Goal: Task Accomplishment & Management: Use online tool/utility

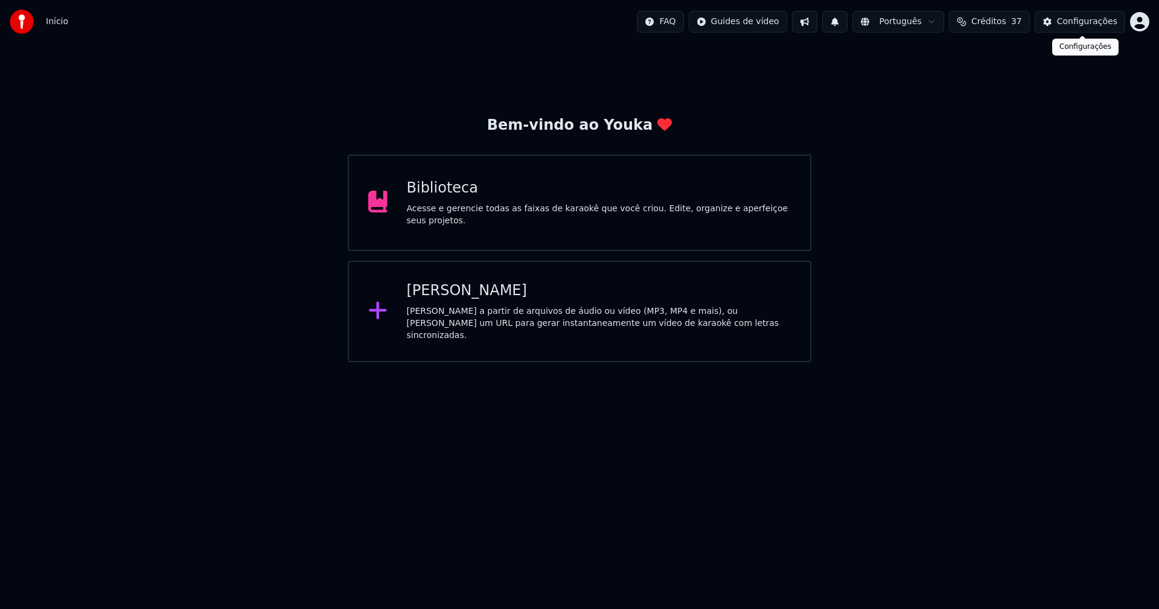
click at [1088, 24] on div "Configurações" at bounding box center [1087, 22] width 60 height 12
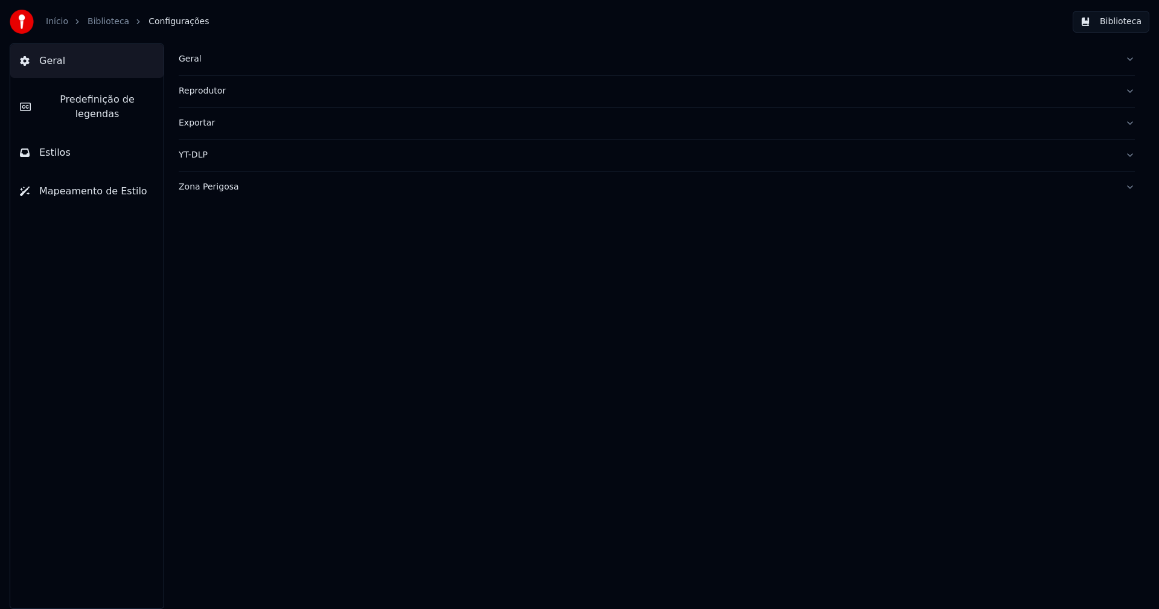
click at [198, 58] on div "Geral" at bounding box center [647, 59] width 937 height 12
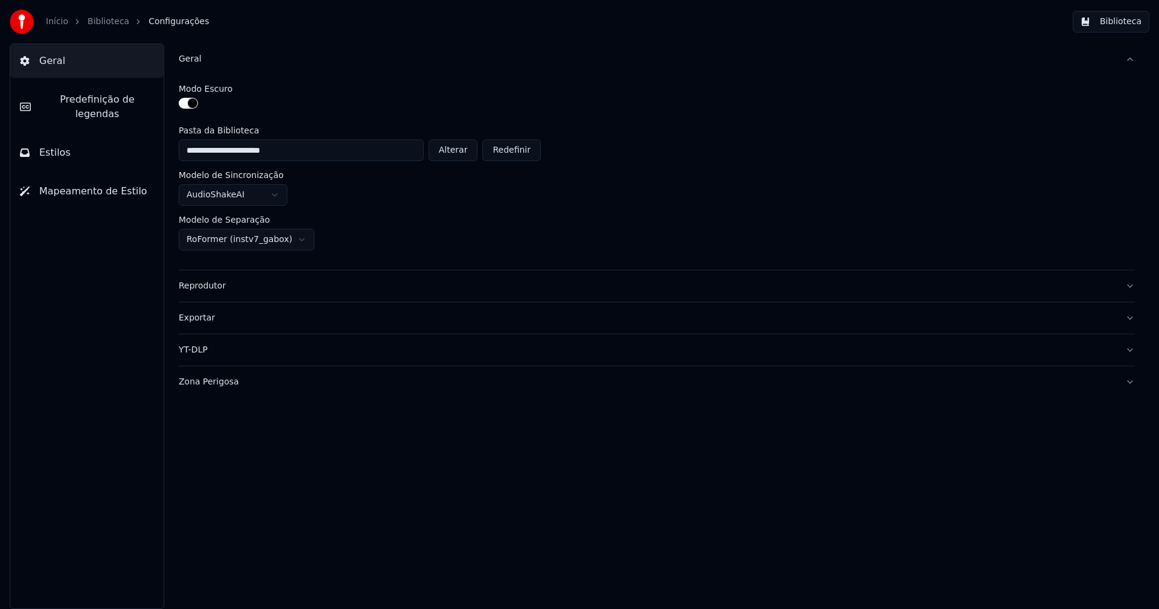
click at [451, 153] on button "Alterar" at bounding box center [453, 150] width 49 height 22
type input "**********"
click at [1120, 28] on button "Biblioteca" at bounding box center [1111, 22] width 77 height 22
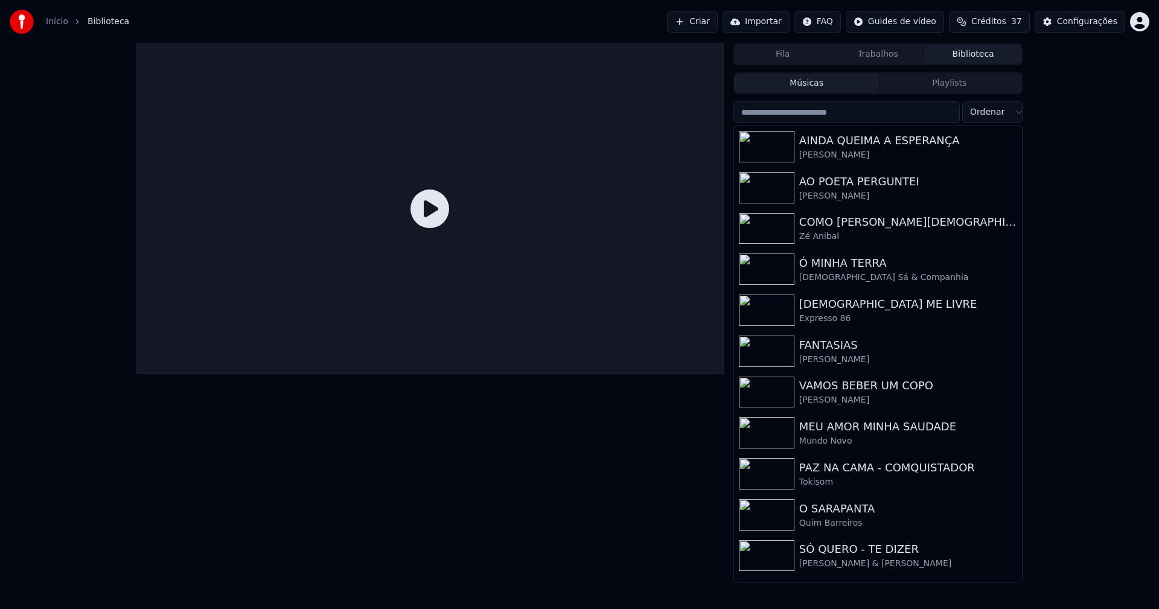
click at [57, 20] on link "Início" at bounding box center [57, 22] width 22 height 12
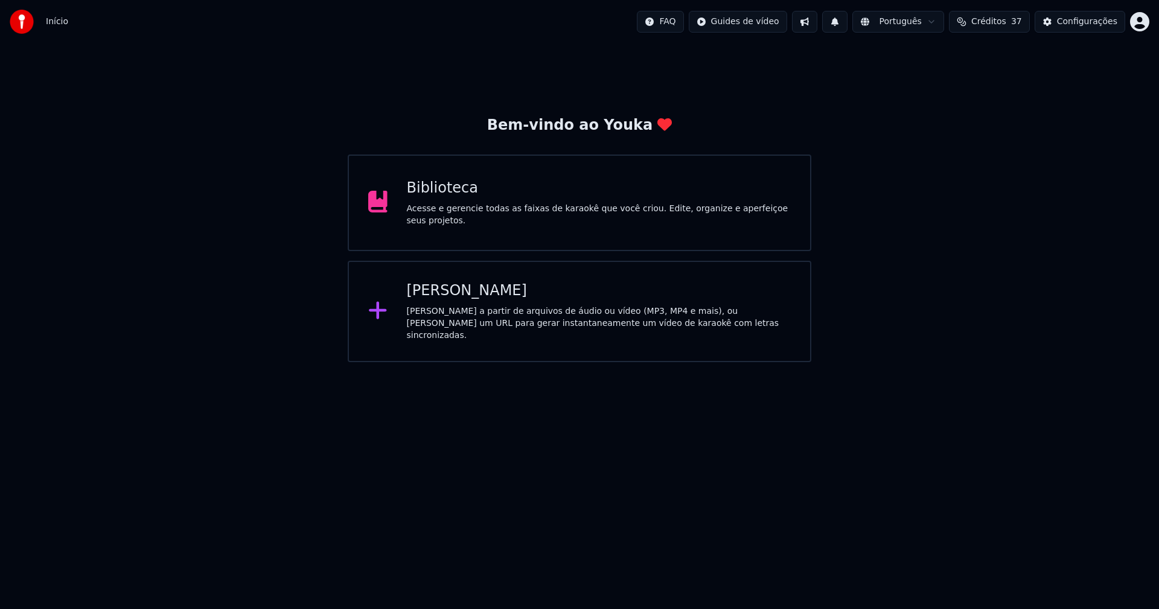
click at [439, 299] on div "[PERSON_NAME]" at bounding box center [599, 290] width 385 height 19
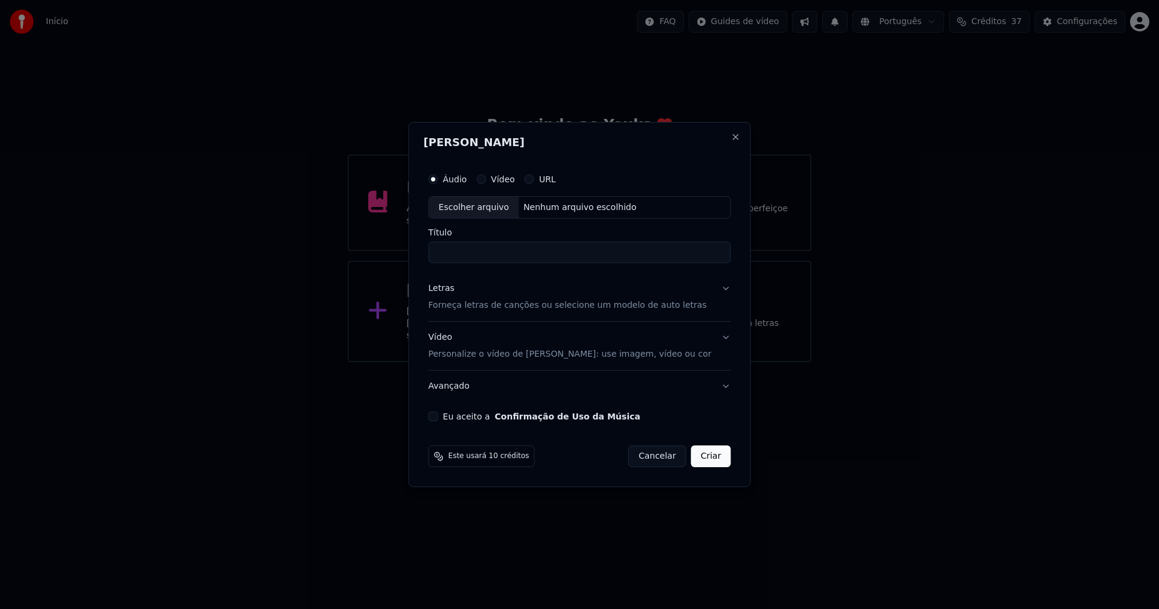
click at [482, 210] on div "Escolher arquivo" at bounding box center [474, 208] width 90 height 22
type input "**********"
click at [449, 292] on div "Letras" at bounding box center [442, 289] width 26 height 12
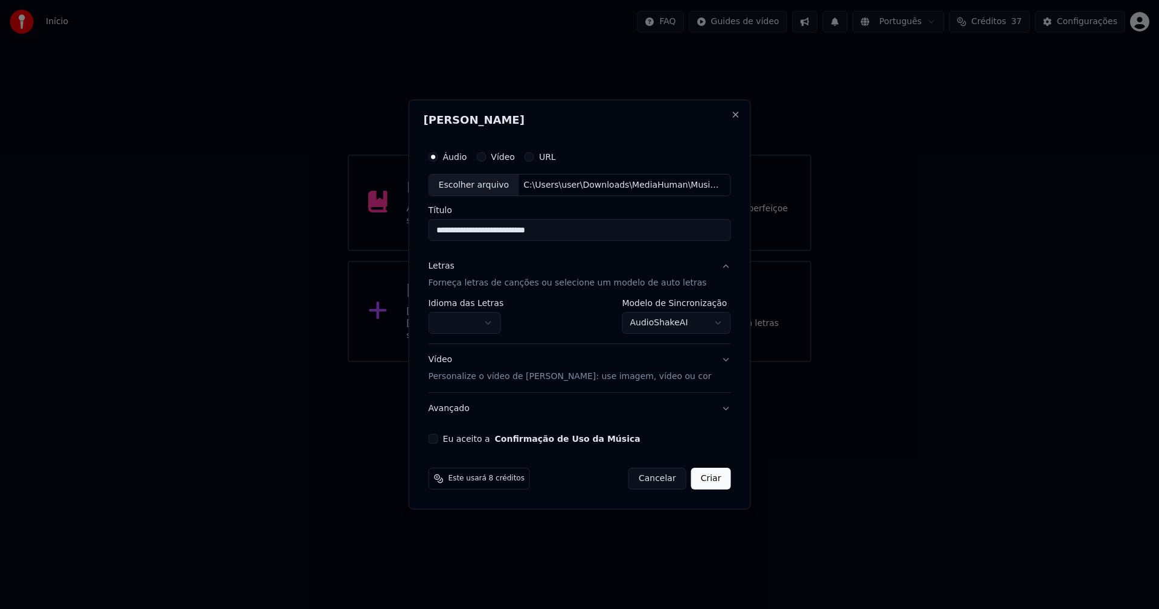
click at [470, 319] on body "**********" at bounding box center [579, 181] width 1159 height 362
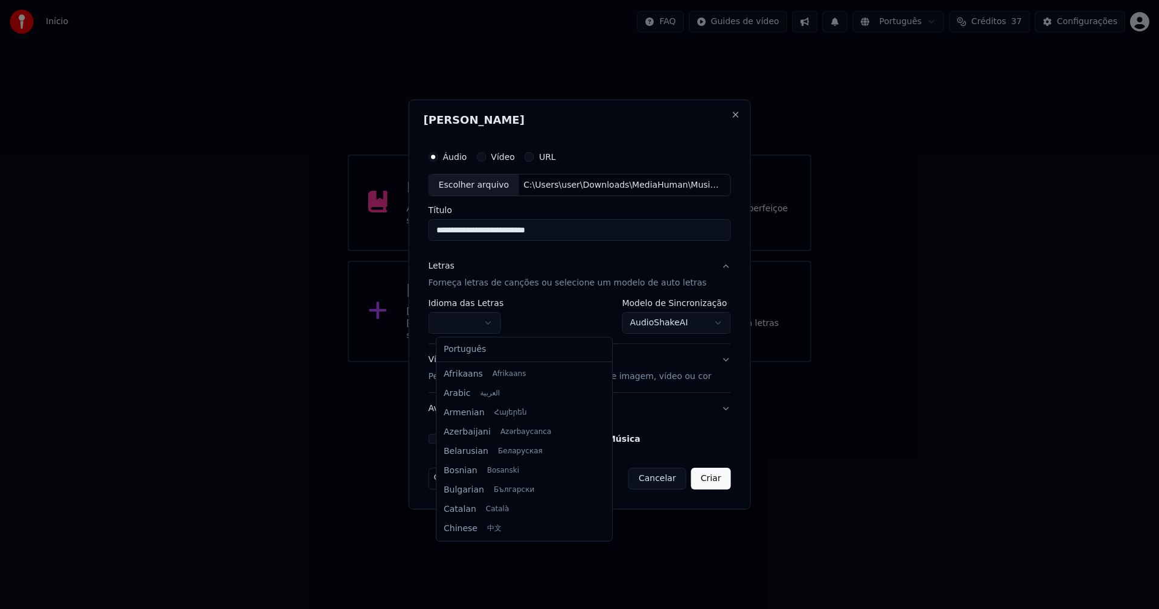
select select "**"
drag, startPoint x: 473, startPoint y: 353, endPoint x: 627, endPoint y: 332, distance: 156.0
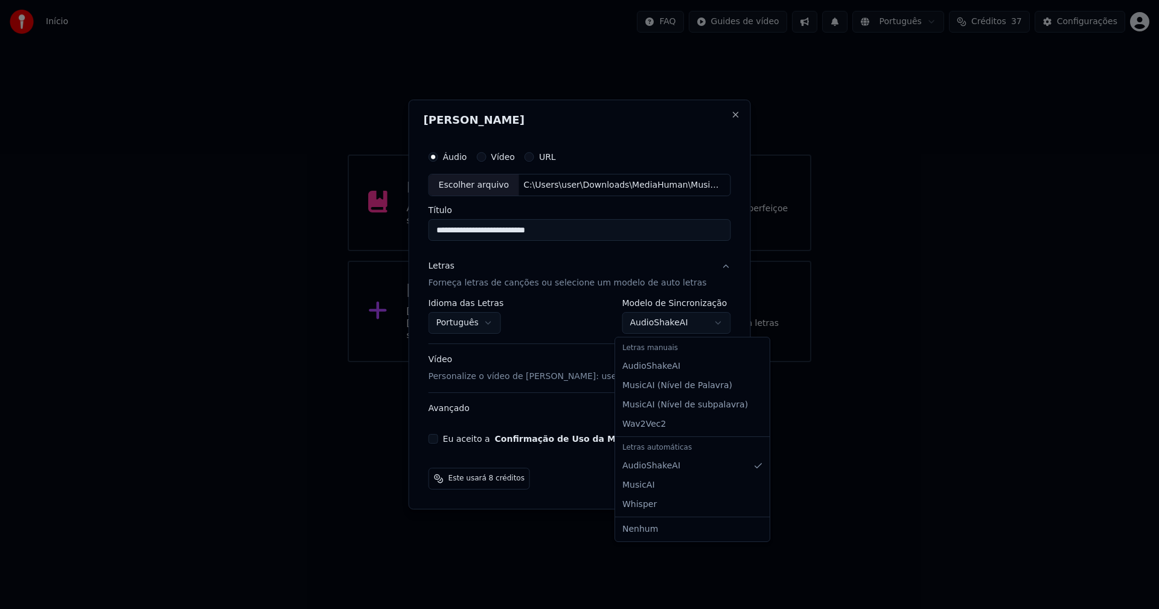
click at [661, 319] on body "**********" at bounding box center [579, 181] width 1159 height 362
select select "**********"
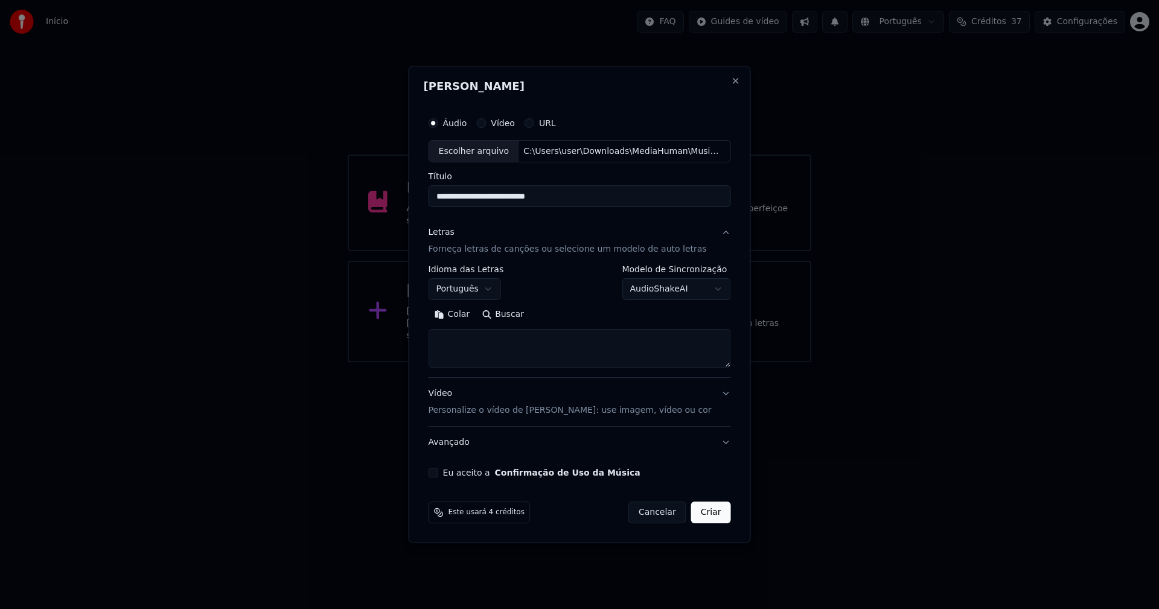
click at [464, 315] on button "Colar" at bounding box center [453, 314] width 48 height 19
click at [438, 476] on button "Eu aceito a Confirmação de Uso da Música" at bounding box center [434, 473] width 10 height 10
click at [701, 516] on button "Criar" at bounding box center [711, 513] width 40 height 22
type textarea "**********"
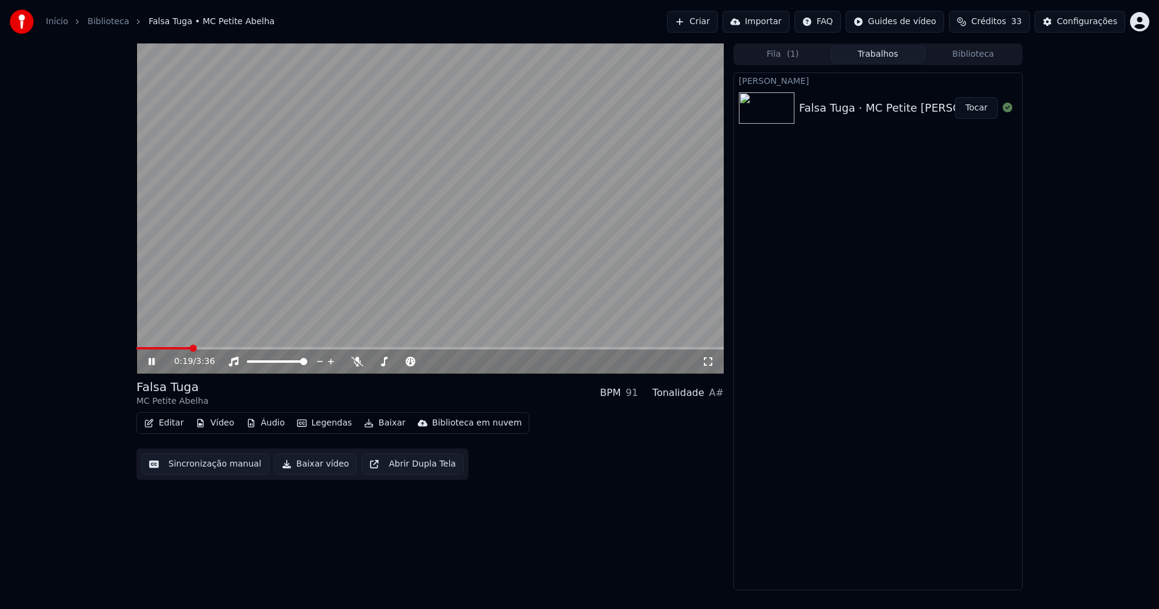
click at [152, 365] on icon at bounding box center [160, 362] width 28 height 10
click at [1087, 24] on div "Configurações" at bounding box center [1087, 22] width 60 height 12
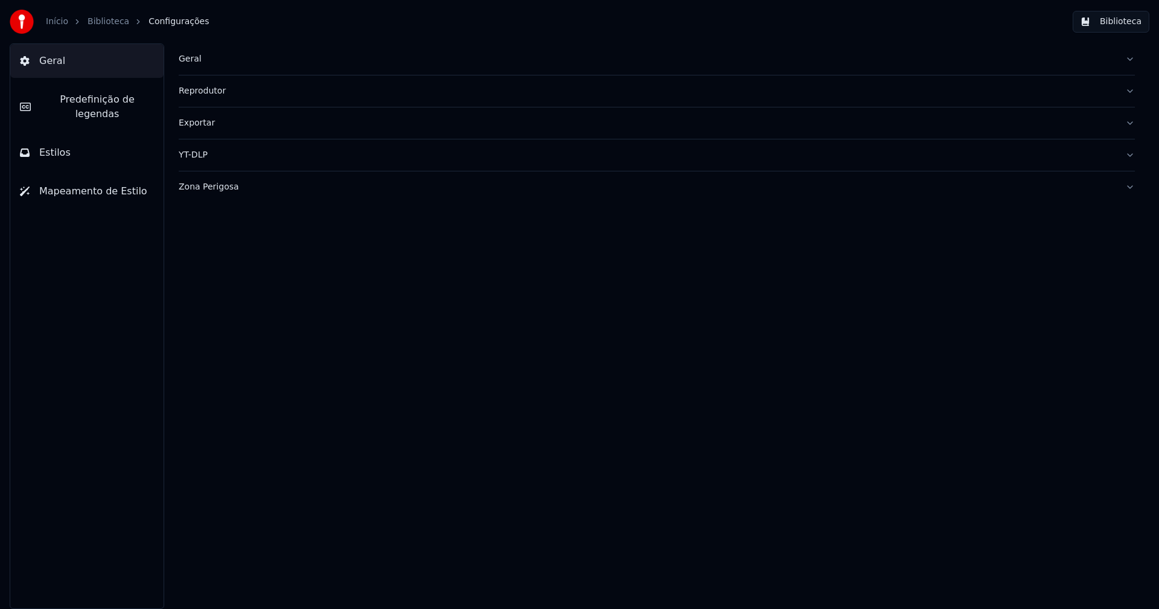
click at [62, 145] on span "Estilos" at bounding box center [54, 152] width 31 height 14
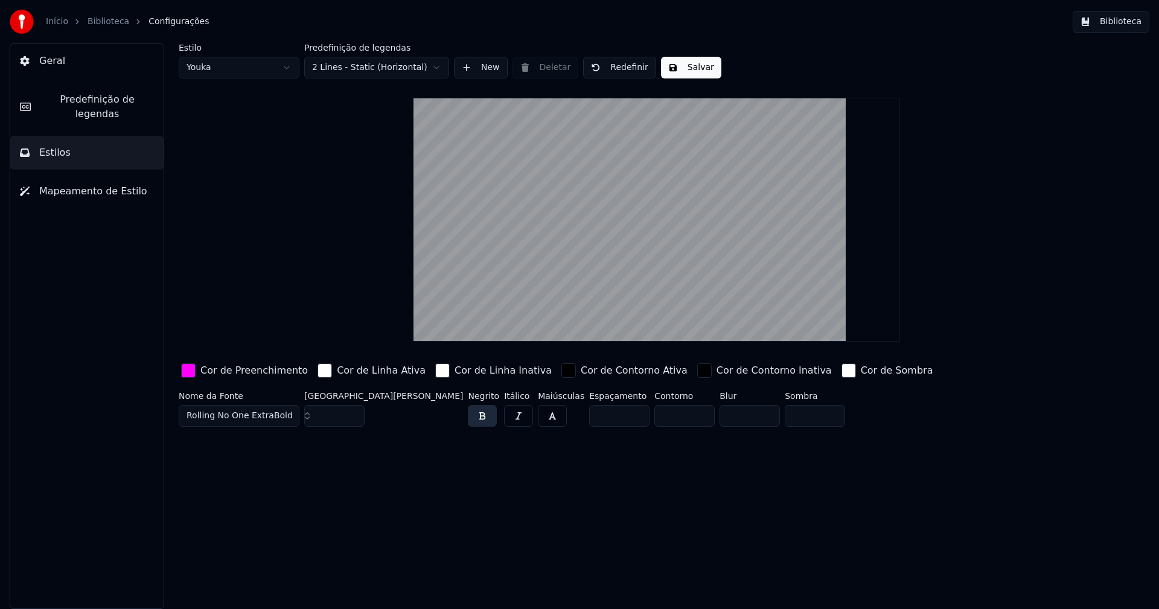
drag, startPoint x: 188, startPoint y: 372, endPoint x: 196, endPoint y: 340, distance: 33.1
click at [189, 371] on div "button" at bounding box center [188, 370] width 14 height 14
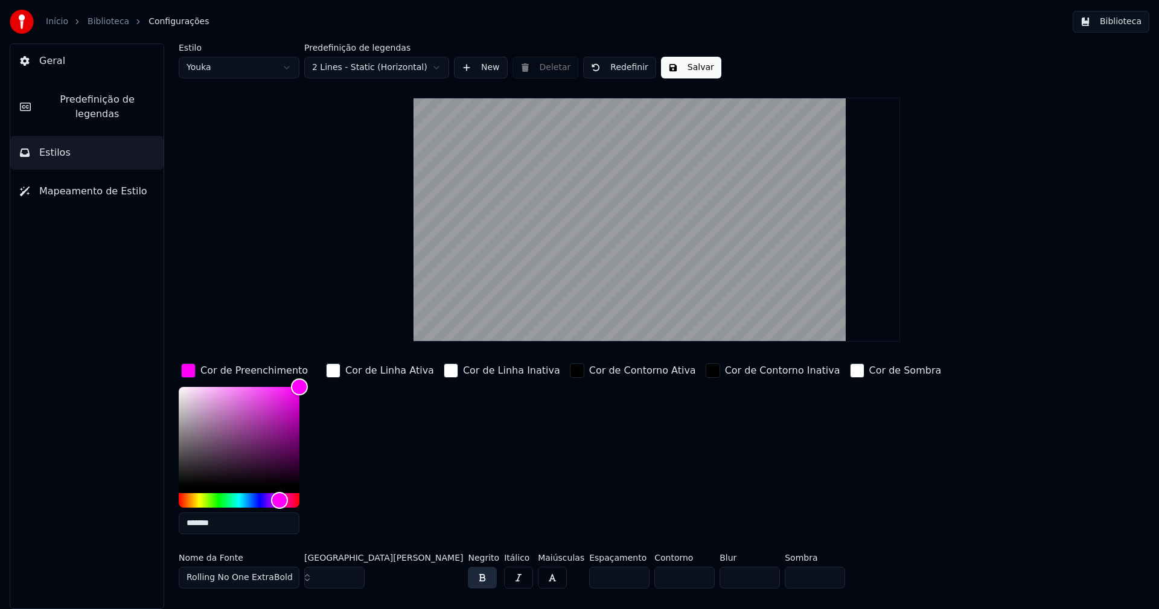
click at [222, 519] on input "*******" at bounding box center [239, 523] width 121 height 22
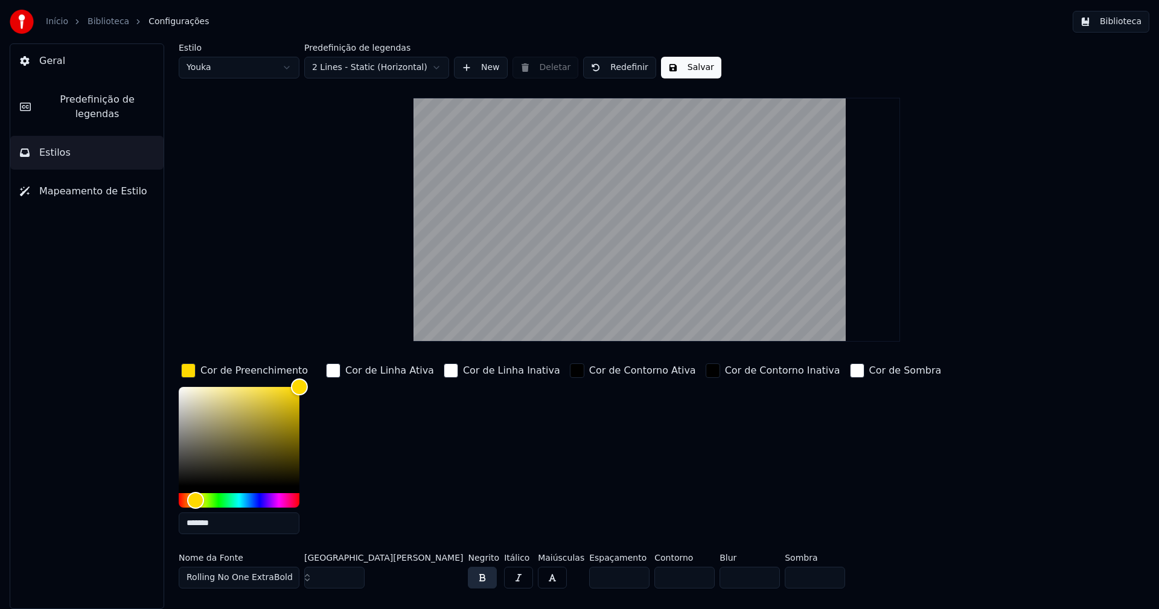
type input "*******"
click at [184, 373] on div "button" at bounding box center [188, 370] width 14 height 14
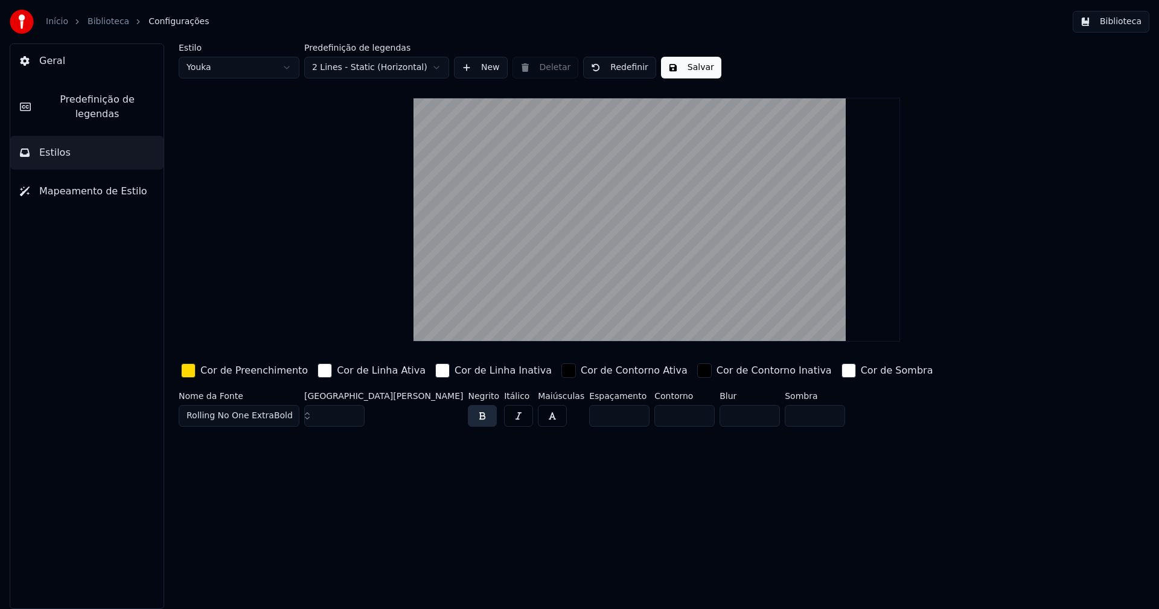
click at [694, 68] on button "Salvar" at bounding box center [691, 68] width 60 height 22
click at [1113, 24] on button "Biblioteca" at bounding box center [1111, 22] width 77 height 22
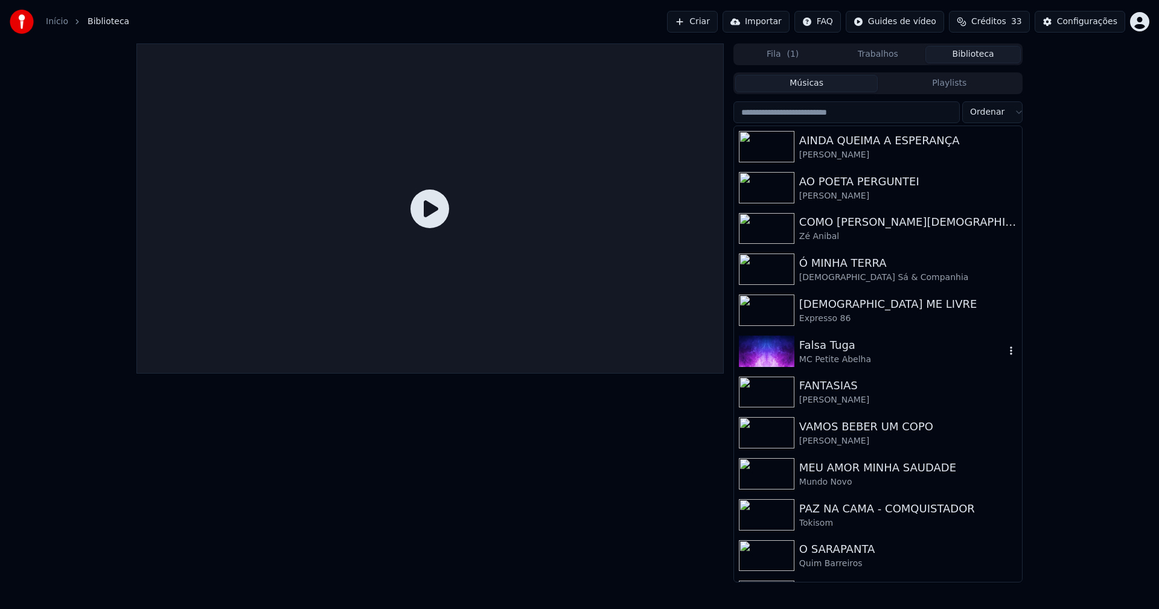
drag, startPoint x: 837, startPoint y: 346, endPoint x: 1033, endPoint y: 353, distance: 196.9
click at [841, 347] on div "Falsa Tuga" at bounding box center [902, 345] width 206 height 17
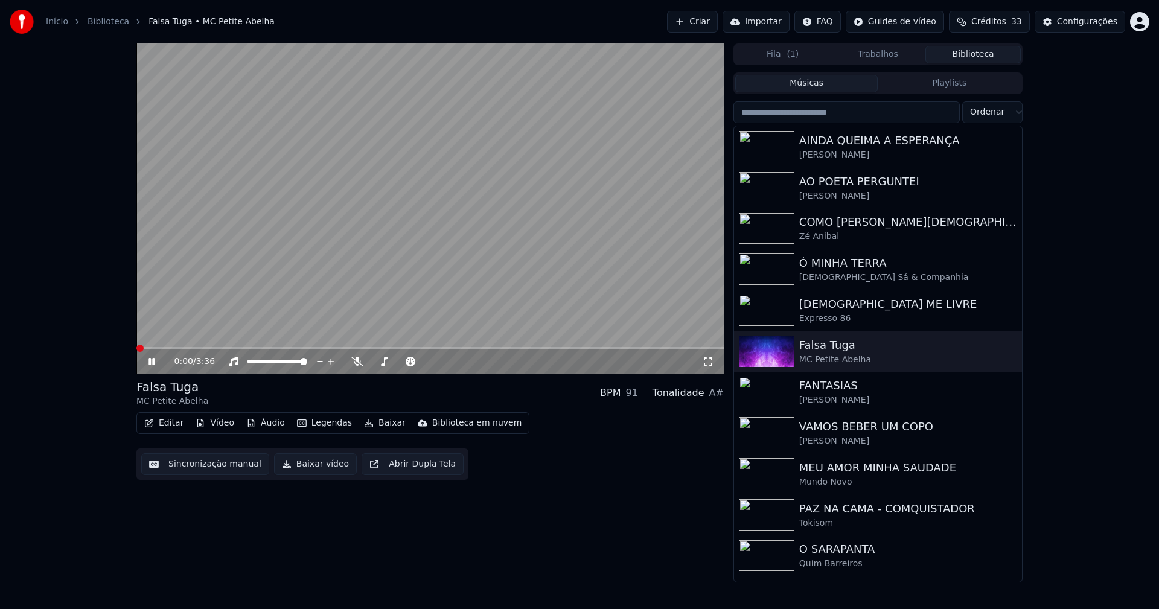
click at [136, 348] on span at bounding box center [136, 348] width 0 height 2
click at [153, 365] on icon at bounding box center [151, 361] width 6 height 7
click at [163, 424] on button "Editar" at bounding box center [163, 423] width 49 height 17
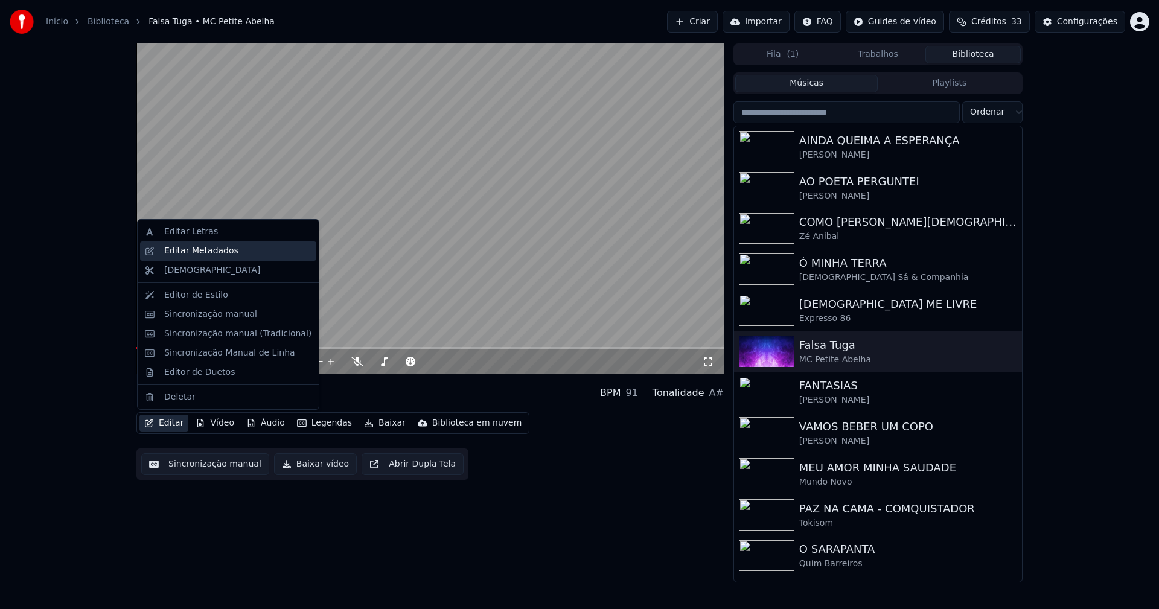
click at [190, 252] on div "Editar Metadados" at bounding box center [201, 251] width 74 height 12
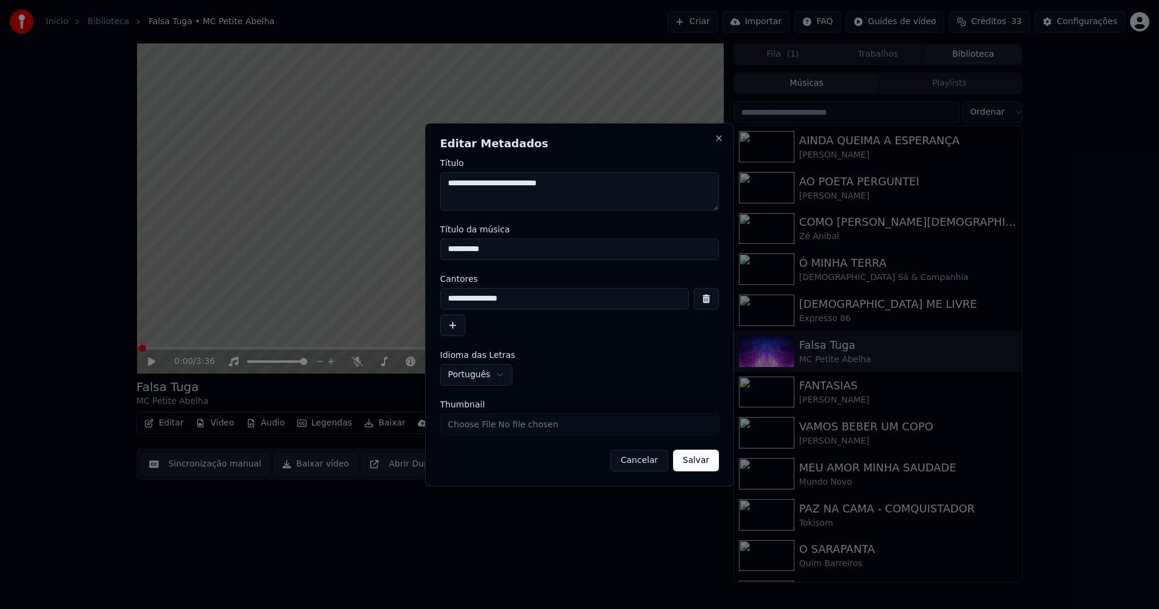
drag, startPoint x: 397, startPoint y: 249, endPoint x: 378, endPoint y: 248, distance: 18.7
click at [378, 248] on body "**********" at bounding box center [579, 304] width 1159 height 609
type input "**********"
click at [474, 424] on input "Thumbnail" at bounding box center [579, 424] width 279 height 22
type input "**********"
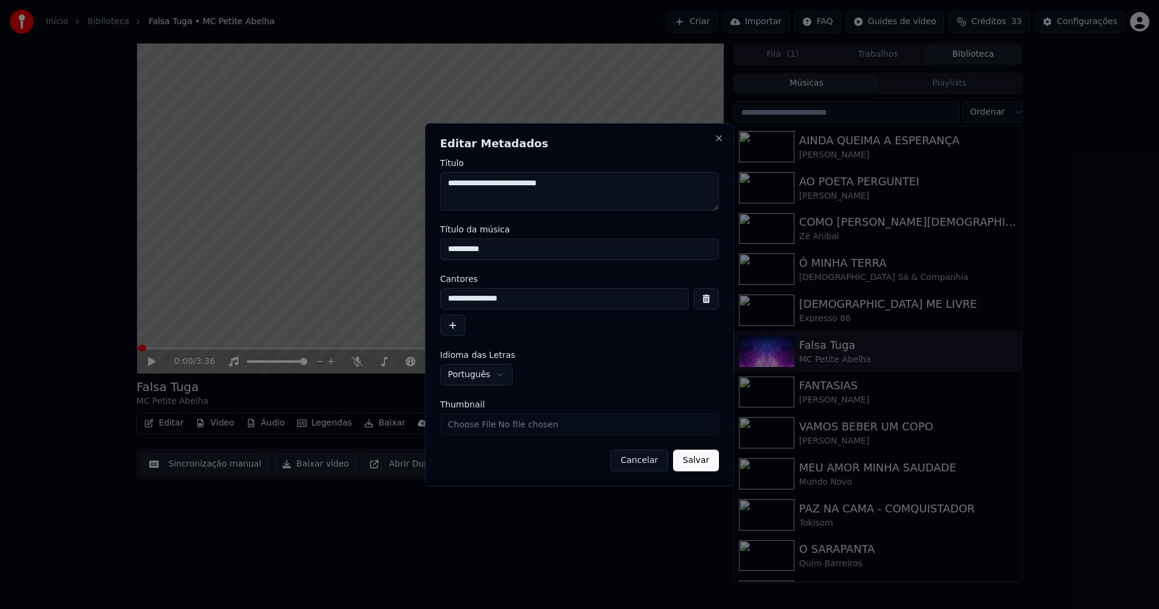
click at [694, 460] on button "Salvar" at bounding box center [696, 461] width 46 height 22
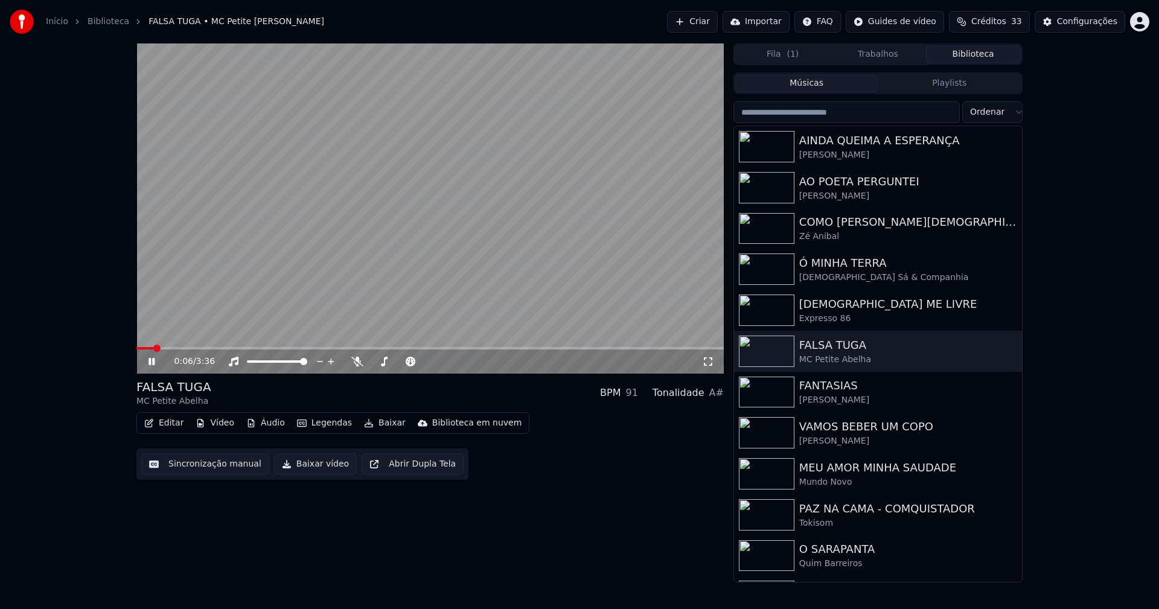
click at [152, 363] on icon at bounding box center [160, 362] width 28 height 10
click at [272, 422] on button "Áudio" at bounding box center [265, 423] width 48 height 17
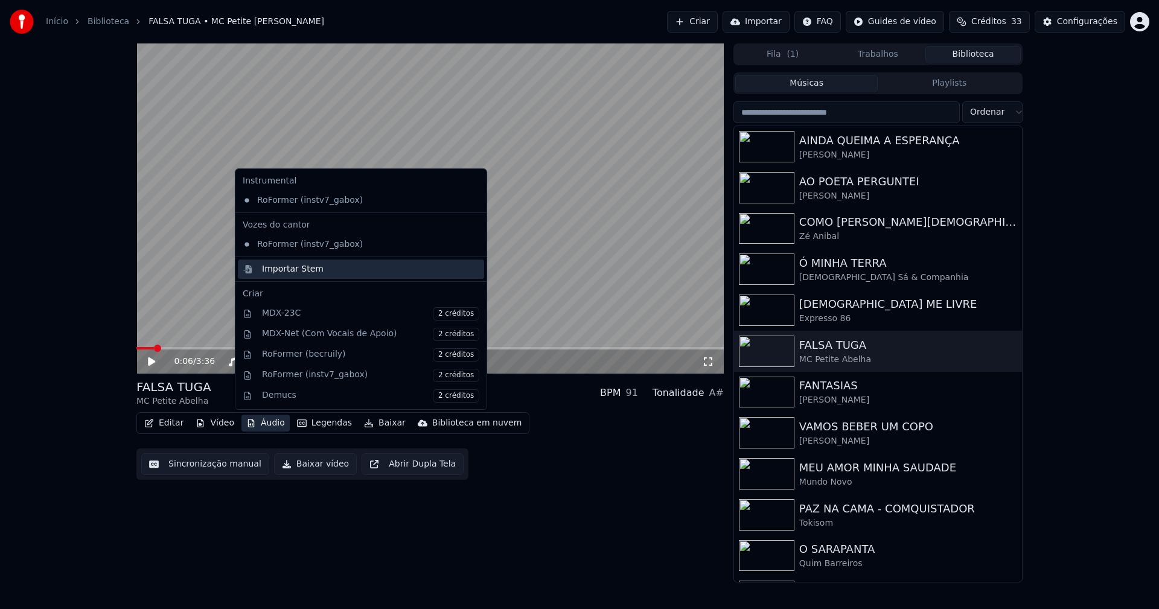
click at [280, 266] on div "Importar Stem" at bounding box center [293, 269] width 62 height 12
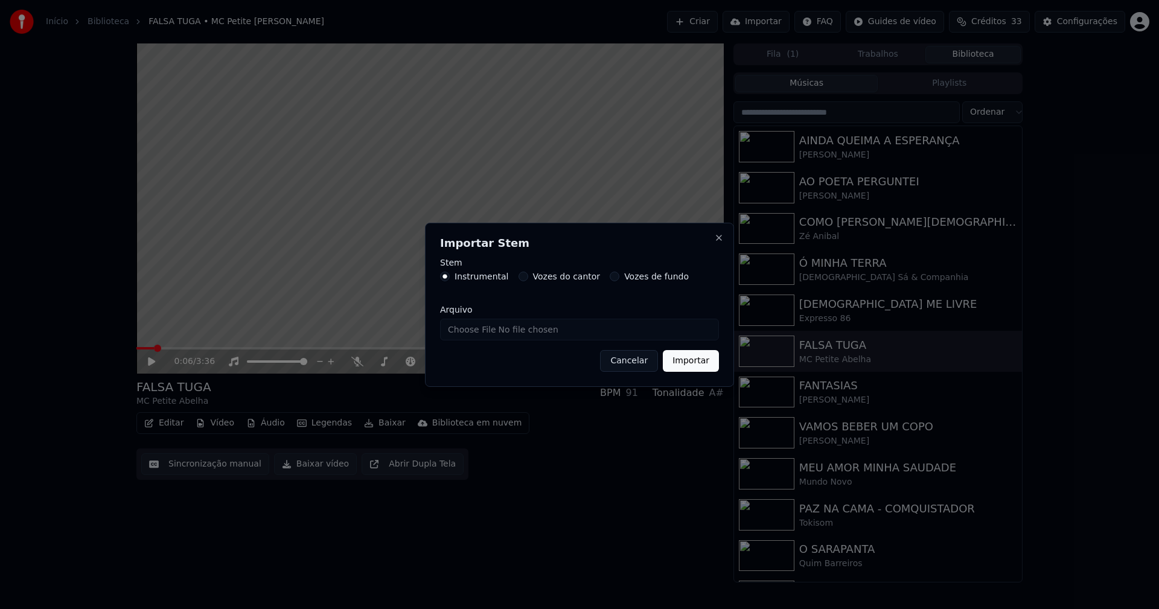
click at [488, 331] on input "Arquivo" at bounding box center [579, 330] width 279 height 22
type input "**********"
click at [695, 359] on button "Importar" at bounding box center [691, 361] width 56 height 22
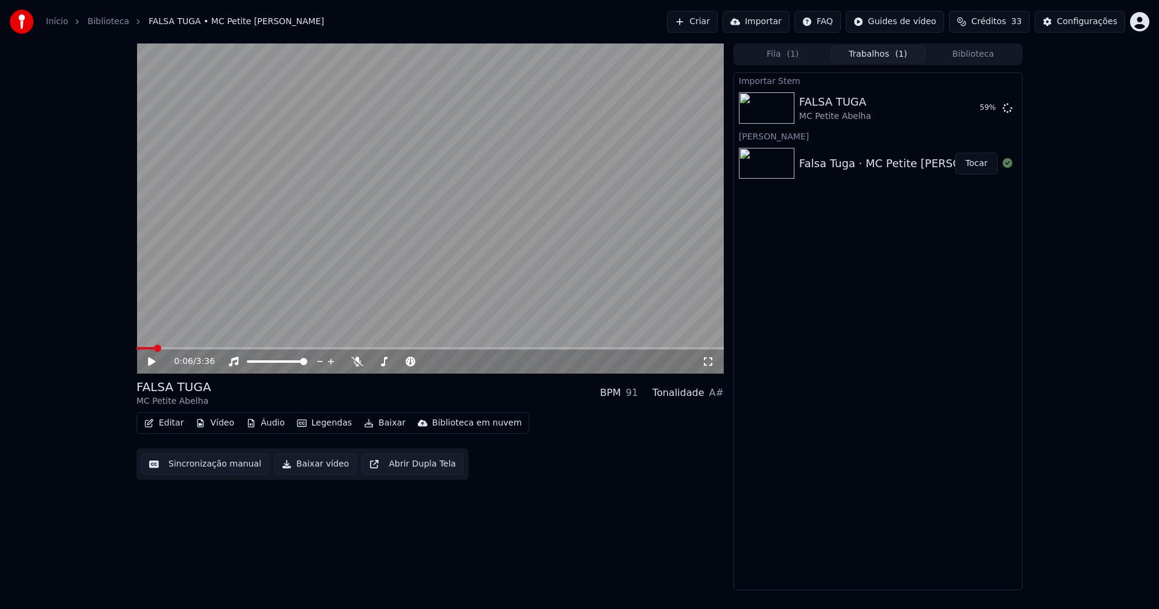
click at [136, 348] on div "0:06 / 3:36 FALSA TUGA MC Petite Abelha BPM 91 Tonalidade A# Editar Vídeo Áudio…" at bounding box center [579, 316] width 905 height 547
click at [136, 348] on span at bounding box center [136, 348] width 0 height 2
click at [267, 427] on button "Áudio" at bounding box center [265, 423] width 48 height 17
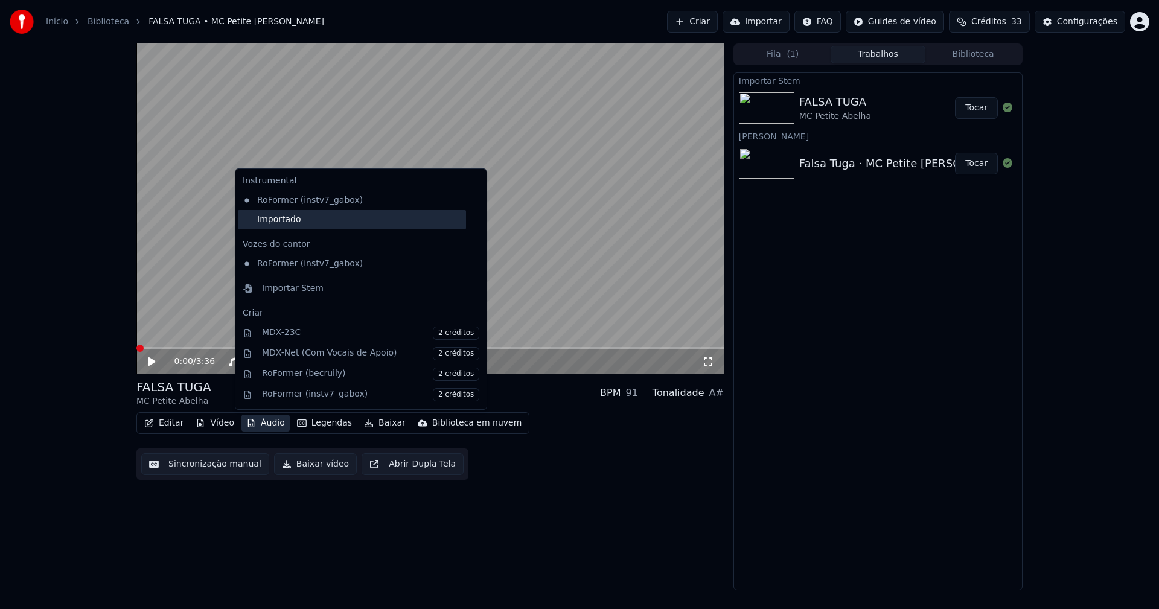
click at [251, 222] on div "Importado" at bounding box center [352, 219] width 228 height 19
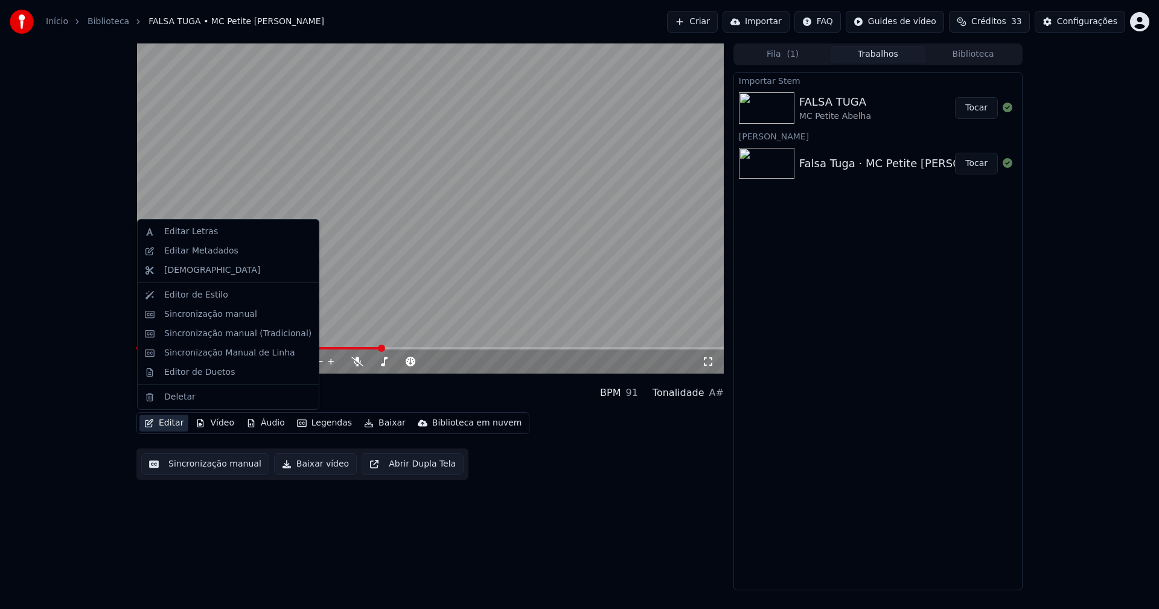
click at [163, 424] on button "Editar" at bounding box center [163, 423] width 49 height 17
click at [209, 334] on div "Sincronização manual (Tradicional)" at bounding box center [237, 334] width 147 height 12
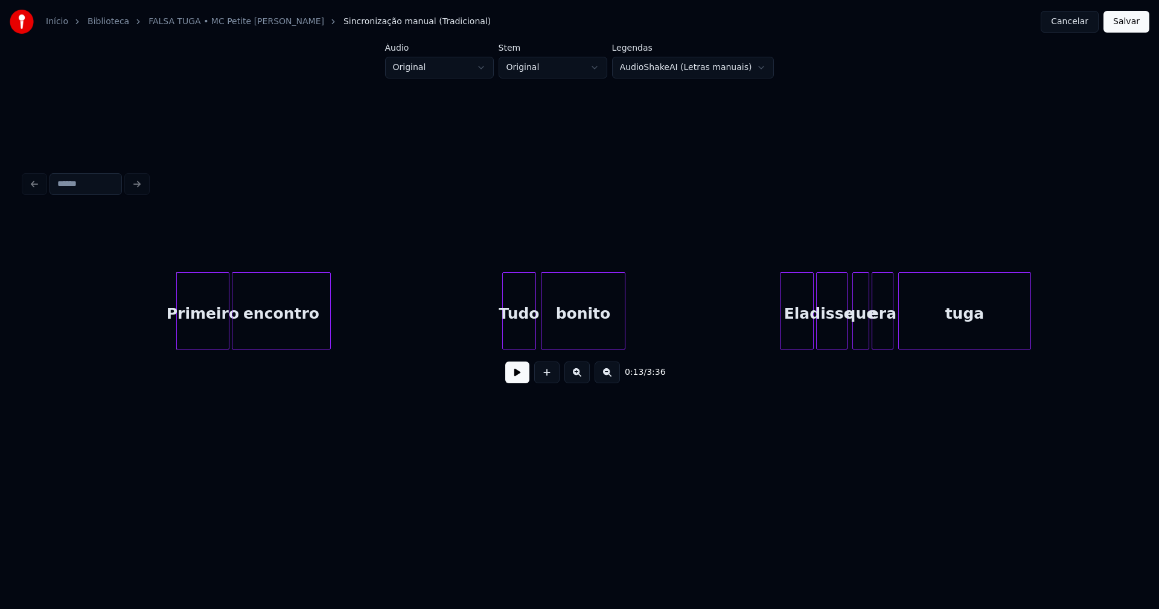
scroll to position [0, 1418]
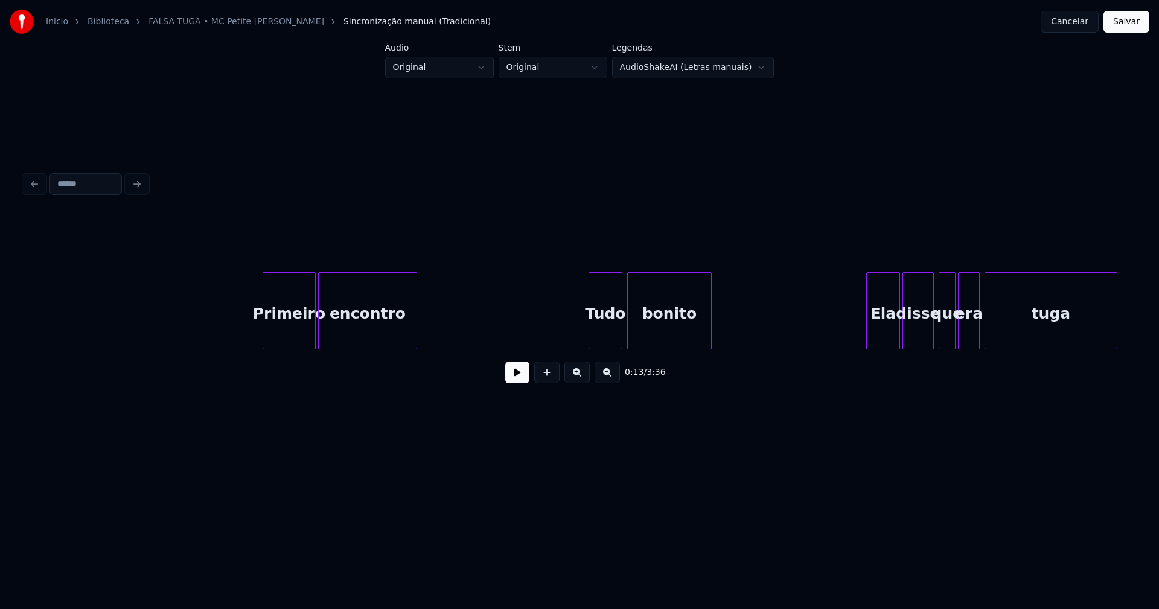
drag, startPoint x: 523, startPoint y: 375, endPoint x: 530, endPoint y: 374, distance: 7.3
click at [523, 376] on button at bounding box center [517, 373] width 24 height 22
click at [586, 342] on div at bounding box center [586, 311] width 4 height 76
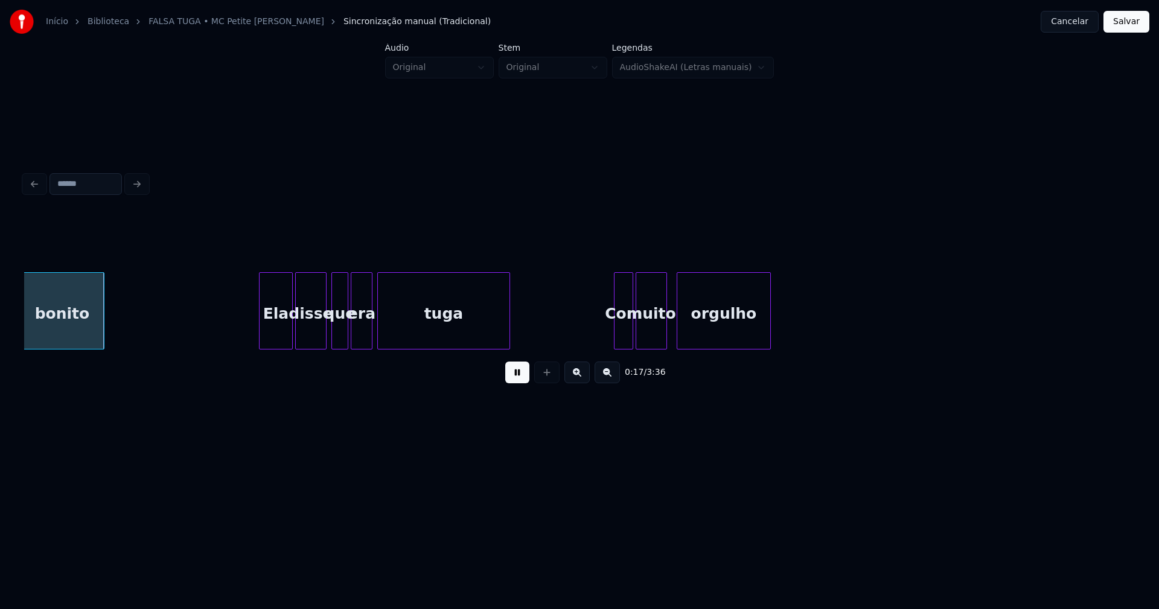
scroll to position [0, 2083]
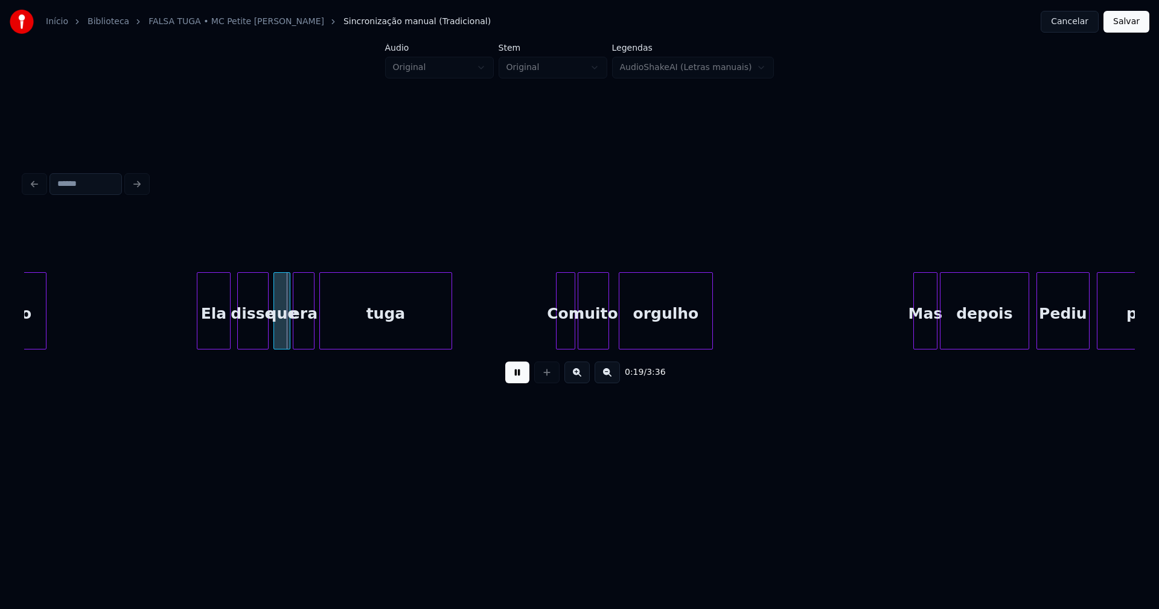
click at [212, 336] on div "Ela" at bounding box center [213, 314] width 33 height 82
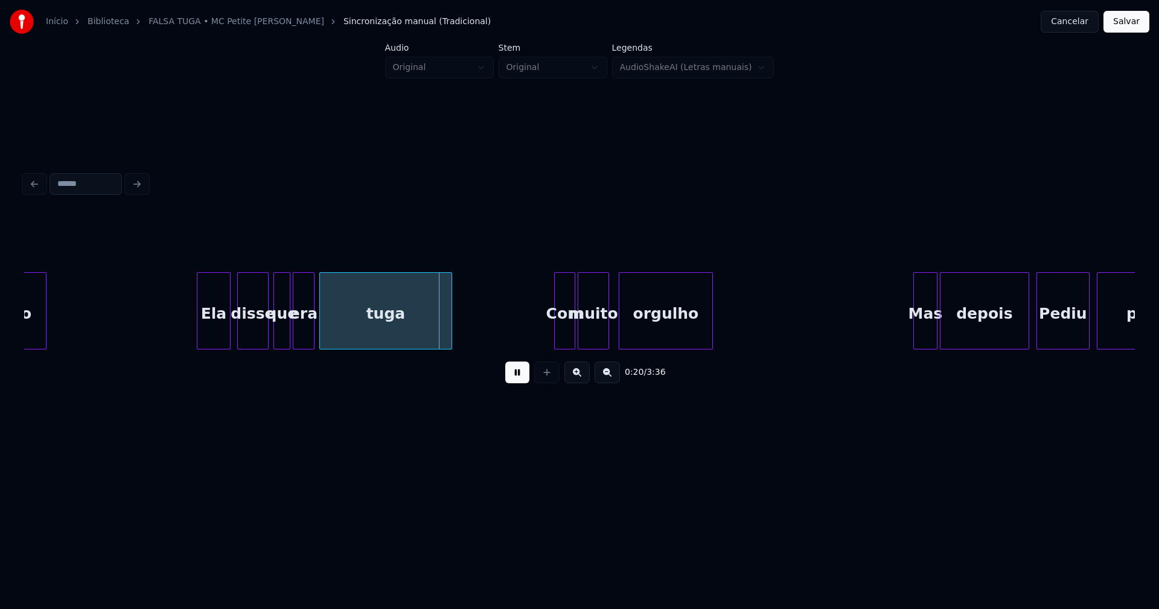
click at [557, 338] on div at bounding box center [557, 311] width 4 height 76
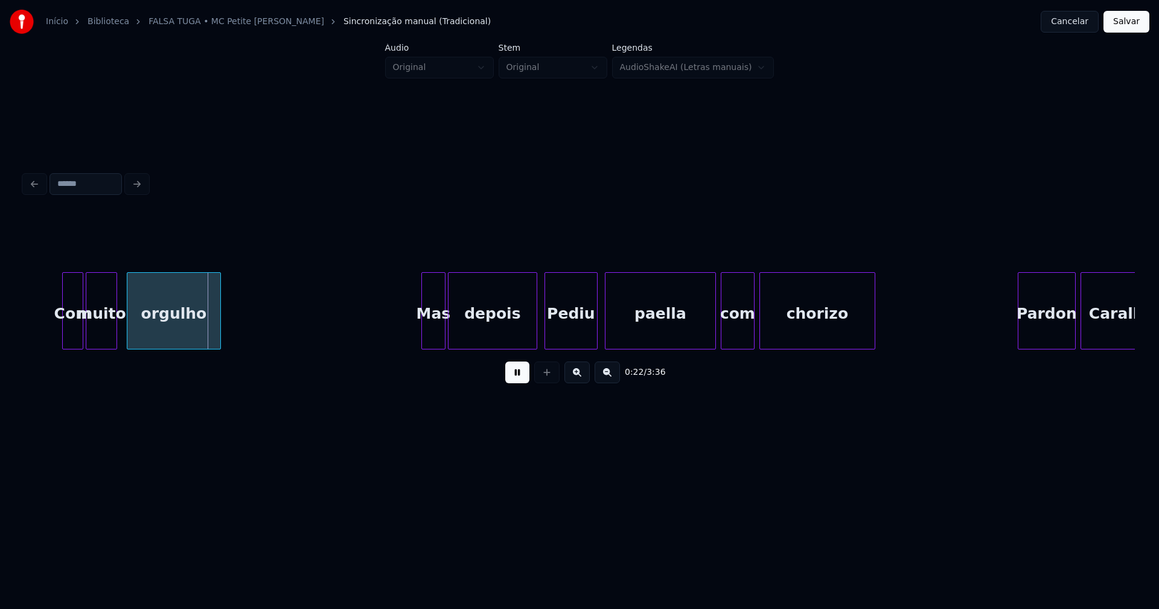
scroll to position [0, 2590]
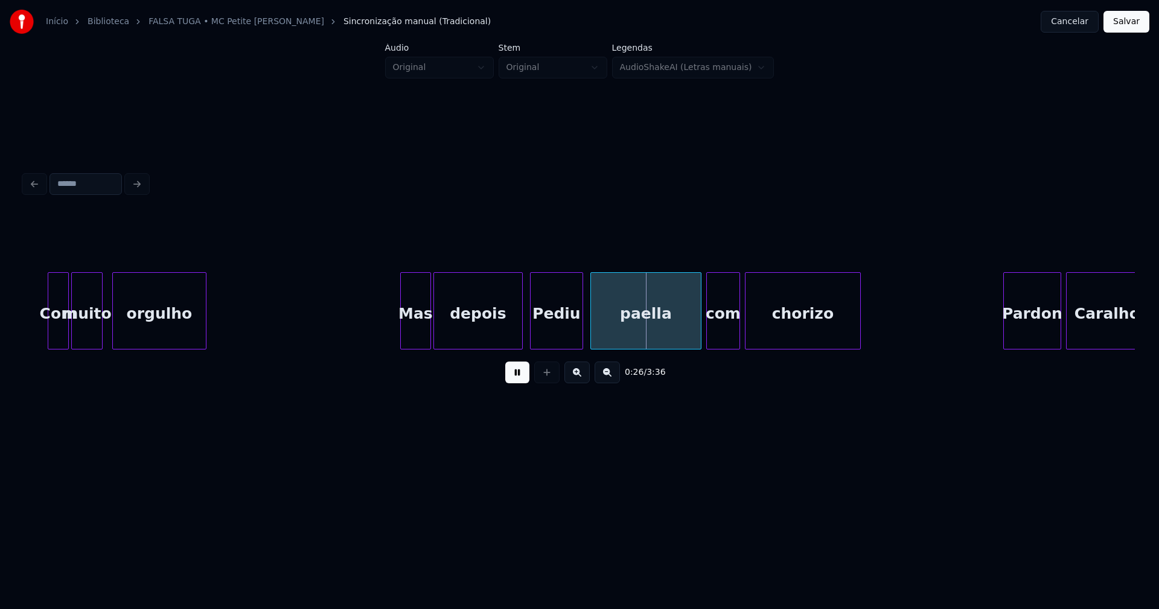
click at [401, 333] on div at bounding box center [403, 311] width 4 height 76
click at [453, 327] on div at bounding box center [453, 311] width 4 height 76
click at [444, 326] on div at bounding box center [444, 311] width 4 height 76
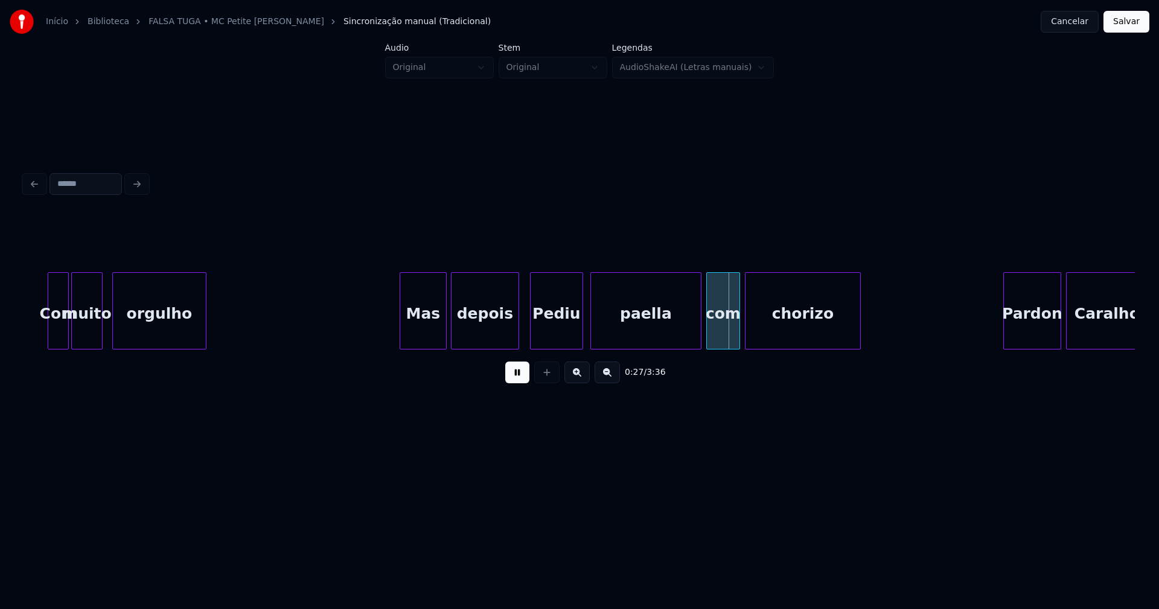
click at [515, 334] on div at bounding box center [517, 311] width 4 height 76
click at [514, 378] on button at bounding box center [517, 373] width 24 height 22
click at [558, 342] on div "Pediu" at bounding box center [557, 314] width 52 height 82
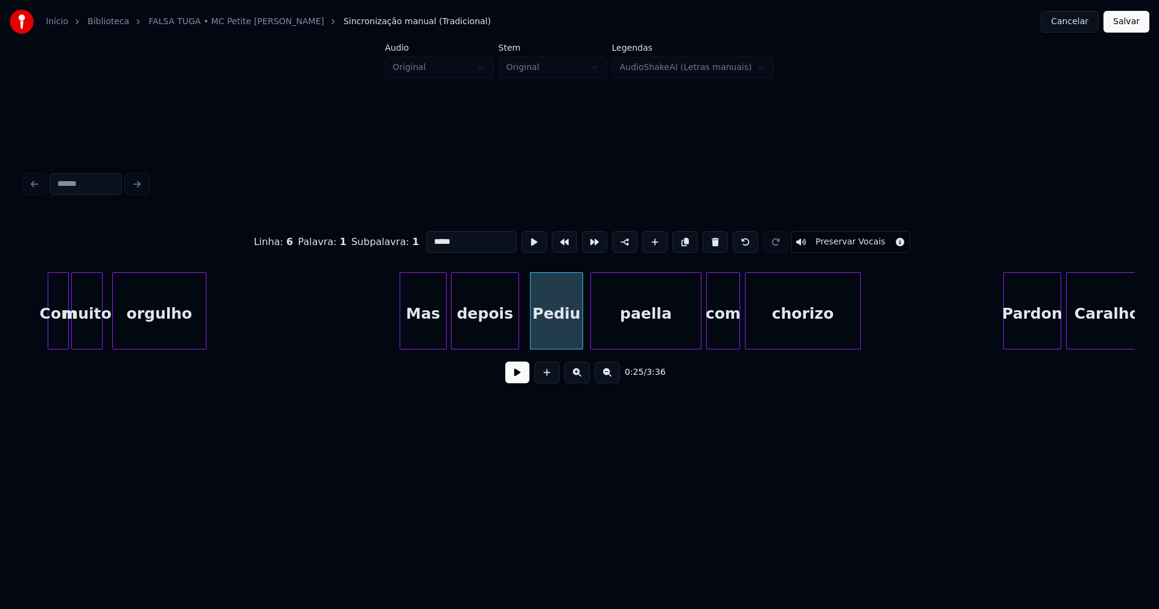
click at [430, 235] on input "*****" at bounding box center [471, 242] width 91 height 22
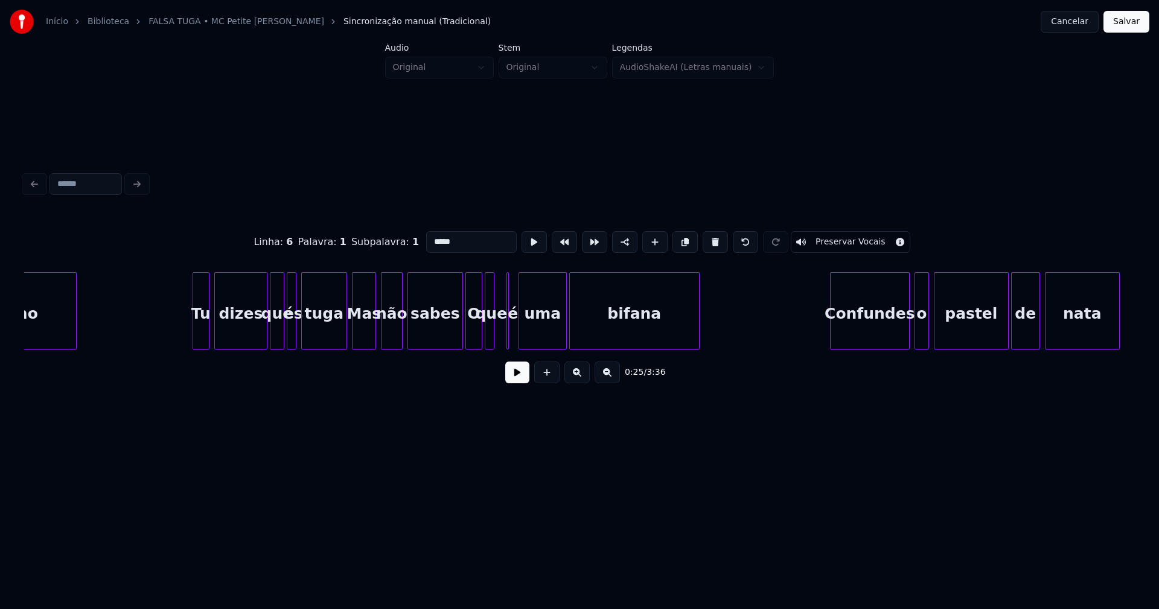
scroll to position [0, 4369]
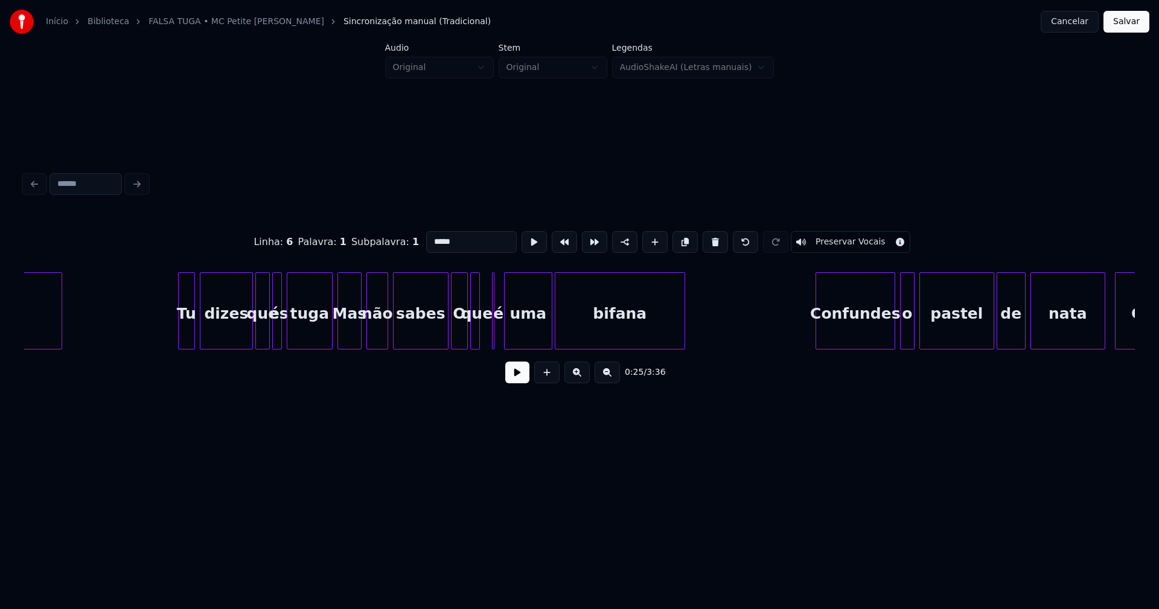
click at [344, 336] on div "Mas" at bounding box center [349, 314] width 23 height 82
click at [437, 236] on input "***" at bounding box center [475, 242] width 91 height 22
click at [499, 338] on div at bounding box center [498, 311] width 4 height 76
click at [482, 334] on div "que" at bounding box center [479, 314] width 12 height 82
click at [487, 332] on div at bounding box center [487, 311] width 4 height 76
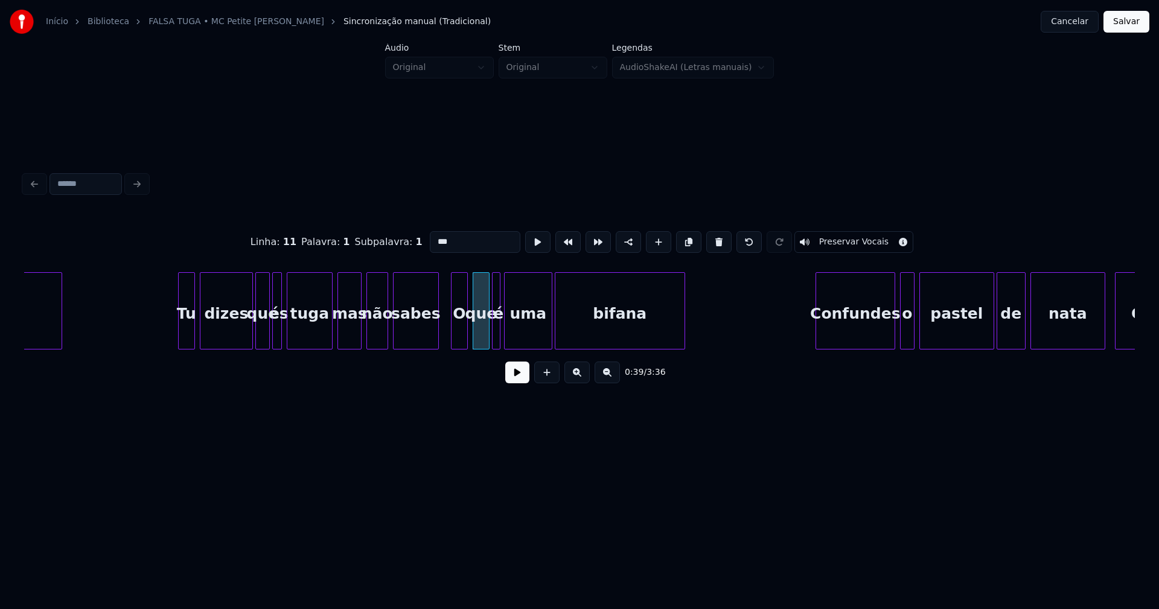
click at [436, 343] on div at bounding box center [437, 311] width 4 height 76
click at [447, 337] on div at bounding box center [448, 311] width 4 height 76
click at [460, 329] on div "O" at bounding box center [456, 314] width 21 height 82
drag, startPoint x: 440, startPoint y: 239, endPoint x: 378, endPoint y: 236, distance: 61.6
click at [380, 240] on div "Linha : 12 Palavra : 1 Subpalavra : 1 * Preservar Vocais" at bounding box center [579, 242] width 1111 height 60
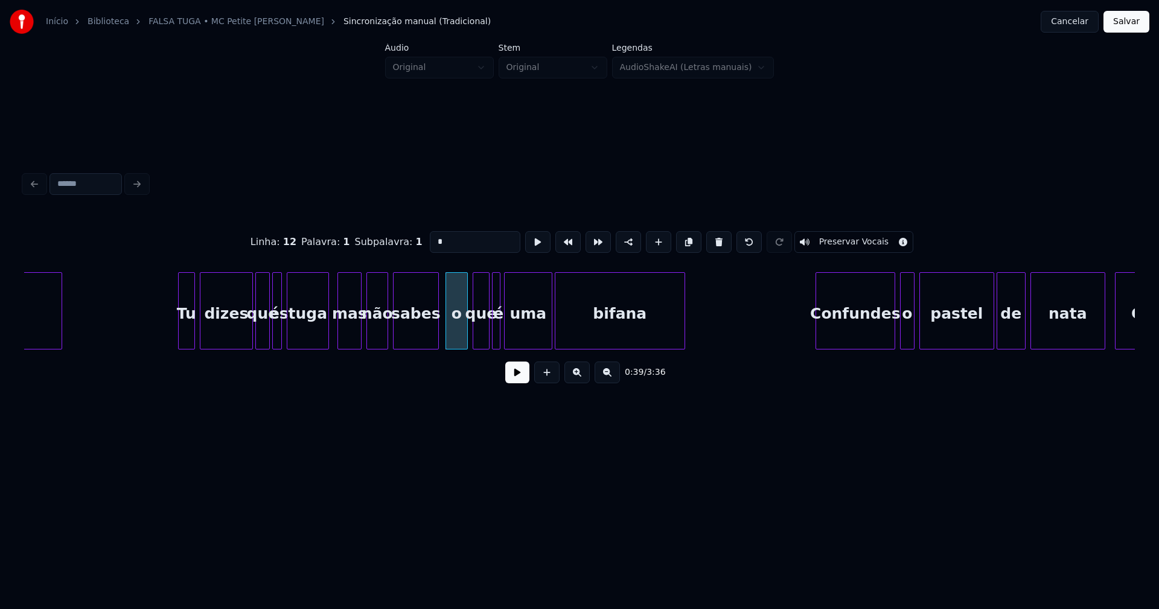
click at [327, 340] on div at bounding box center [327, 311] width 4 height 76
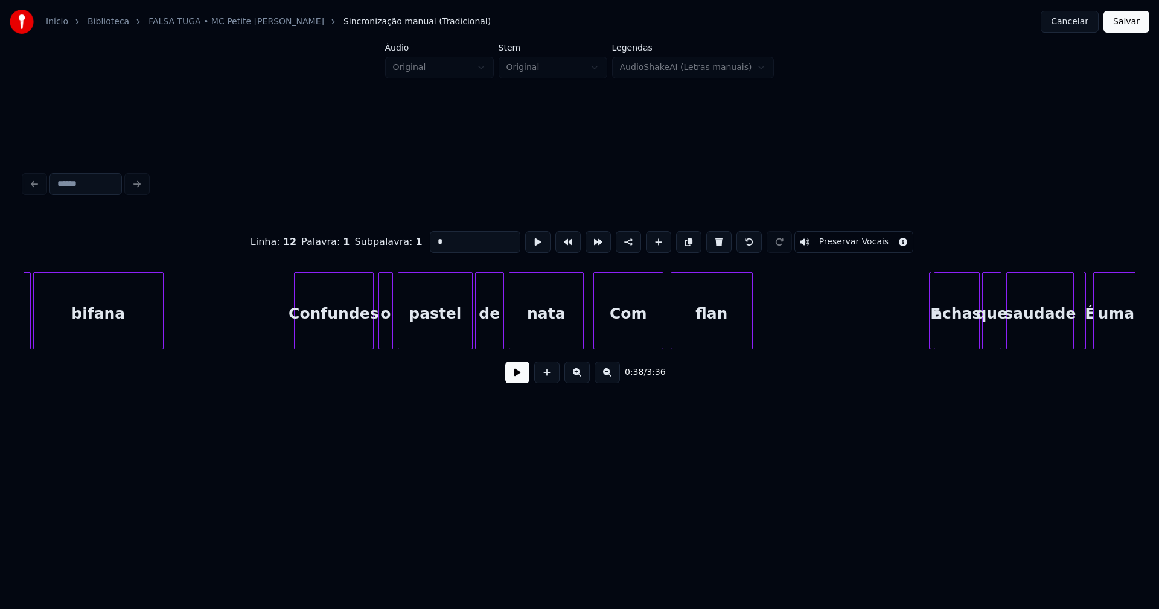
scroll to position [0, 4918]
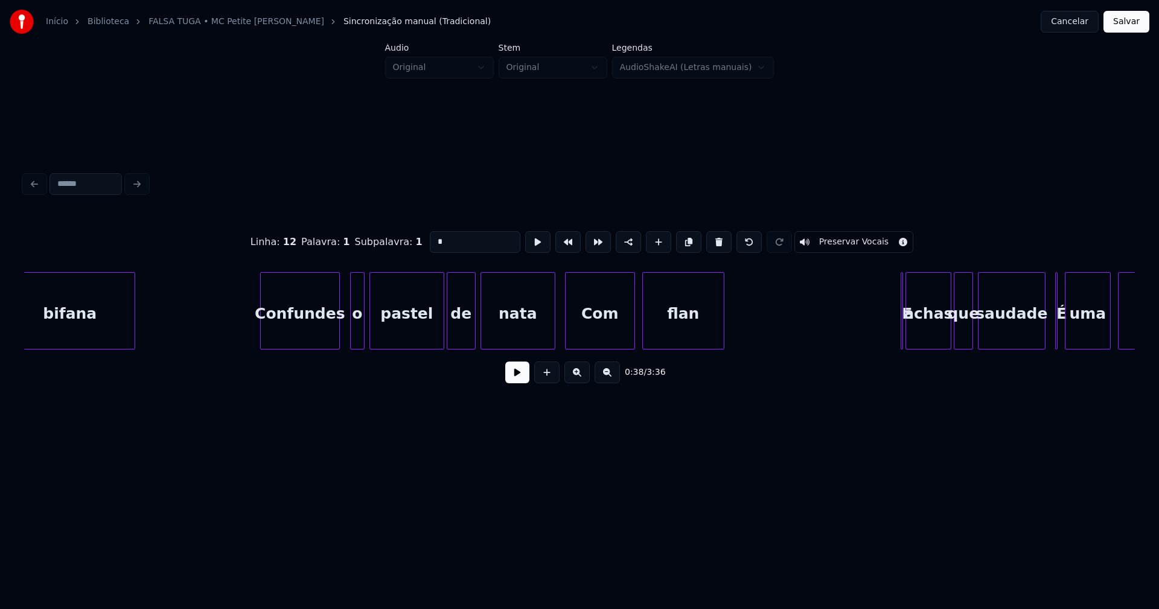
click at [299, 333] on div "Confundes" at bounding box center [300, 314] width 78 height 82
click at [351, 339] on div "o" at bounding box center [351, 314] width 13 height 82
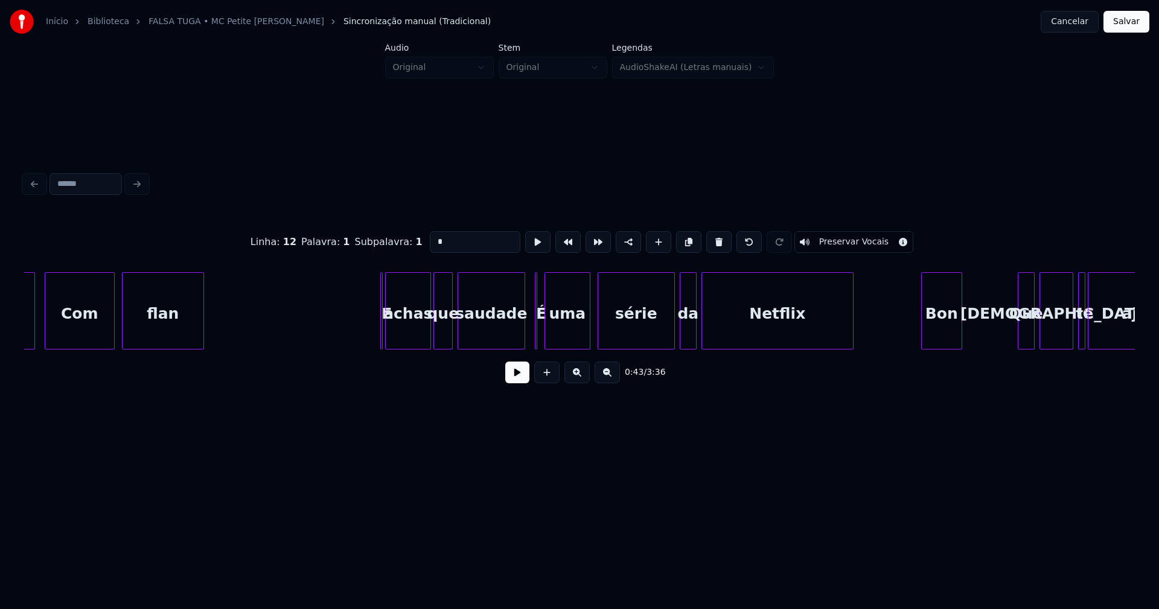
scroll to position [0, 5468]
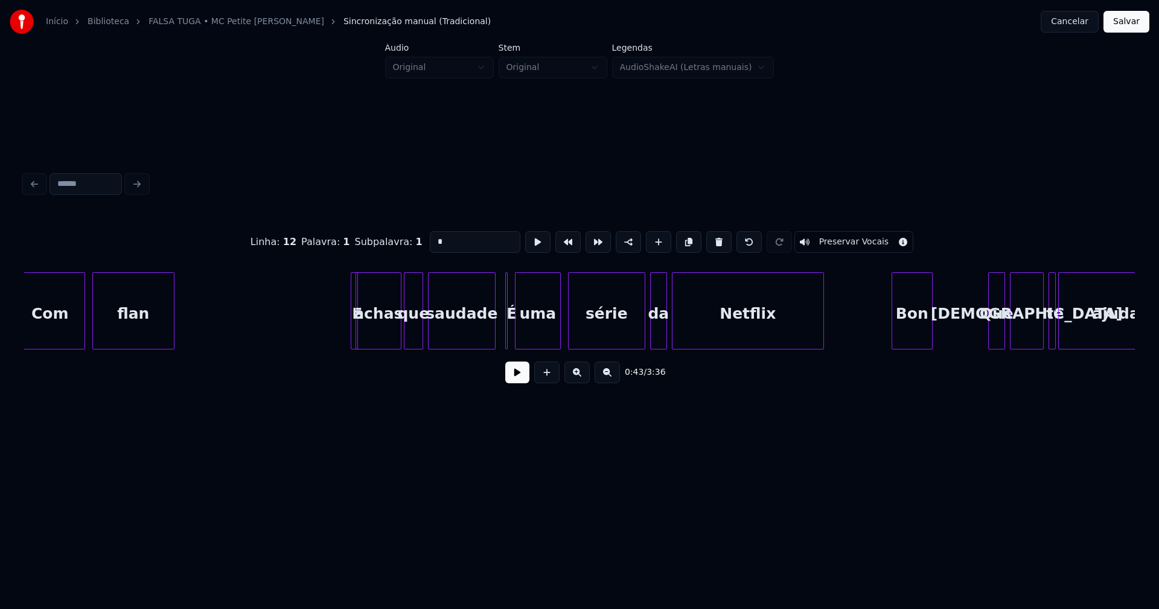
click at [354, 334] on div at bounding box center [356, 311] width 4 height 76
click at [343, 281] on div "E" at bounding box center [346, 310] width 7 height 77
click at [352, 336] on div at bounding box center [352, 311] width 4 height 76
click at [478, 342] on div at bounding box center [479, 311] width 4 height 76
click at [511, 339] on div at bounding box center [511, 311] width 4 height 76
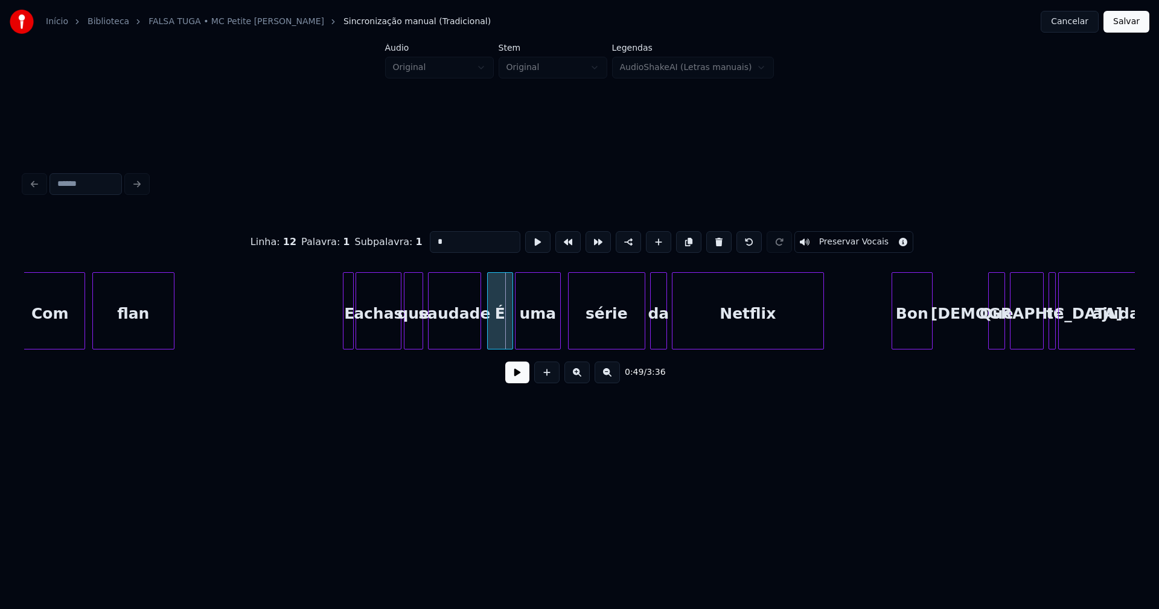
click at [488, 340] on div at bounding box center [490, 311] width 4 height 76
click at [504, 336] on div "É" at bounding box center [500, 314] width 25 height 82
drag, startPoint x: 434, startPoint y: 237, endPoint x: 402, endPoint y: 235, distance: 32.0
click at [404, 236] on div "Linha : 16 Palavra : 1 Subpalavra : 1 * Preservar Vocais" at bounding box center [579, 242] width 1111 height 60
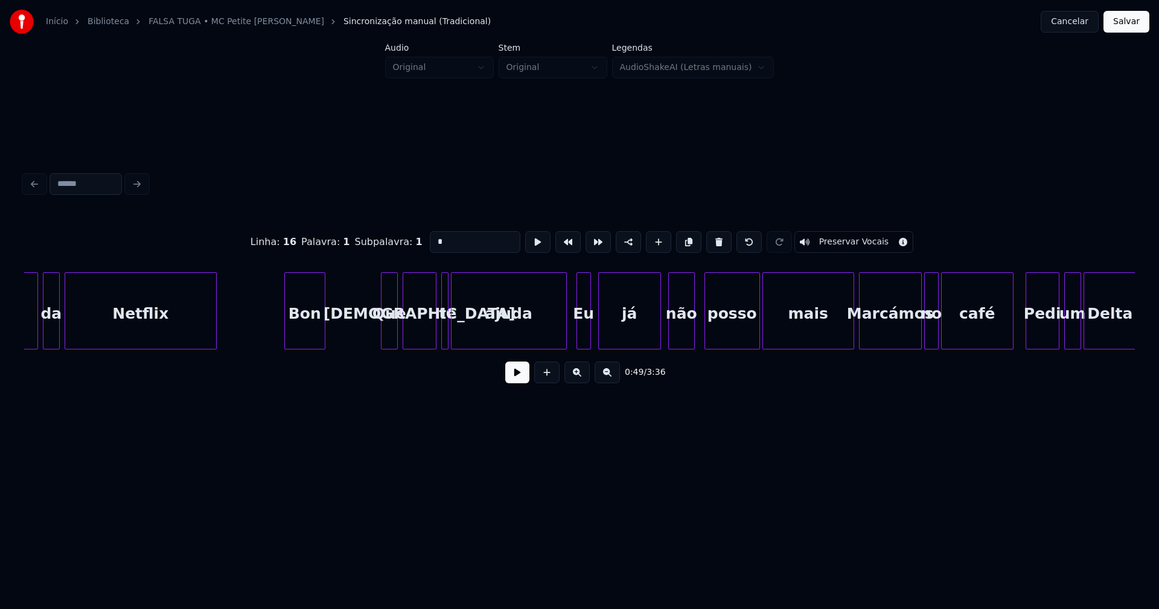
scroll to position [0, 6090]
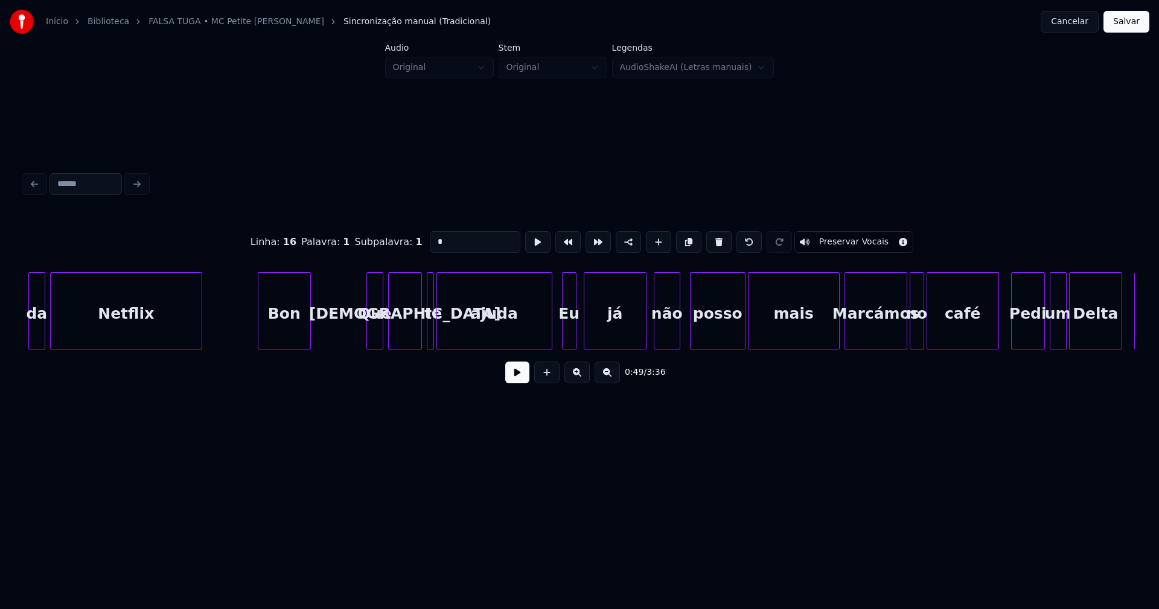
click at [261, 339] on div at bounding box center [260, 311] width 4 height 76
click at [548, 340] on div at bounding box center [546, 311] width 4 height 76
click at [561, 339] on div at bounding box center [561, 311] width 4 height 76
click at [563, 331] on div "Eu" at bounding box center [567, 314] width 17 height 82
click at [432, 235] on input "**" at bounding box center [475, 242] width 91 height 22
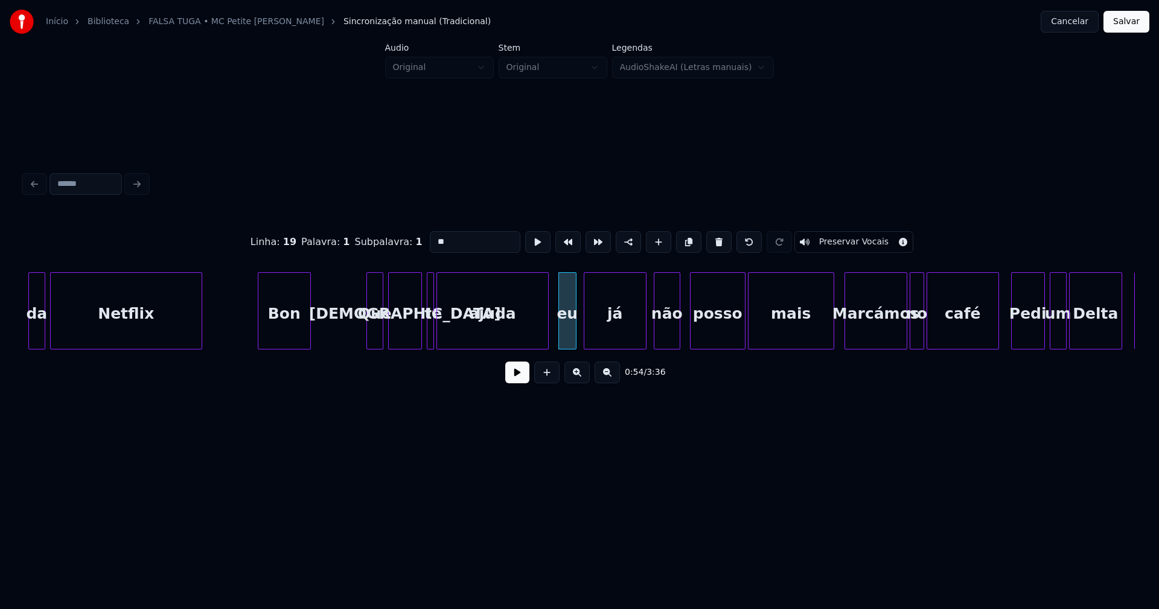
click at [832, 340] on div at bounding box center [832, 311] width 4 height 76
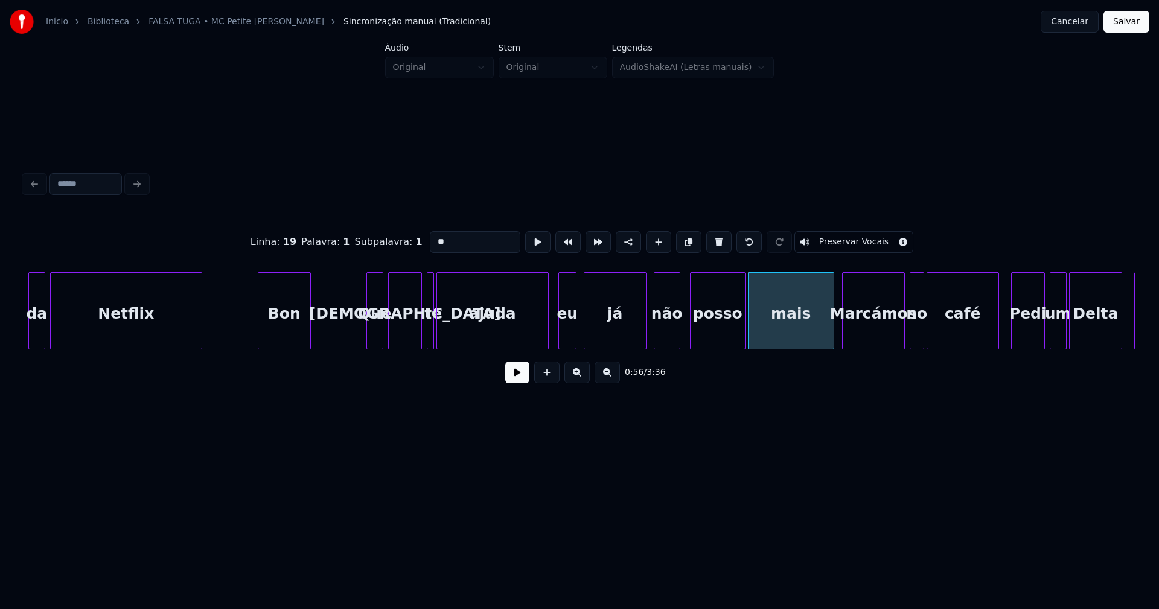
click at [874, 338] on div "Marcámos" at bounding box center [874, 314] width 62 height 82
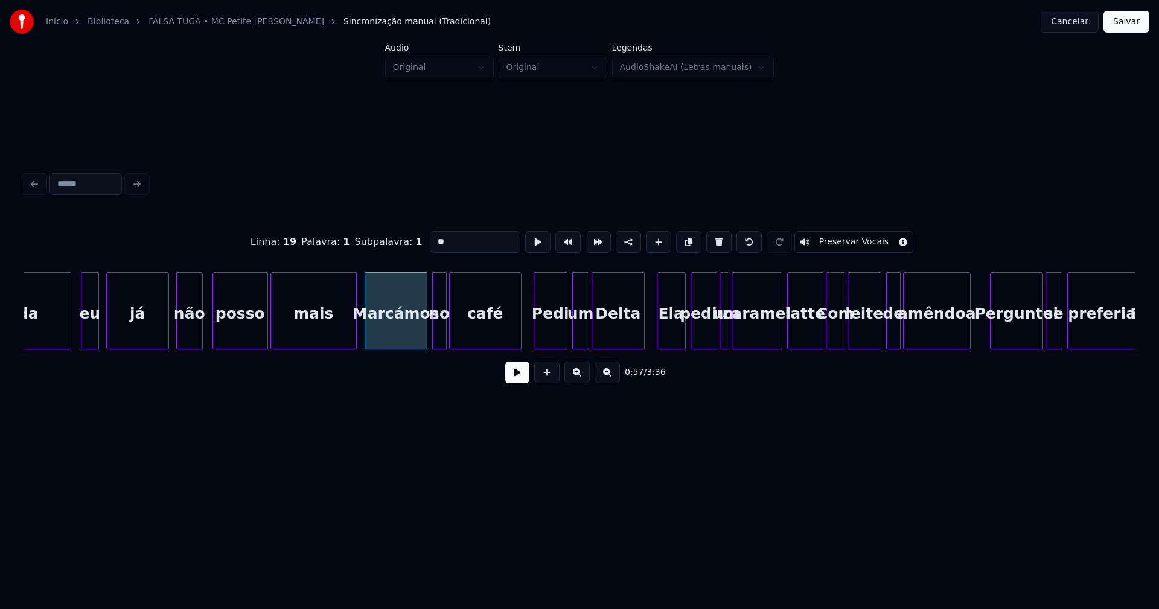
scroll to position [0, 6640]
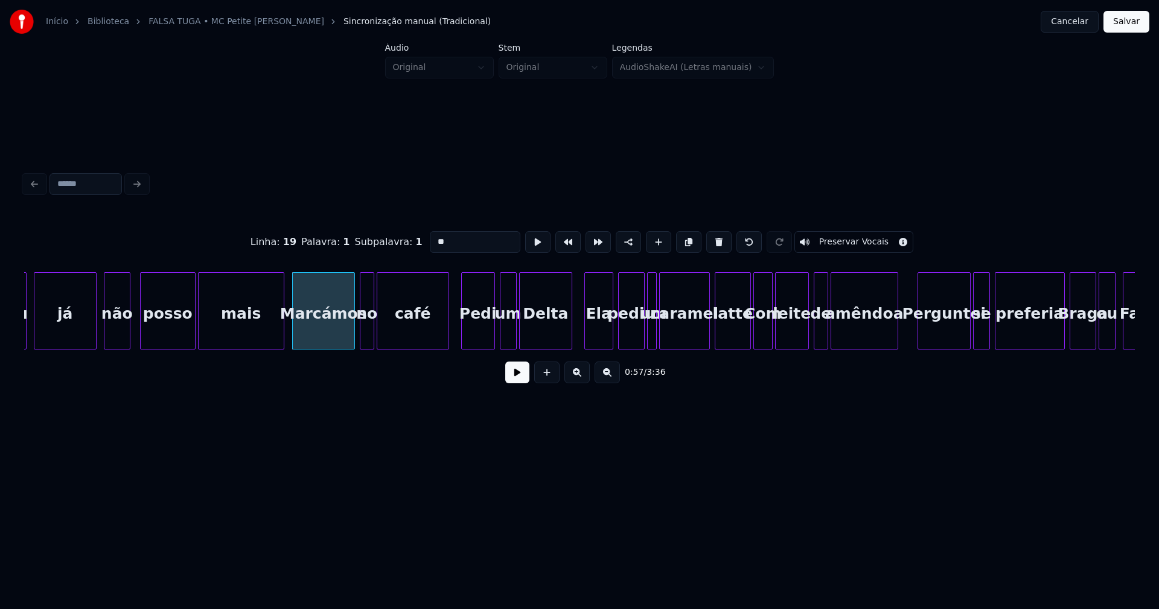
click at [467, 336] on div "Pedi" at bounding box center [478, 314] width 33 height 82
click at [432, 234] on input "****" at bounding box center [475, 242] width 91 height 22
click at [744, 342] on div at bounding box center [744, 311] width 4 height 76
click at [765, 337] on div "Com" at bounding box center [763, 314] width 18 height 82
click at [436, 235] on input "***" at bounding box center [475, 242] width 91 height 22
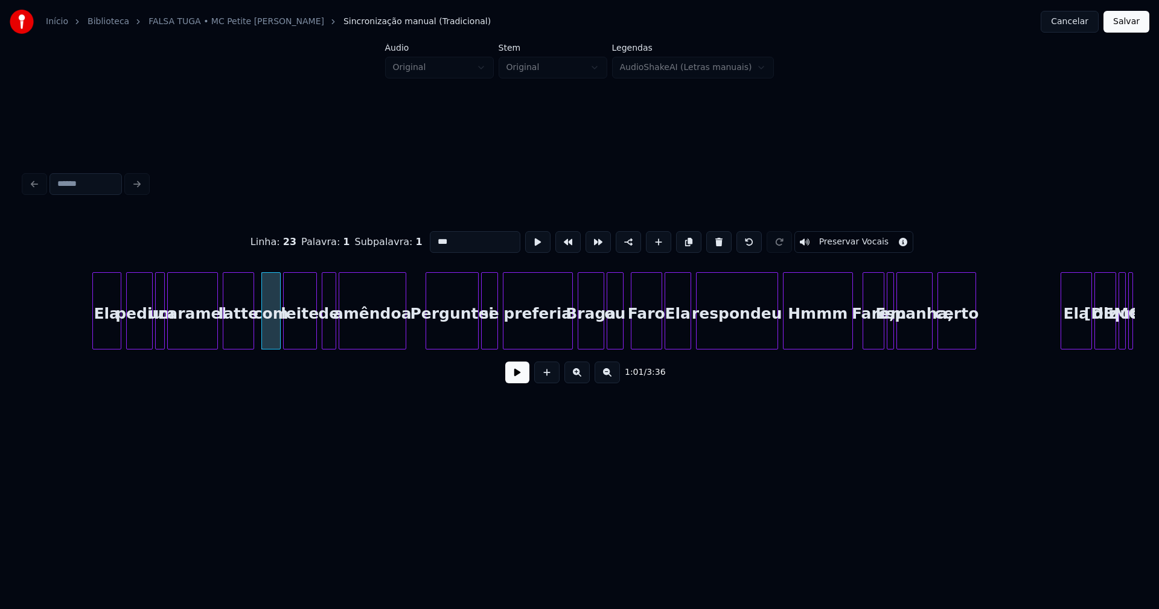
scroll to position [0, 7233]
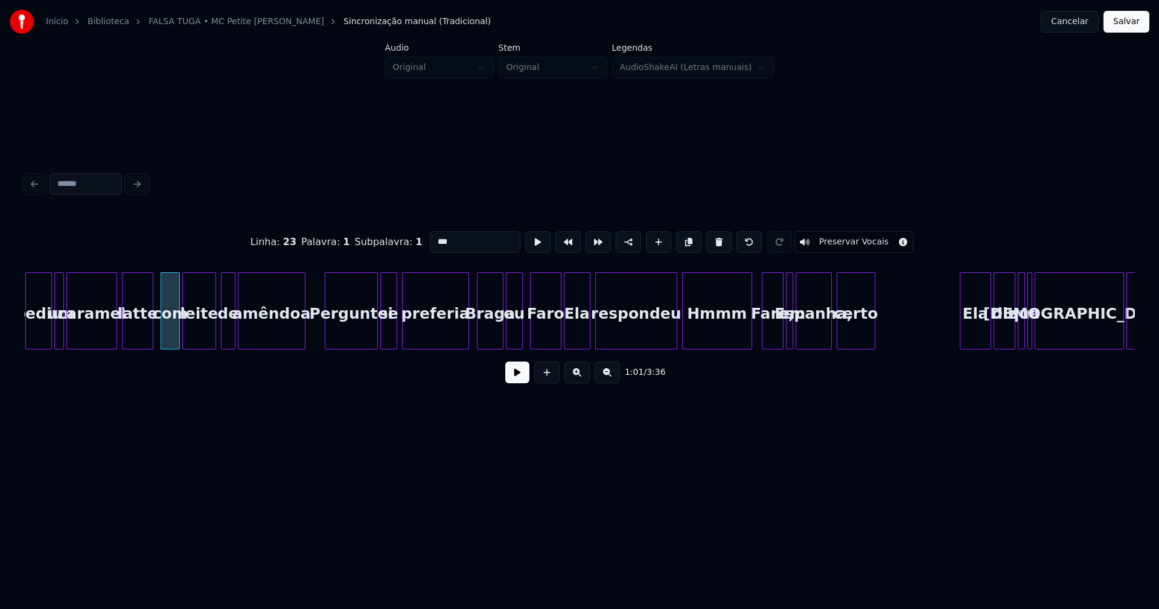
click at [468, 339] on div at bounding box center [467, 311] width 4 height 76
click at [555, 342] on div at bounding box center [555, 311] width 4 height 76
click at [579, 333] on div "Ela" at bounding box center [576, 314] width 25 height 82
click at [432, 234] on input "***" at bounding box center [475, 242] width 91 height 22
click at [674, 330] on div at bounding box center [673, 311] width 4 height 76
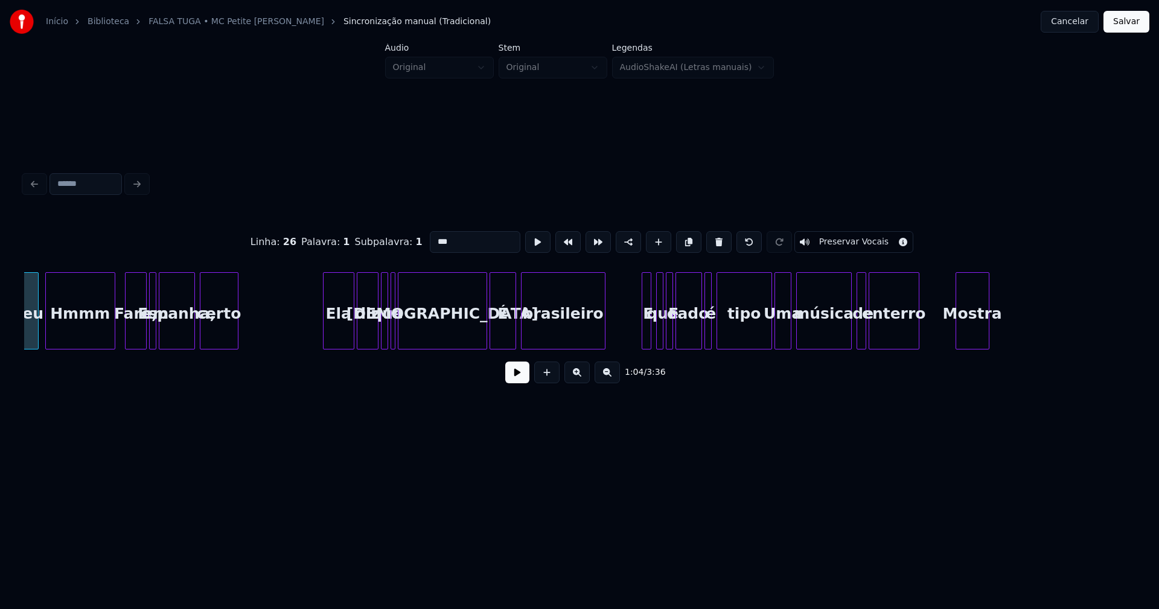
scroll to position [0, 7899]
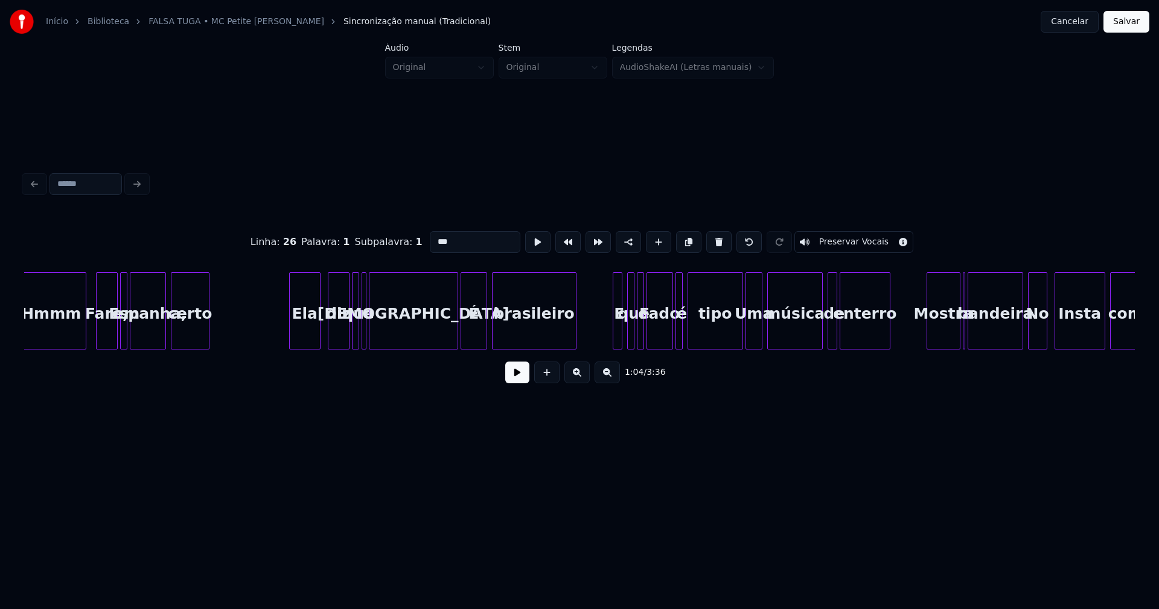
click at [305, 337] on div "Ela" at bounding box center [305, 314] width 30 height 82
click at [375, 336] on div at bounding box center [376, 311] width 4 height 76
click at [366, 335] on div at bounding box center [366, 311] width 4 height 76
click at [359, 334] on div "que" at bounding box center [358, 314] width 12 height 82
click at [371, 337] on div "o" at bounding box center [371, 314] width 12 height 82
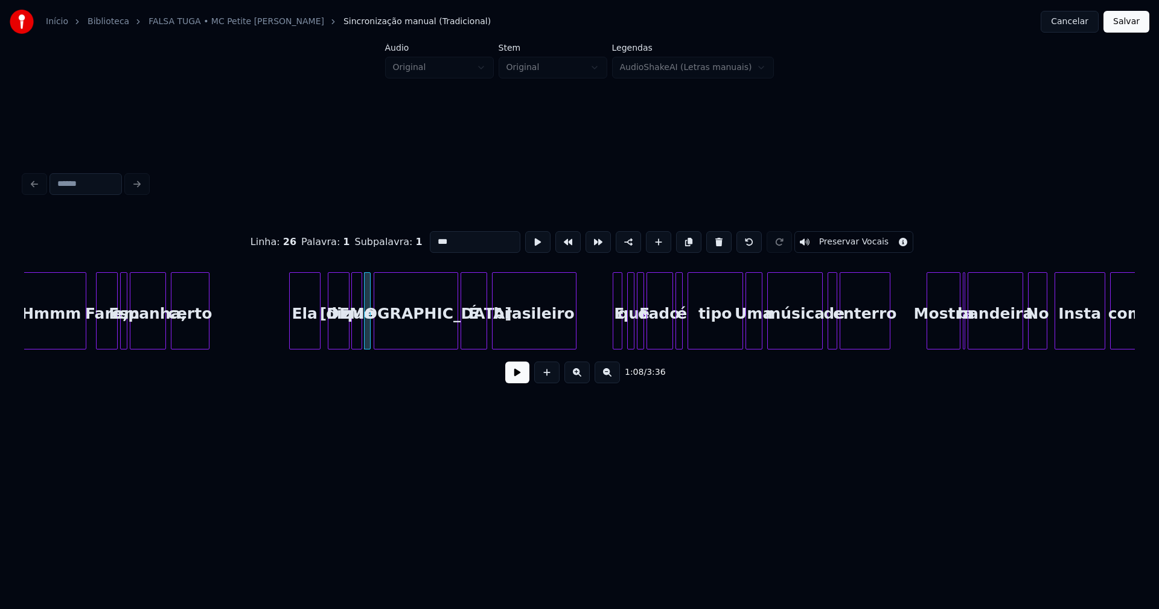
click at [359, 336] on div at bounding box center [360, 311] width 4 height 76
click at [444, 340] on div at bounding box center [445, 311] width 4 height 76
click at [458, 332] on div at bounding box center [458, 311] width 4 height 76
click at [468, 333] on div "É" at bounding box center [471, 314] width 31 height 82
type input "*"
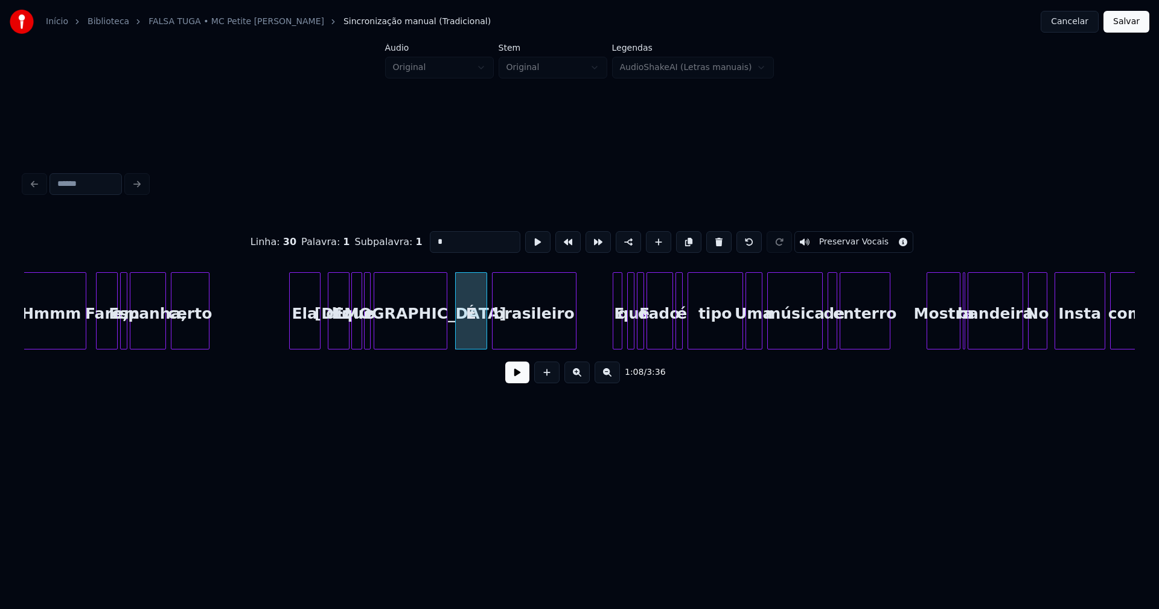
drag, startPoint x: 442, startPoint y: 238, endPoint x: 416, endPoint y: 237, distance: 26.0
click at [416, 237] on div "Linha : 30 [GEOGRAPHIC_DATA] : 1 Subpalavra : 1 * Preservar Vocais" at bounding box center [579, 242] width 1111 height 60
click at [608, 340] on div at bounding box center [609, 311] width 4 height 76
click at [727, 344] on div "tipo" at bounding box center [709, 310] width 42 height 77
click at [744, 343] on div at bounding box center [745, 311] width 4 height 76
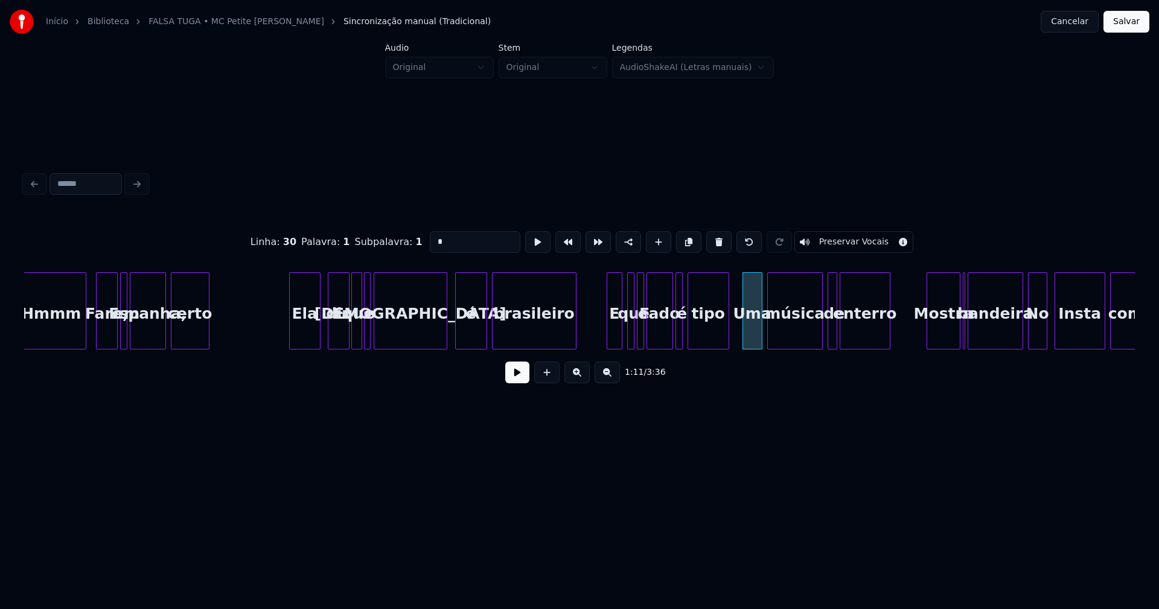
click at [750, 336] on div "Uma" at bounding box center [752, 314] width 19 height 82
click at [434, 235] on input "***" at bounding box center [475, 242] width 91 height 22
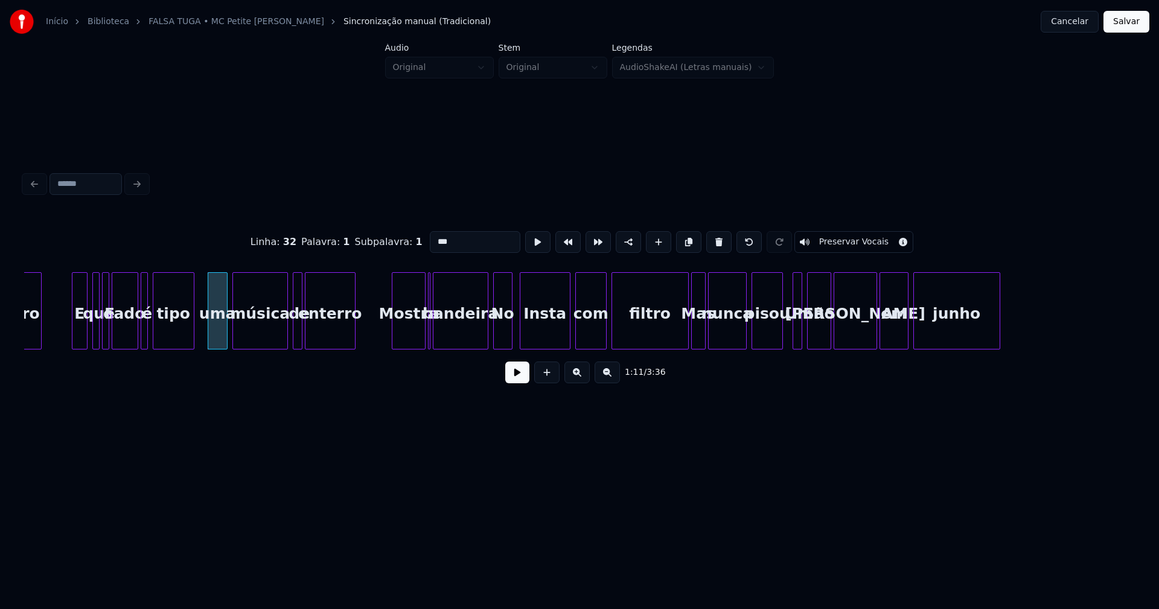
scroll to position [0, 8478]
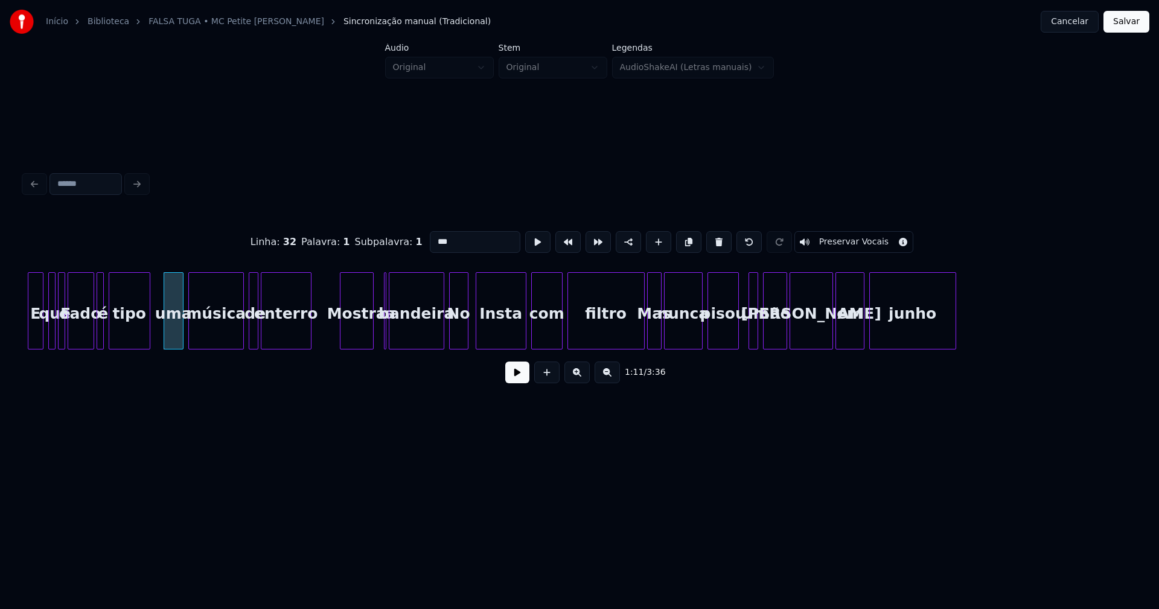
click at [353, 342] on div "Mostra" at bounding box center [356, 314] width 33 height 82
click at [386, 337] on div at bounding box center [386, 311] width 4 height 76
click at [389, 328] on div "bandeira" at bounding box center [417, 310] width 56 height 77
click at [366, 336] on div at bounding box center [365, 311] width 4 height 76
click at [386, 327] on div "a" at bounding box center [389, 310] width 10 height 77
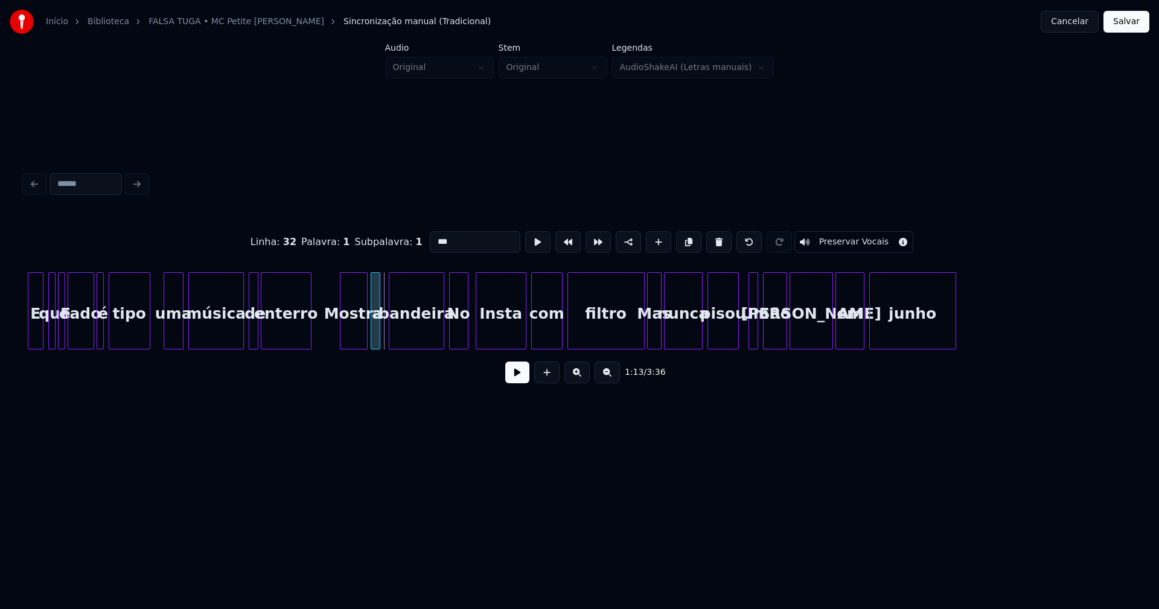
click at [371, 282] on div "a" at bounding box center [376, 310] width 10 height 77
click at [436, 339] on div at bounding box center [438, 311] width 4 height 76
click at [457, 337] on div "No" at bounding box center [459, 314] width 18 height 82
click at [436, 237] on input "**" at bounding box center [475, 242] width 91 height 22
click at [625, 360] on div "Linha : 34 [GEOGRAPHIC_DATA] : 1 Subpalavra : 1 ** Preservar Vocais 1:13 / 3:36" at bounding box center [579, 304] width 1111 height 184
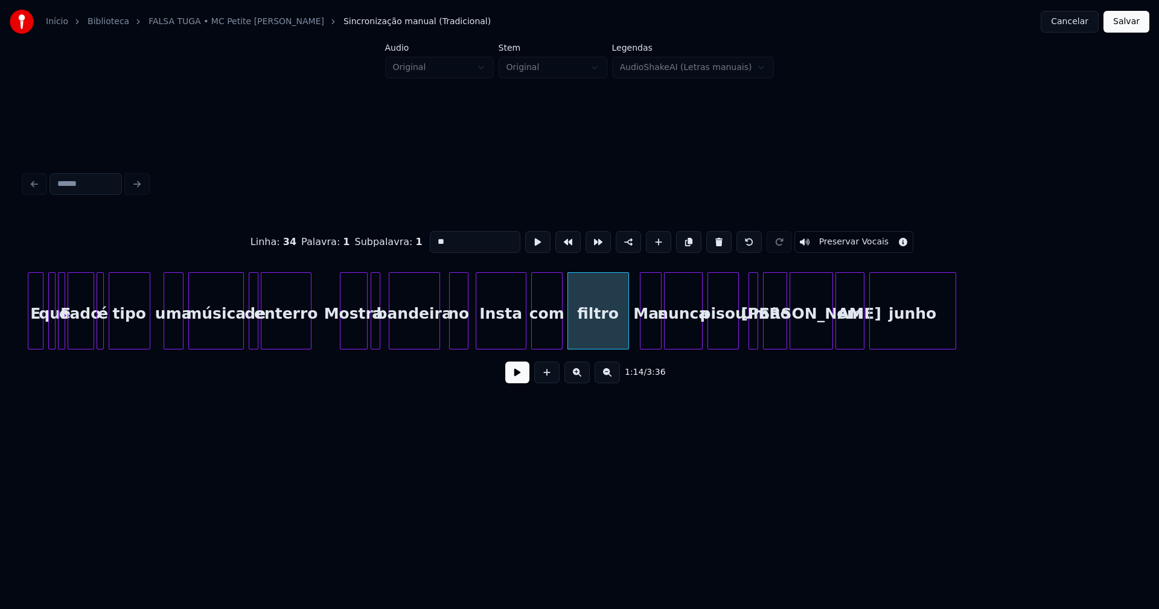
click at [641, 335] on div at bounding box center [642, 311] width 4 height 76
click at [754, 331] on div at bounding box center [756, 311] width 4 height 76
click at [434, 235] on input "**" at bounding box center [475, 242] width 91 height 22
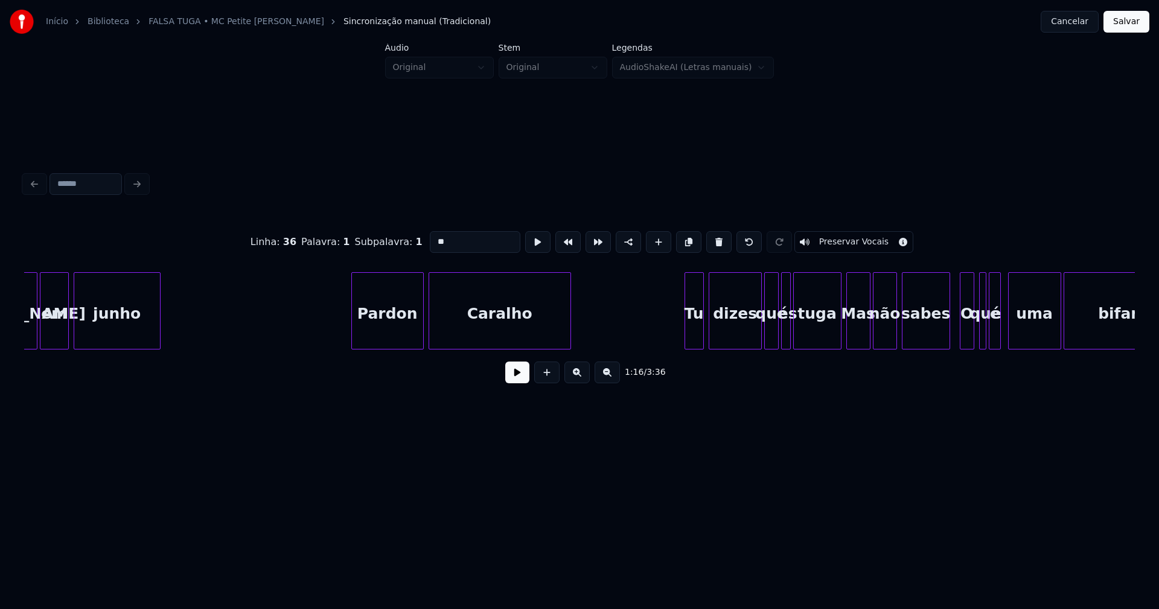
scroll to position [0, 9302]
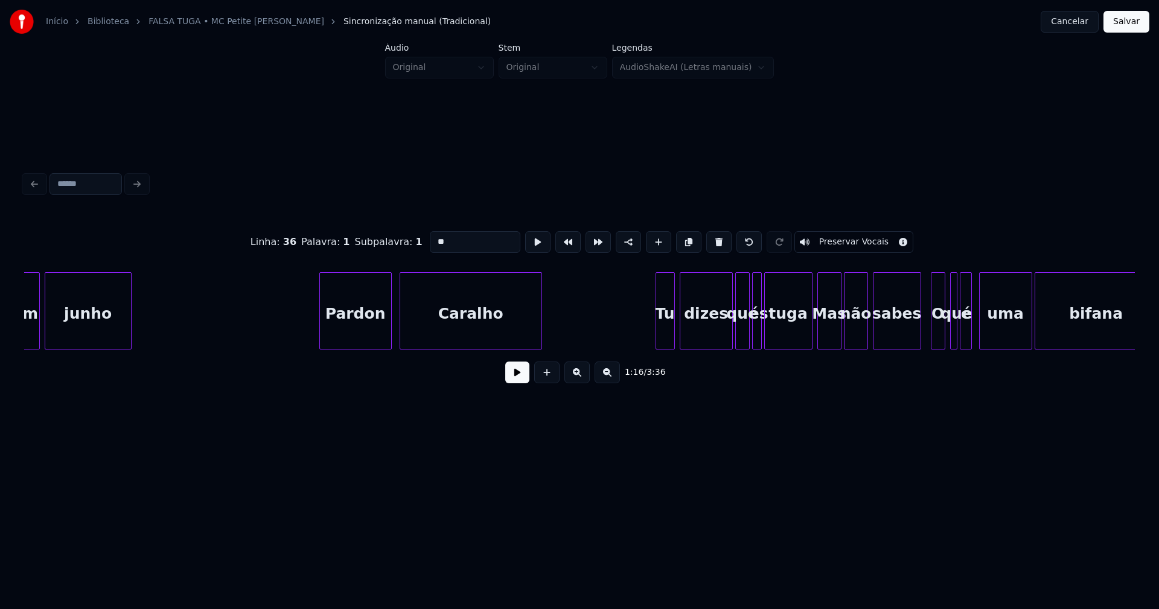
click at [346, 330] on div "Pardon" at bounding box center [355, 314] width 71 height 82
type input "**"
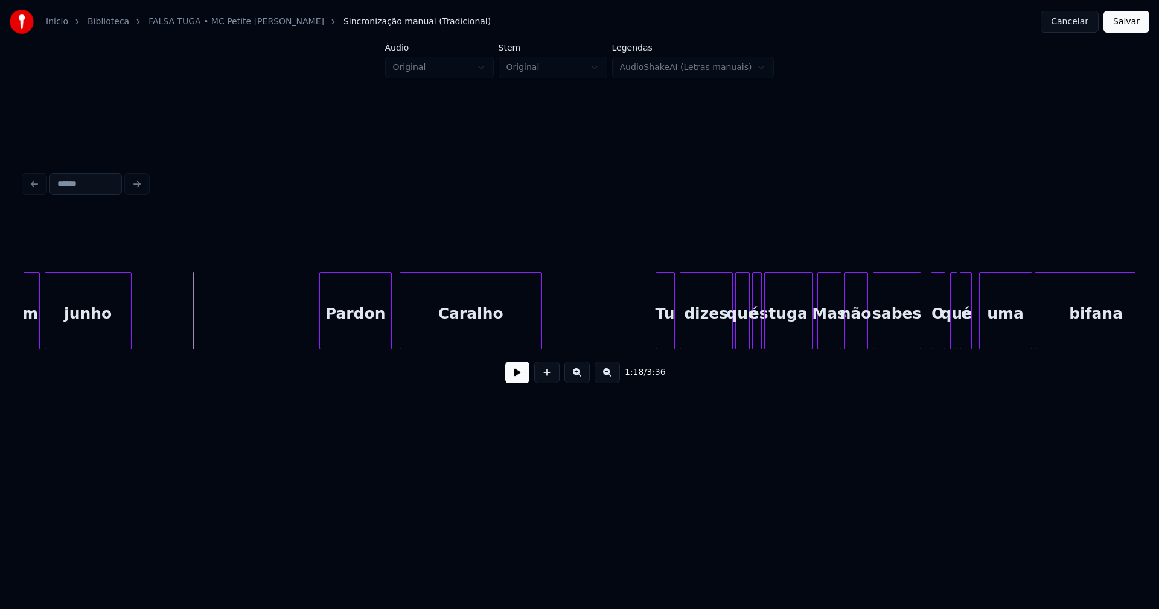
click at [513, 378] on button at bounding box center [517, 373] width 24 height 22
click at [519, 378] on button at bounding box center [517, 373] width 24 height 22
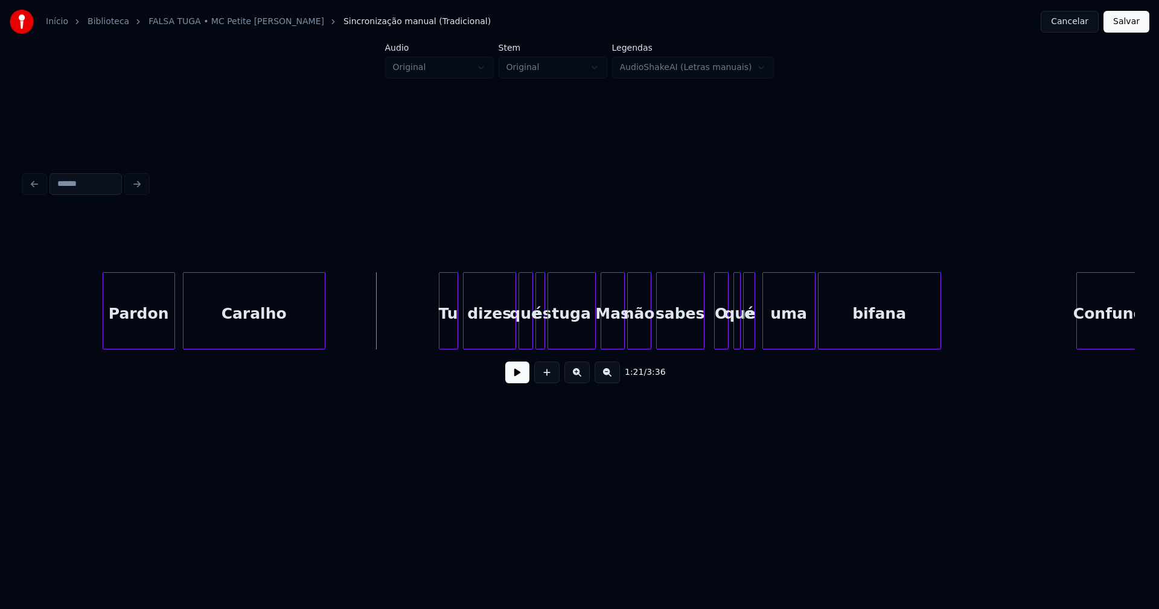
scroll to position [0, 9533]
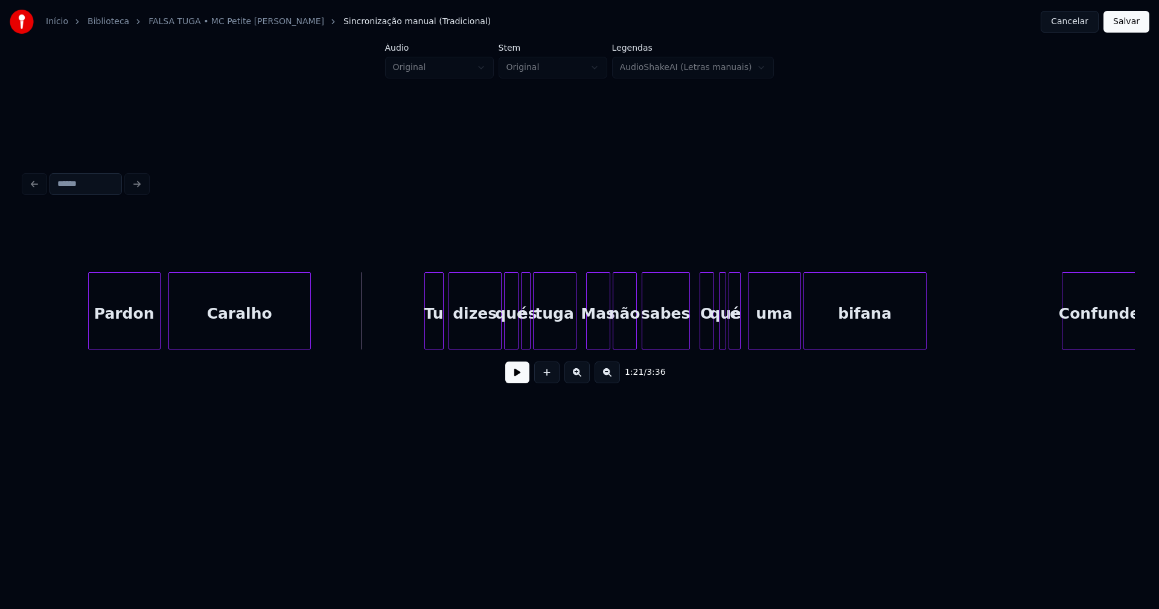
click at [575, 335] on div at bounding box center [574, 311] width 4 height 76
click at [602, 331] on div "Mas" at bounding box center [598, 314] width 23 height 82
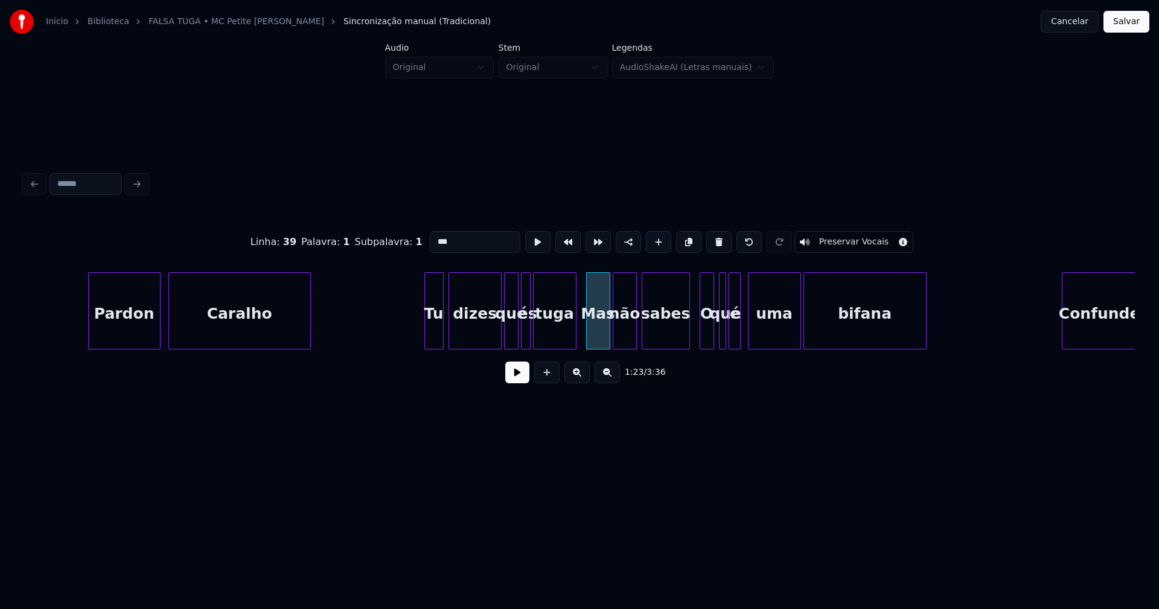
click at [437, 235] on input "***" at bounding box center [475, 242] width 91 height 22
click at [739, 333] on div "é" at bounding box center [741, 314] width 12 height 82
click at [731, 336] on div at bounding box center [731, 311] width 4 height 76
click at [698, 337] on div at bounding box center [697, 311] width 4 height 76
click at [685, 335] on div at bounding box center [684, 311] width 4 height 76
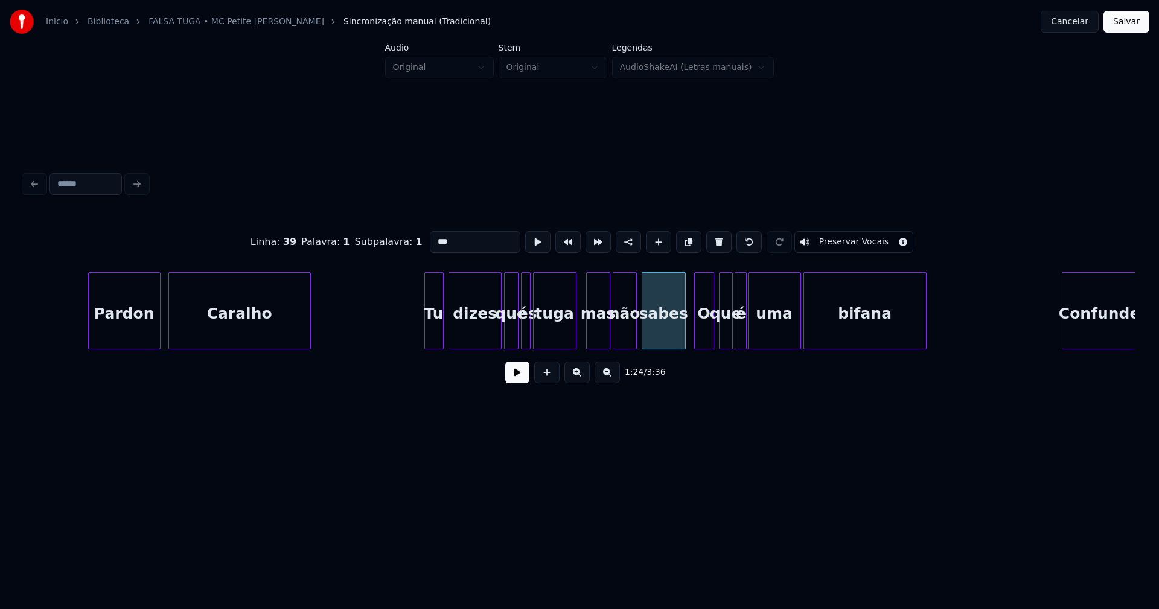
click at [705, 332] on div "O" at bounding box center [704, 314] width 19 height 82
drag, startPoint x: 441, startPoint y: 237, endPoint x: 391, endPoint y: 238, distance: 50.1
click at [391, 238] on div "Linha : 40 [GEOGRAPHIC_DATA] : 1 Subpalavra : 1 * Preservar Vocais" at bounding box center [579, 242] width 1111 height 60
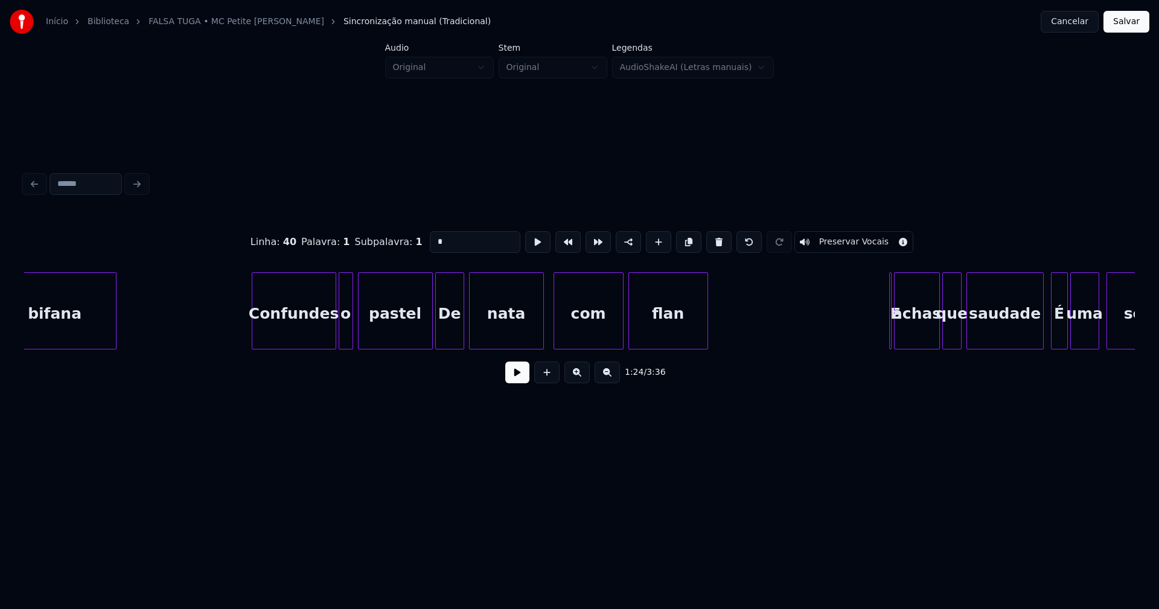
scroll to position [0, 10358]
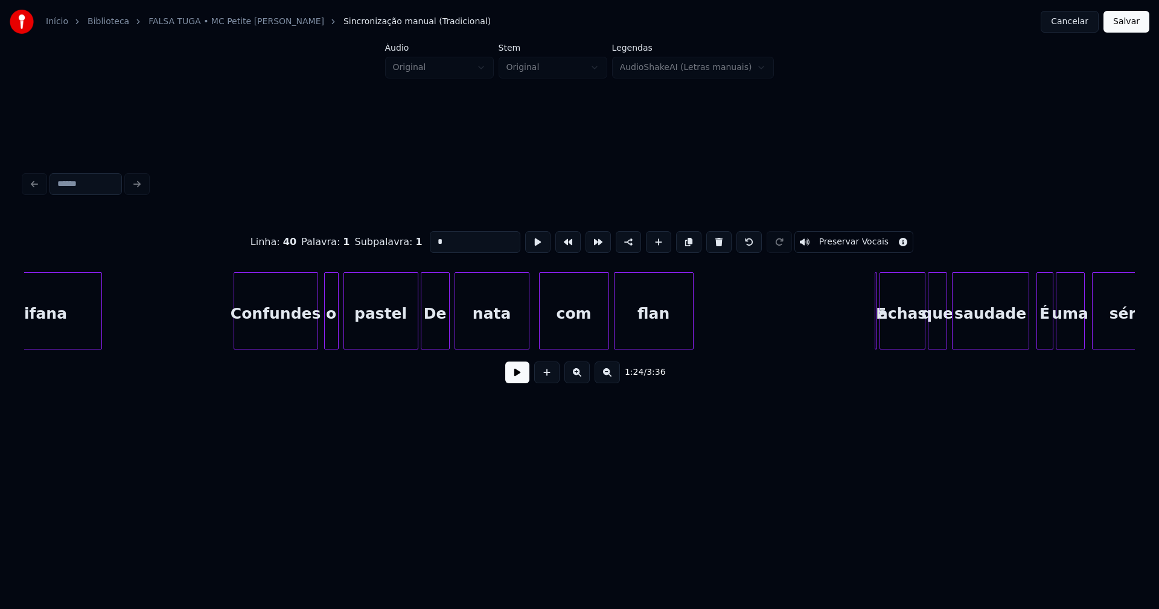
click at [279, 337] on div "Confundes" at bounding box center [275, 314] width 83 height 82
click at [311, 337] on div at bounding box center [311, 311] width 4 height 76
click at [322, 340] on div "o" at bounding box center [322, 314] width 13 height 82
click at [409, 340] on div at bounding box center [409, 311] width 4 height 76
click at [440, 334] on div "De" at bounding box center [435, 314] width 28 height 82
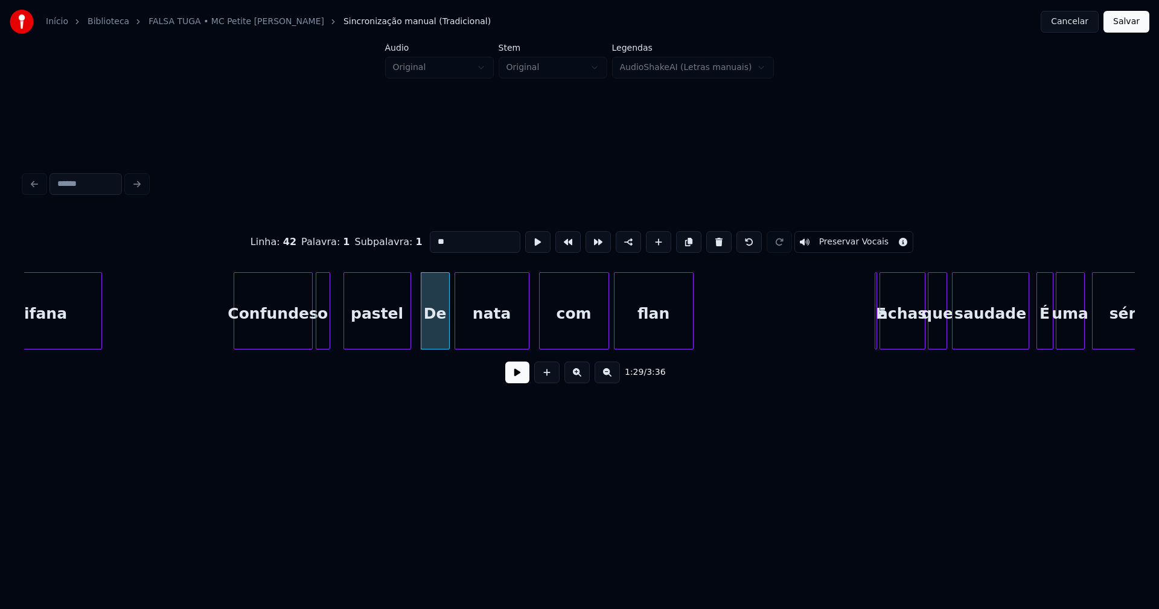
click at [434, 234] on input "**" at bounding box center [475, 242] width 91 height 22
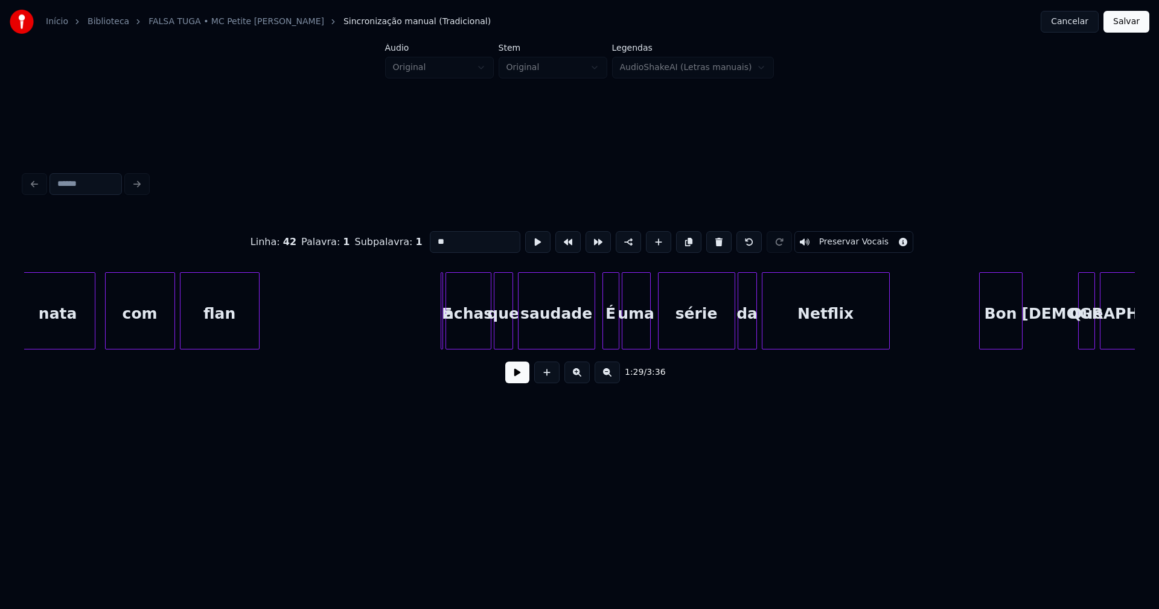
scroll to position [0, 10821]
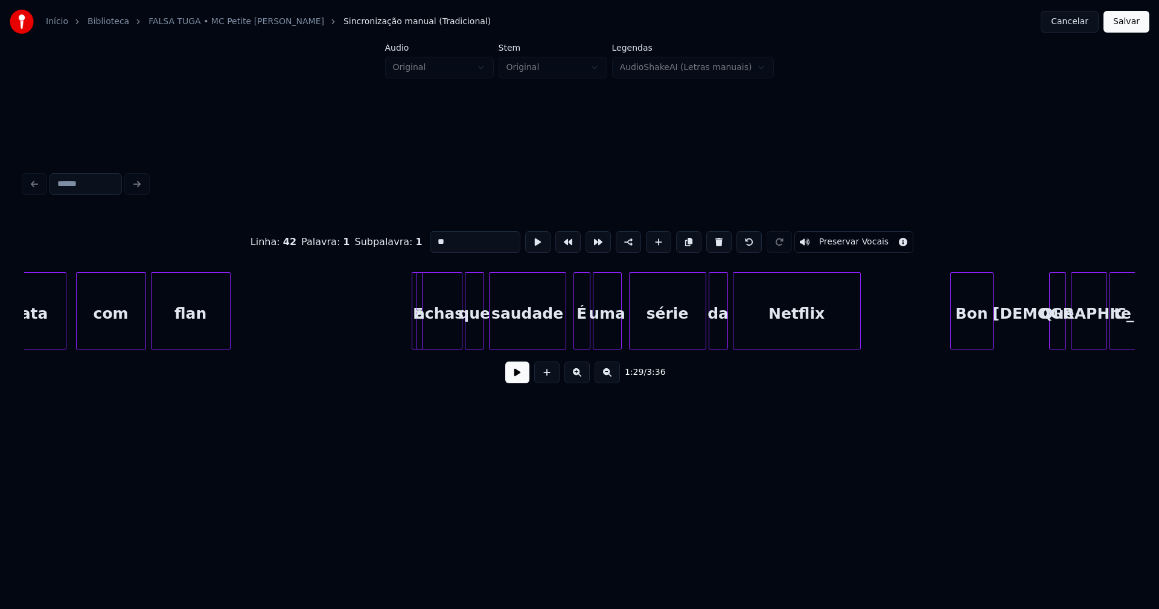
click at [400, 282] on div "E" at bounding box center [405, 310] width 11 height 77
click at [584, 333] on div "É" at bounding box center [582, 314] width 16 height 82
type input "*"
drag, startPoint x: 436, startPoint y: 235, endPoint x: 408, endPoint y: 235, distance: 27.8
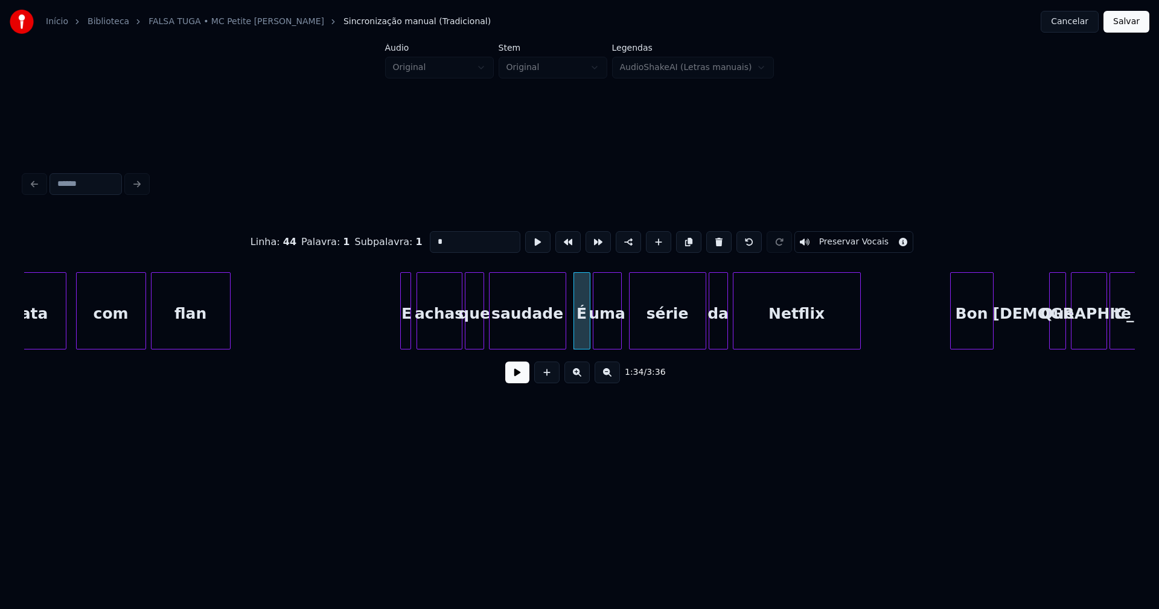
click at [408, 235] on div "Linha : 44 [GEOGRAPHIC_DATA] : 1 Subpalavra : 1 * Preservar Vocais" at bounding box center [579, 242] width 1111 height 60
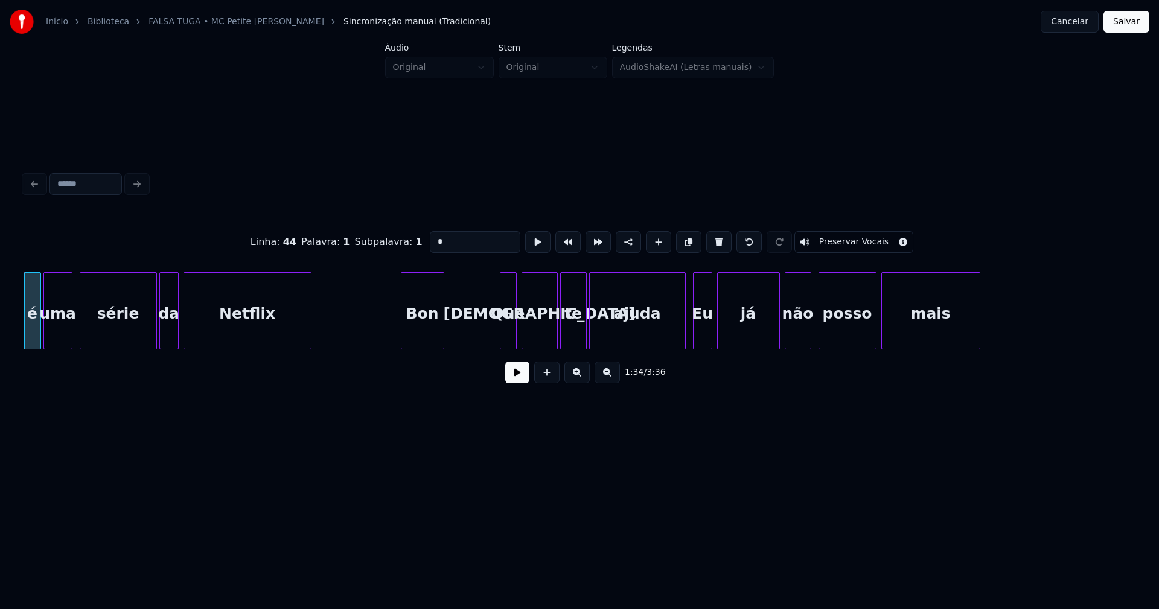
scroll to position [0, 11414]
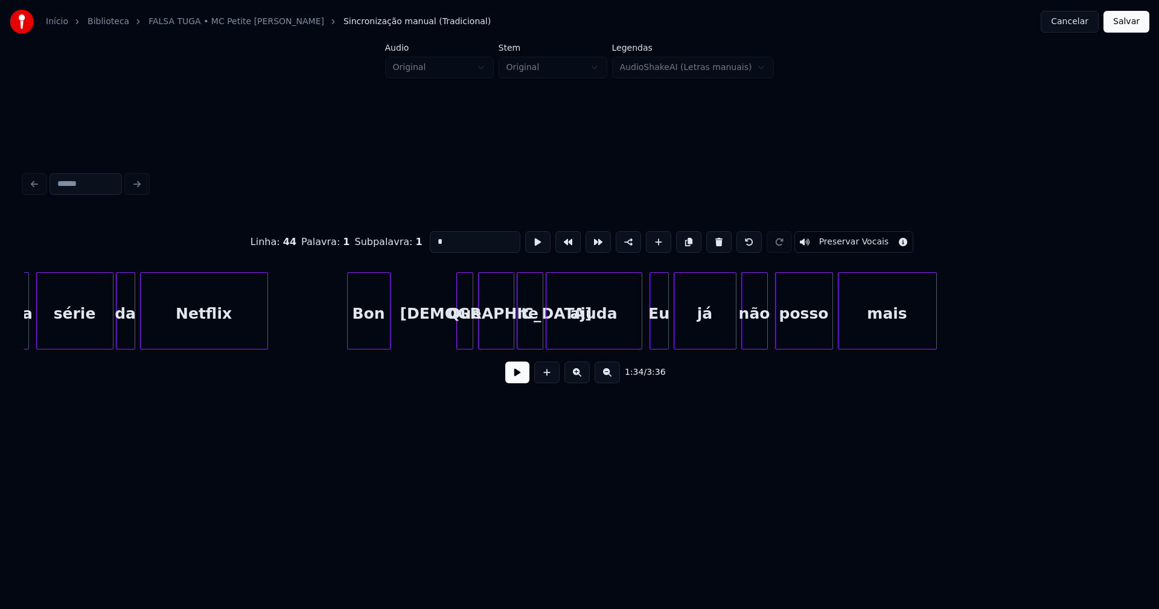
click at [351, 340] on div "Bon" at bounding box center [369, 314] width 42 height 82
click at [401, 325] on div at bounding box center [400, 311] width 4 height 76
click at [659, 331] on div "Eu" at bounding box center [659, 314] width 18 height 82
click at [434, 236] on input "**" at bounding box center [475, 242] width 91 height 22
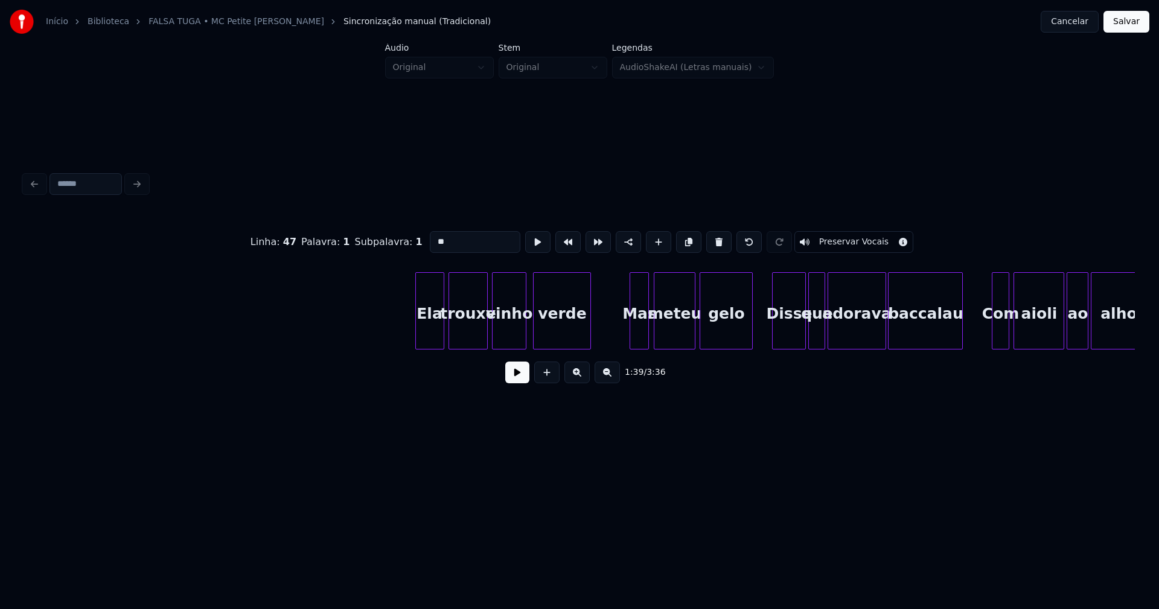
scroll to position [0, 13092]
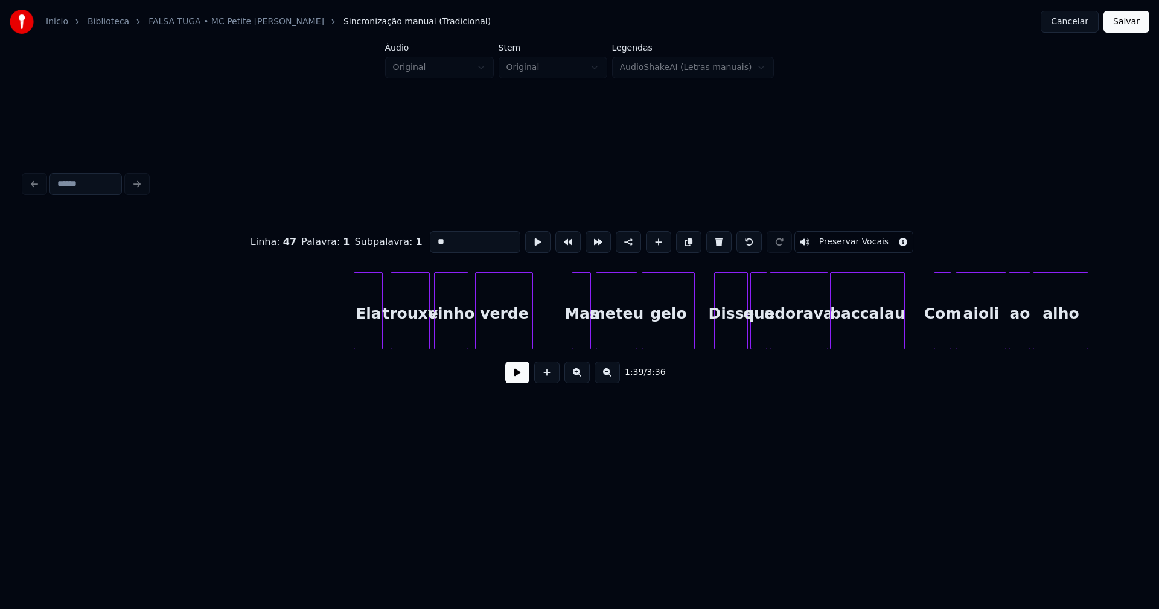
click at [372, 341] on div "Ela" at bounding box center [368, 314] width 28 height 82
click at [568, 340] on div at bounding box center [568, 311] width 4 height 76
click at [575, 341] on div "Mas" at bounding box center [578, 314] width 24 height 82
click at [438, 236] on input "***" at bounding box center [475, 242] width 91 height 22
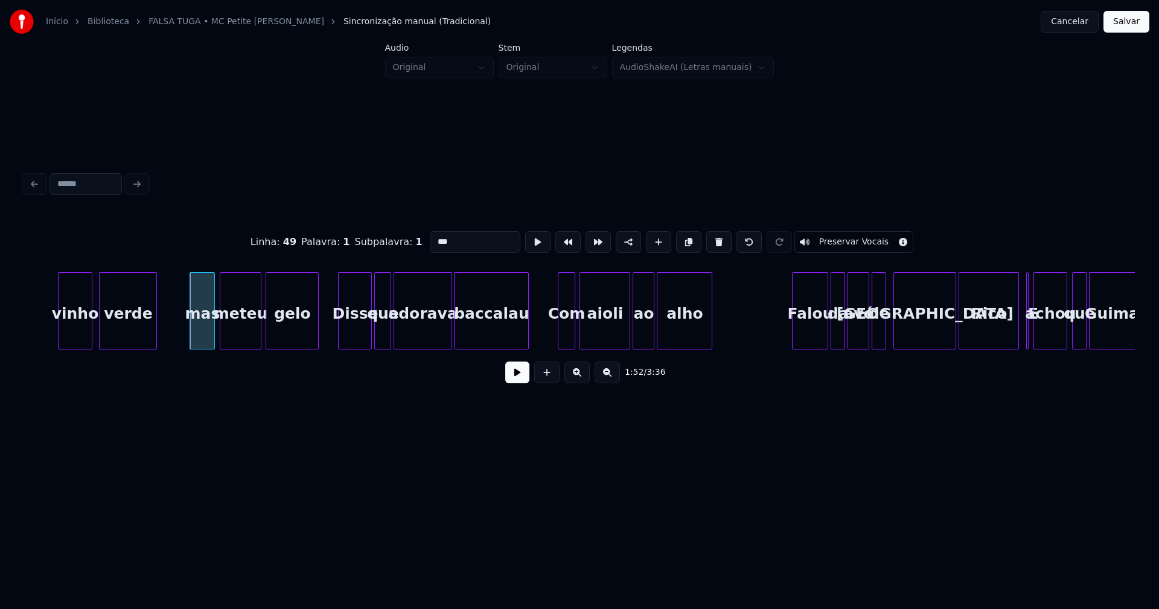
scroll to position [0, 13526]
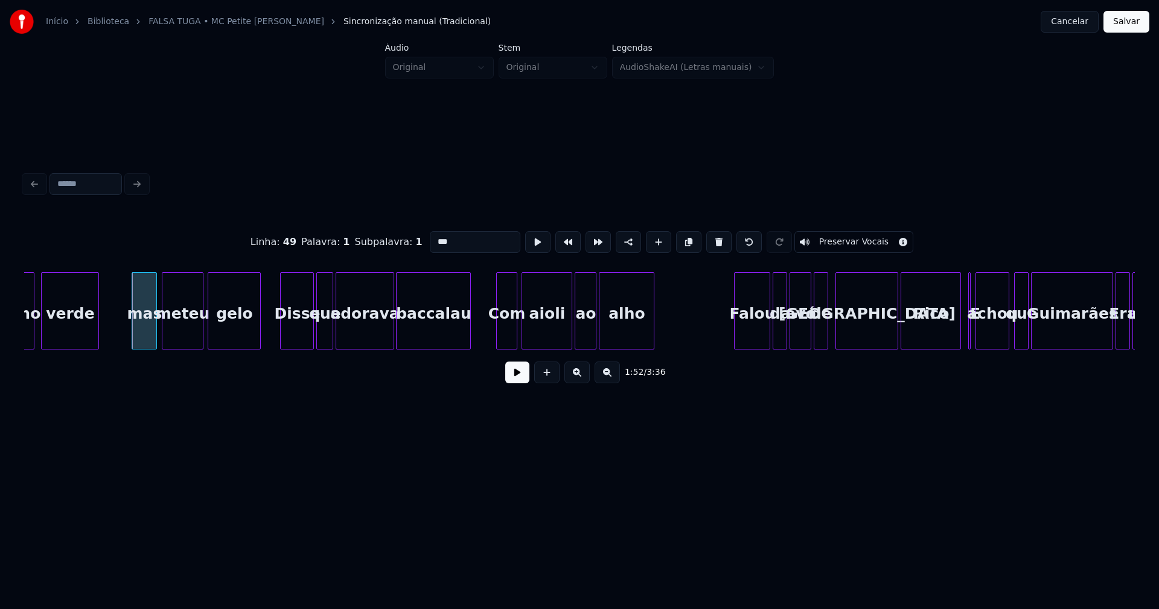
click at [499, 341] on div at bounding box center [499, 311] width 4 height 76
click at [502, 330] on div "Com" at bounding box center [506, 314] width 19 height 82
click at [435, 234] on input "***" at bounding box center [475, 242] width 91 height 22
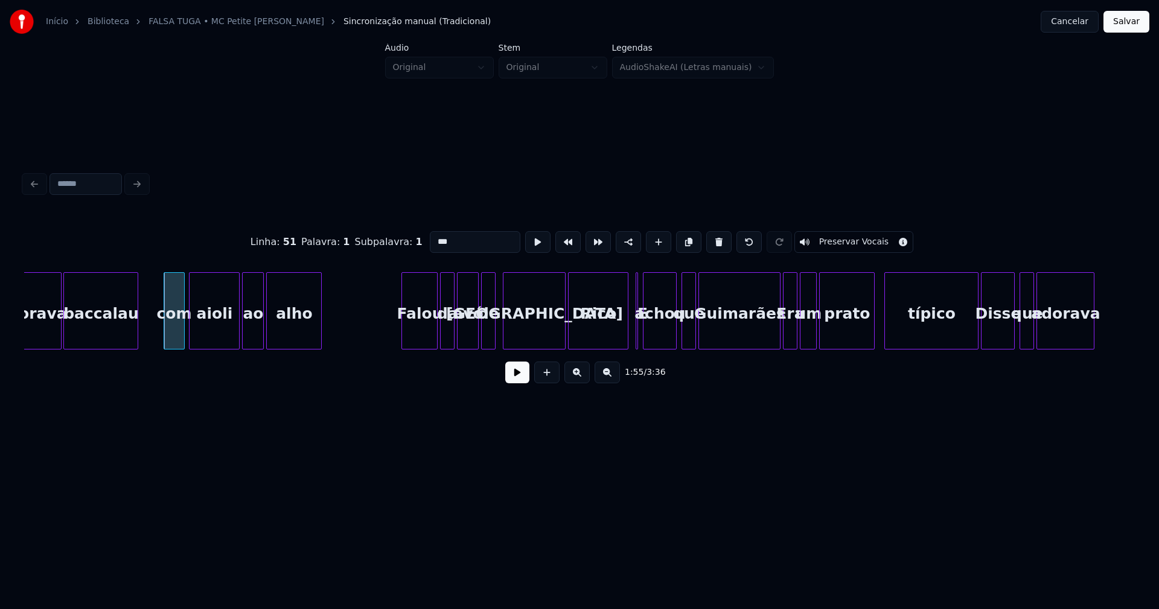
scroll to position [0, 13916]
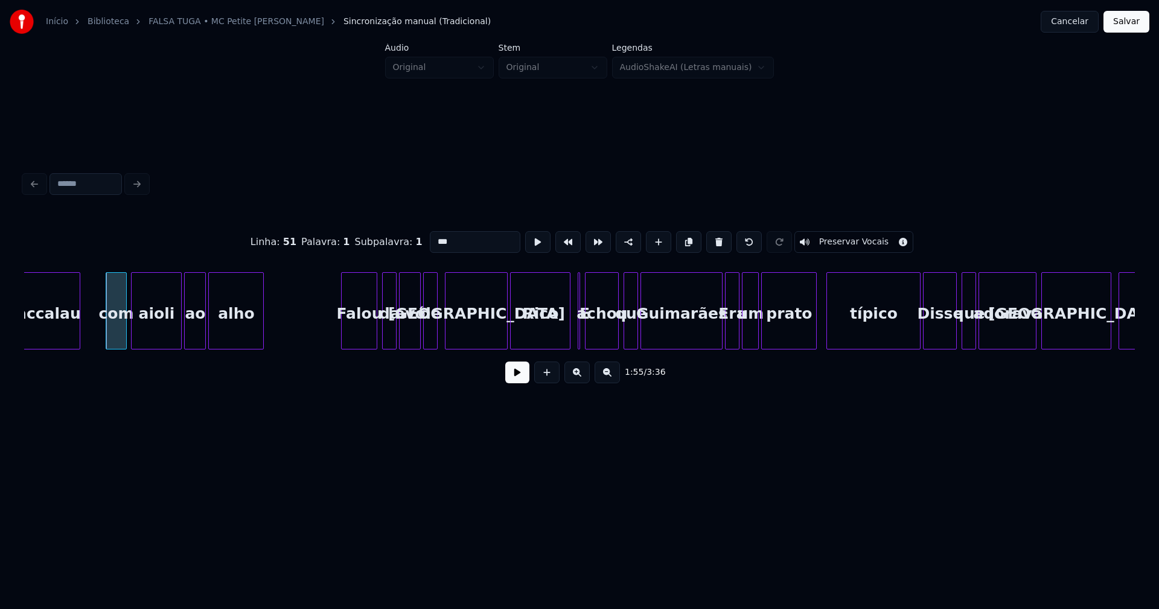
click at [360, 335] on div "Falou" at bounding box center [359, 314] width 35 height 82
click at [565, 339] on div at bounding box center [563, 311] width 4 height 76
click at [582, 334] on div at bounding box center [583, 311] width 4 height 76
click at [573, 336] on div at bounding box center [575, 311] width 4 height 76
click at [580, 289] on div at bounding box center [581, 311] width 4 height 76
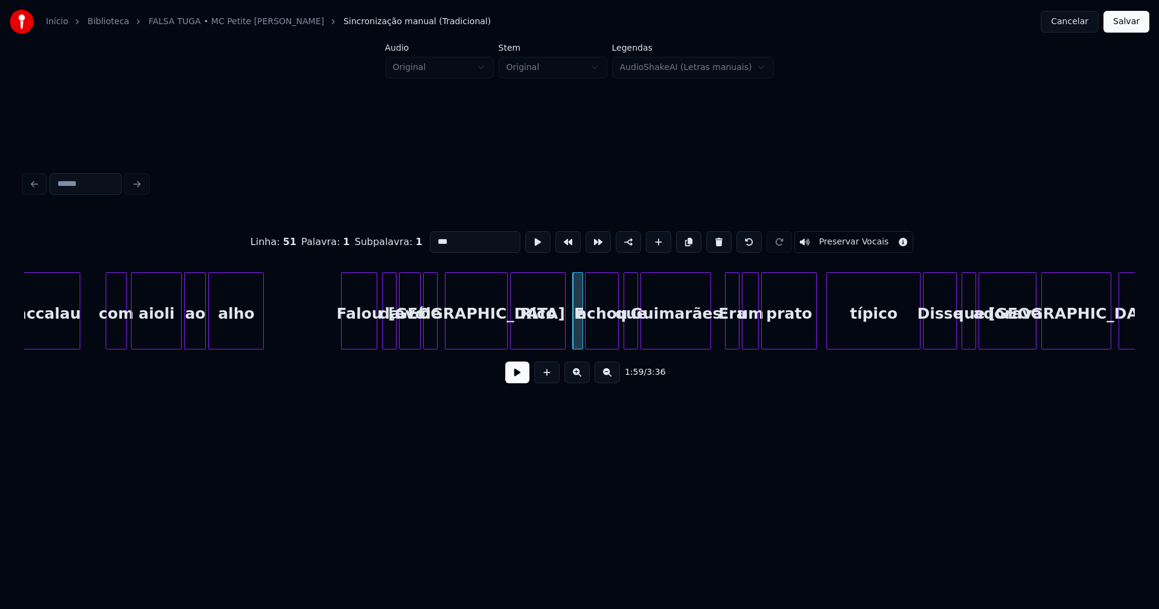
click at [708, 343] on div at bounding box center [709, 311] width 4 height 76
click at [724, 338] on div at bounding box center [723, 311] width 4 height 76
click at [578, 332] on div "E" at bounding box center [579, 314] width 12 height 82
drag, startPoint x: 441, startPoint y: 235, endPoint x: 394, endPoint y: 238, distance: 47.2
click at [394, 238] on div "Linha : 53 [GEOGRAPHIC_DATA] : 1 Subpalavra : 1 * Preservar Vocais" at bounding box center [579, 242] width 1111 height 60
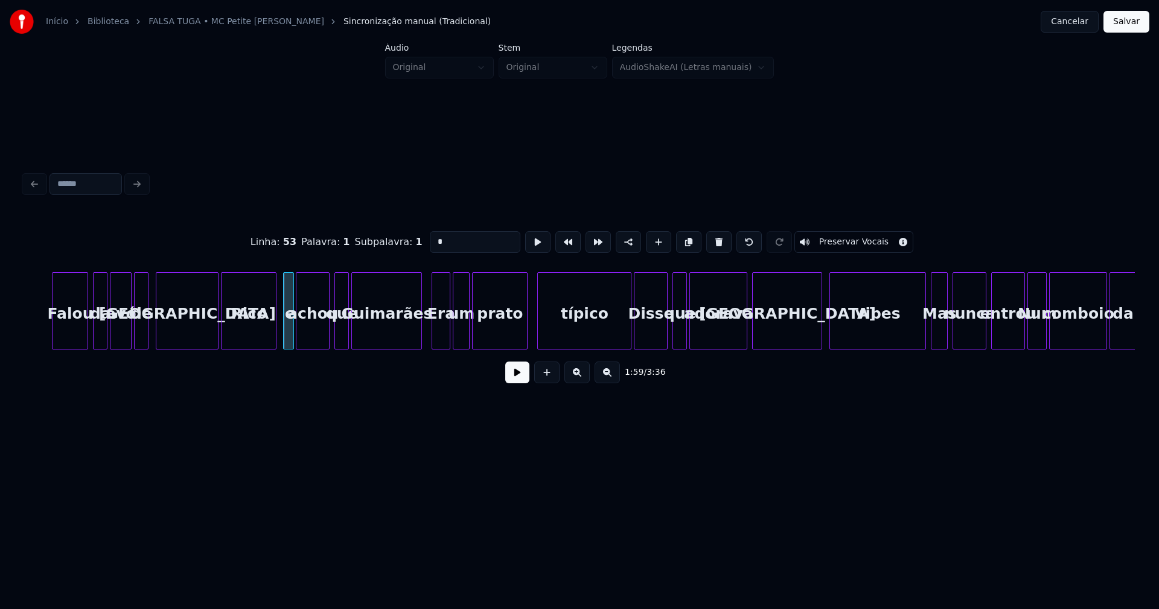
scroll to position [0, 14220]
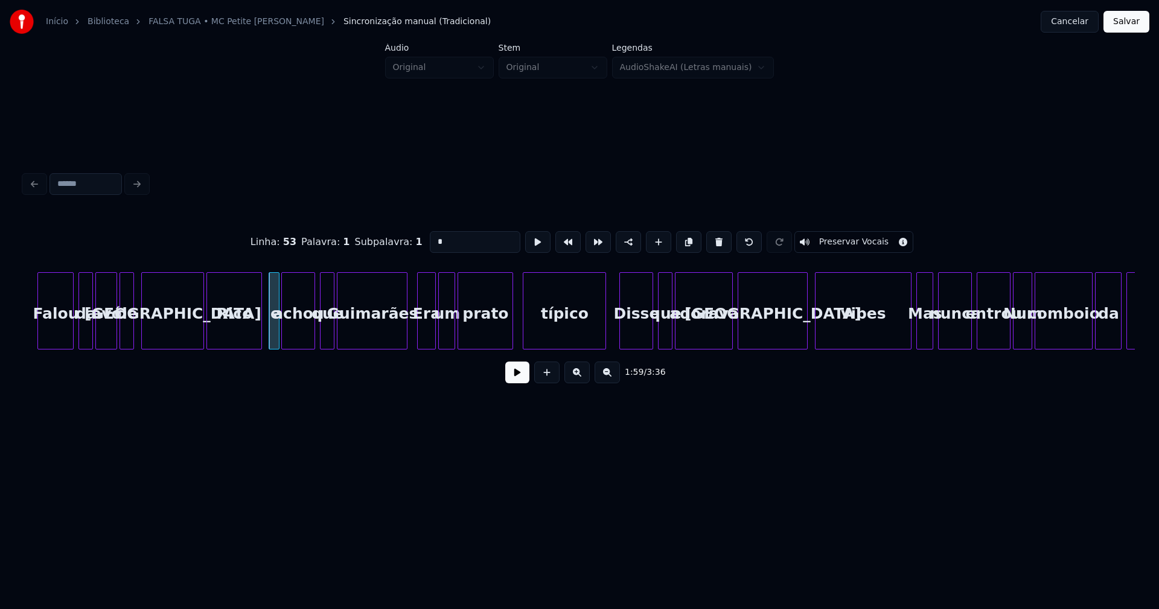
click at [604, 347] on div "Falou da [PERSON_NAME][GEOGRAPHIC_DATA] e achou que Guimarães Era um prato típi…" at bounding box center [579, 310] width 1111 height 77
click at [429, 333] on div "Era" at bounding box center [427, 314] width 18 height 82
click at [433, 234] on input "***" at bounding box center [475, 242] width 91 height 22
click at [890, 344] on div "vibes" at bounding box center [854, 310] width 78 height 77
click at [915, 334] on div at bounding box center [917, 311] width 4 height 76
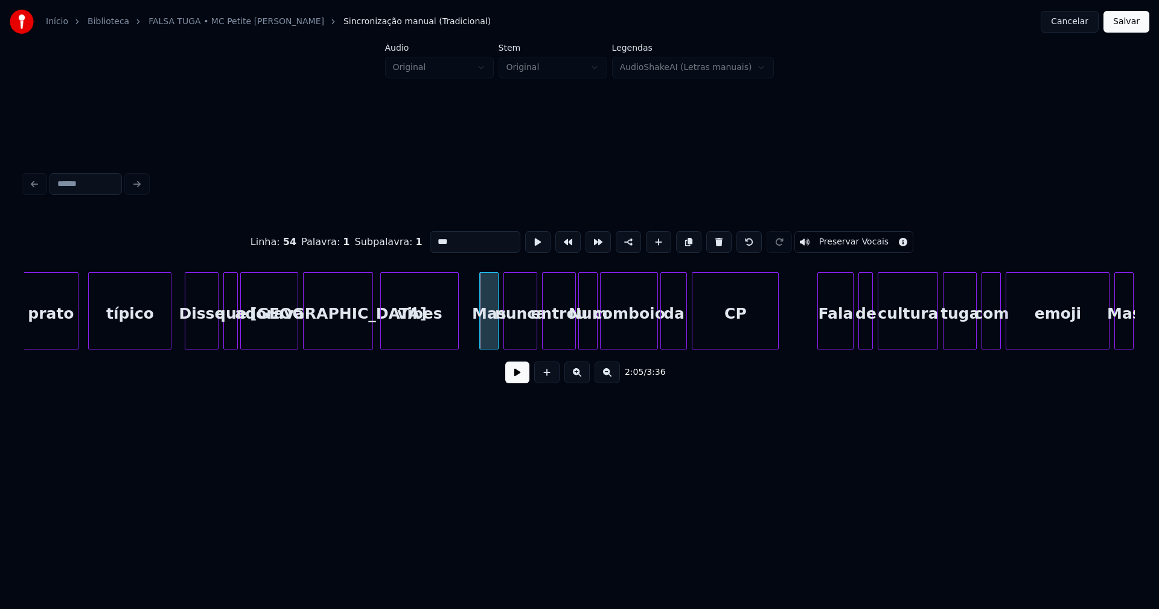
scroll to position [0, 14683]
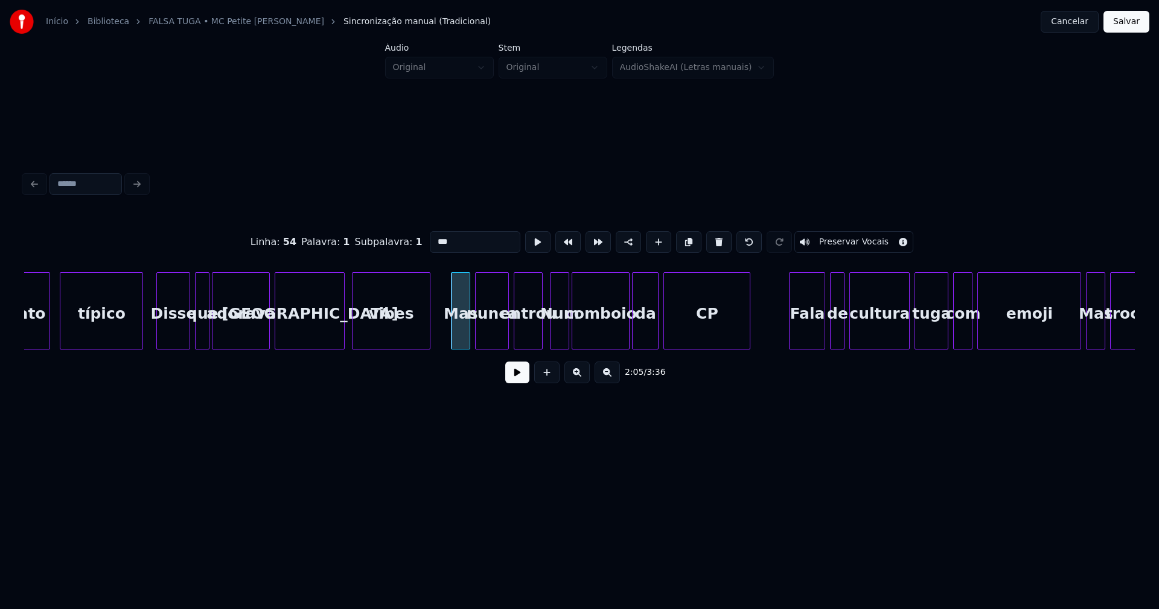
click at [541, 339] on div at bounding box center [540, 311] width 4 height 76
click at [467, 331] on div at bounding box center [465, 311] width 4 height 76
click at [490, 333] on div "nunca" at bounding box center [490, 314] width 33 height 82
click at [525, 334] on div "entrou" at bounding box center [526, 314] width 28 height 82
click at [560, 337] on div "Num" at bounding box center [560, 314] width 18 height 82
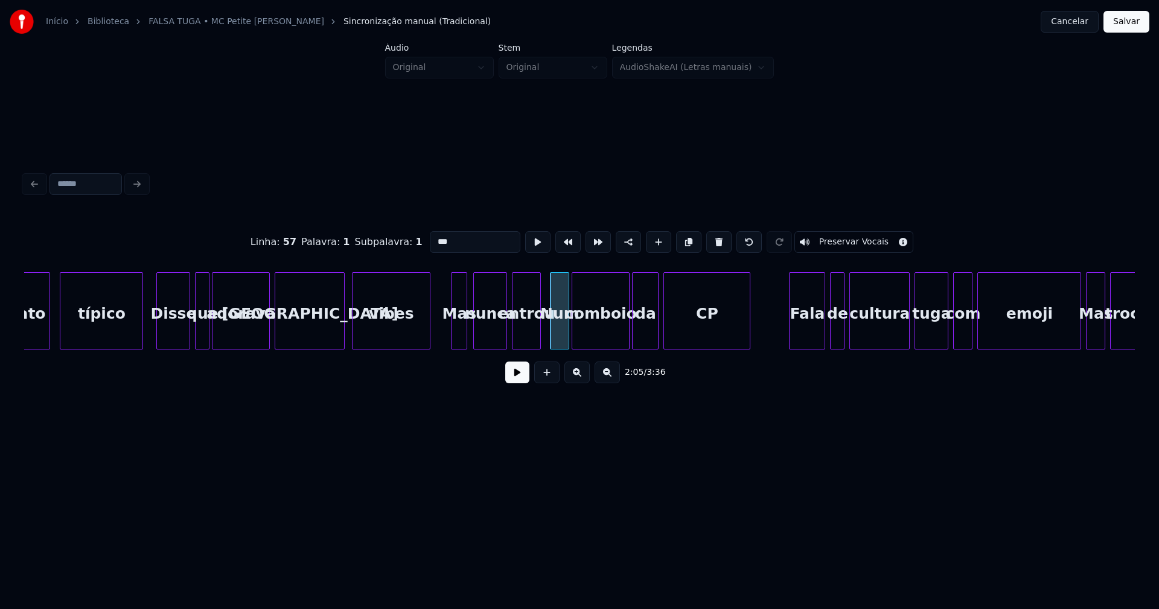
click at [435, 234] on input "***" at bounding box center [475, 242] width 91 height 22
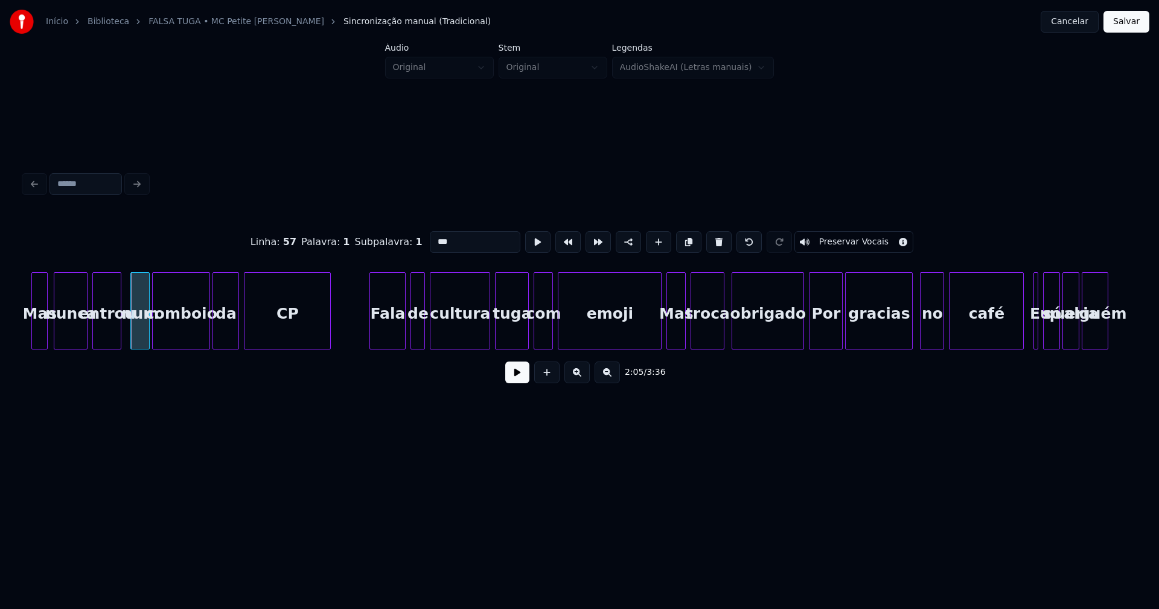
scroll to position [0, 15117]
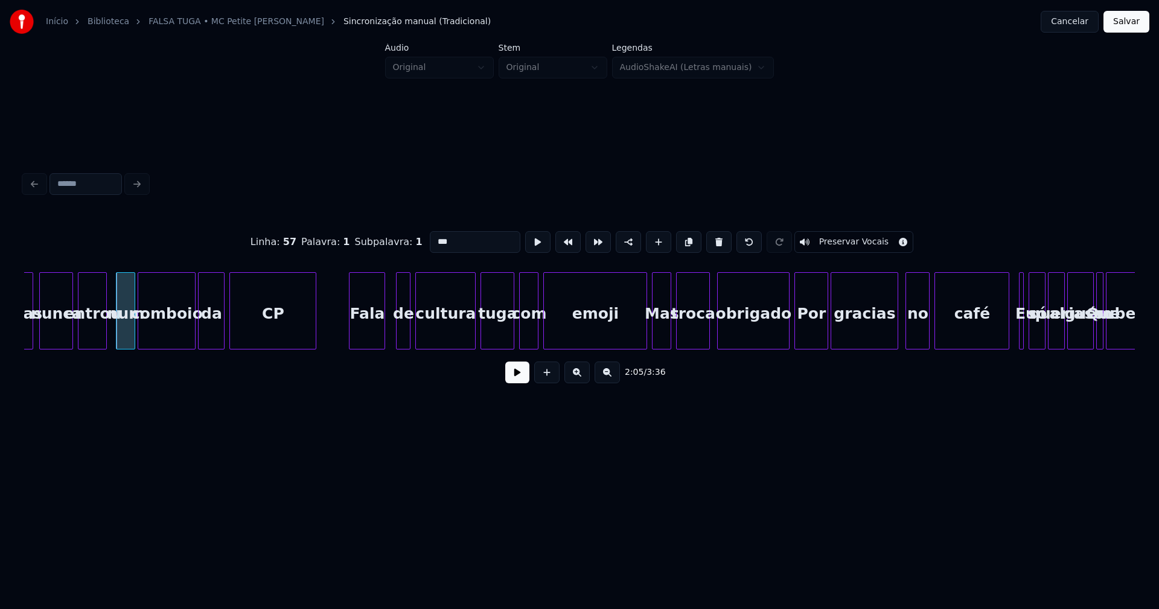
click at [370, 342] on div "Fala" at bounding box center [367, 314] width 35 height 82
click at [398, 340] on div "de" at bounding box center [400, 314] width 13 height 82
click at [628, 344] on div "emoji" at bounding box center [586, 310] width 86 height 77
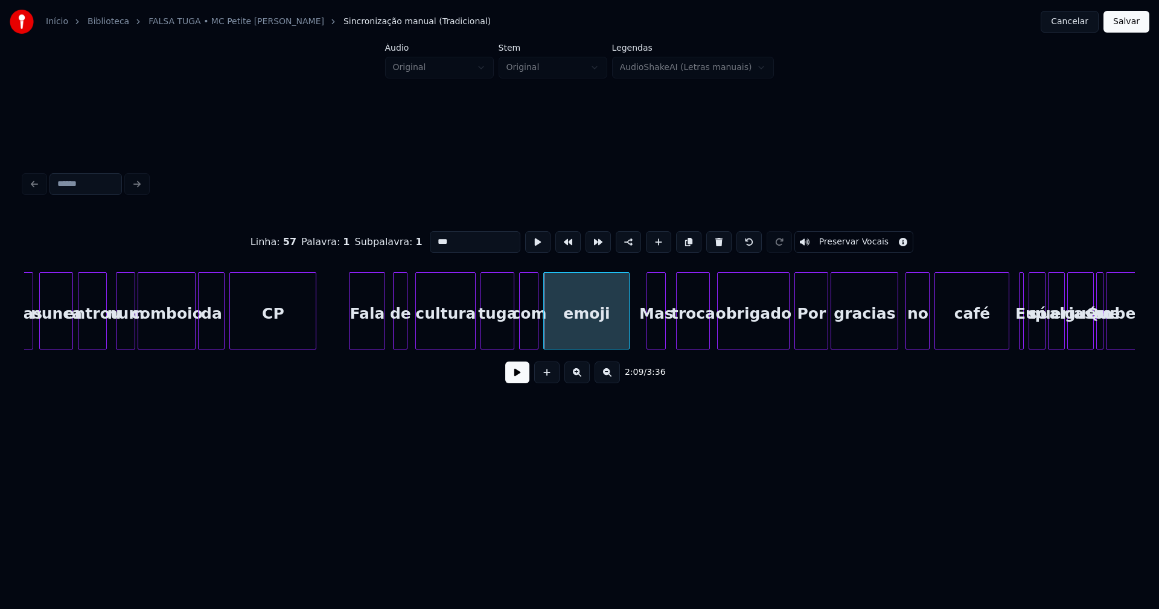
click at [657, 339] on div "Mas" at bounding box center [656, 314] width 18 height 82
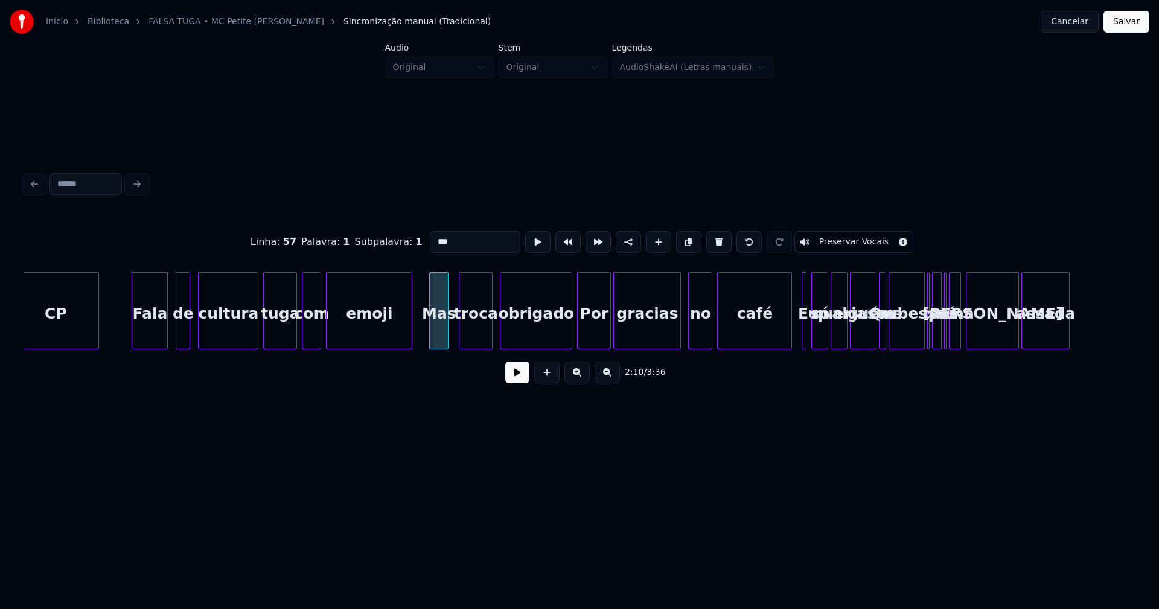
scroll to position [0, 15349]
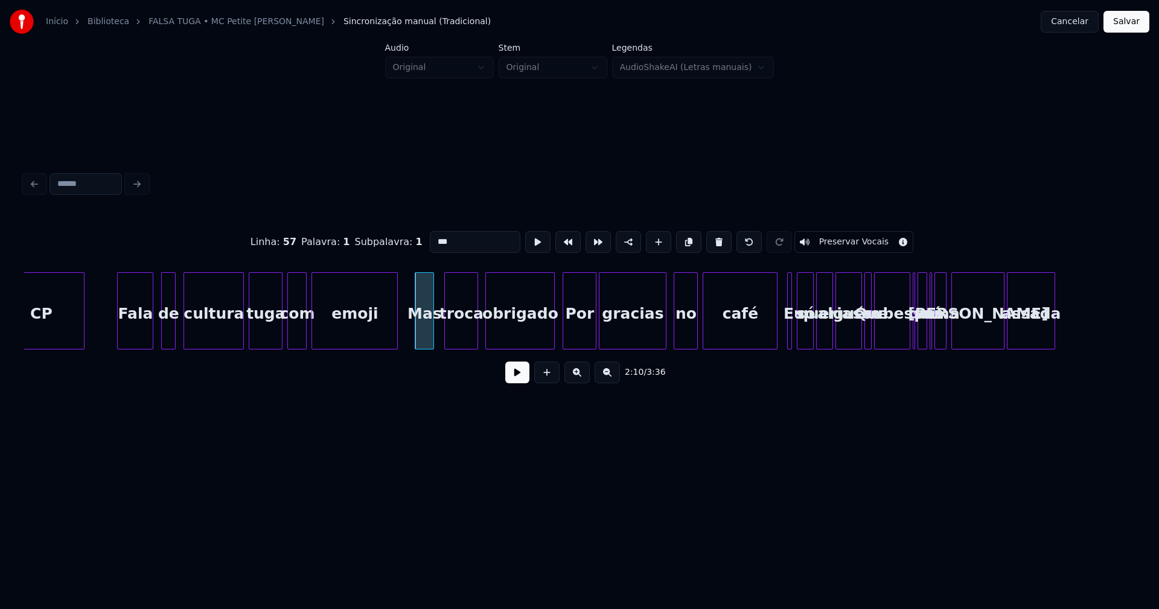
click at [553, 337] on div at bounding box center [553, 311] width 4 height 76
click at [583, 328] on div "Por" at bounding box center [579, 314] width 33 height 82
click at [435, 237] on input "***" at bounding box center [475, 242] width 91 height 22
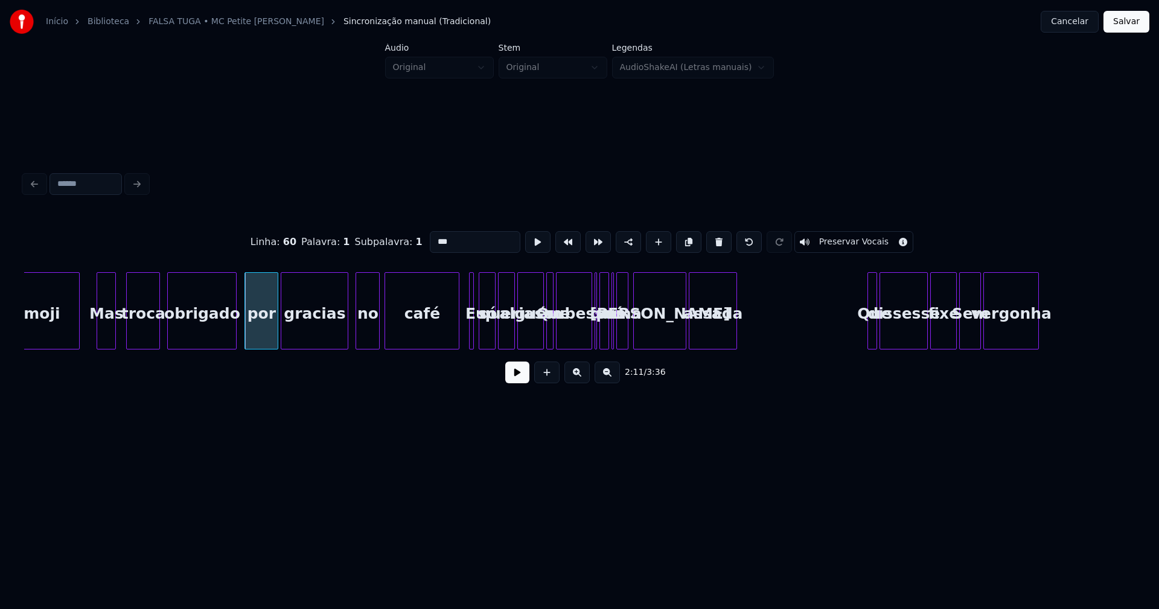
scroll to position [0, 15739]
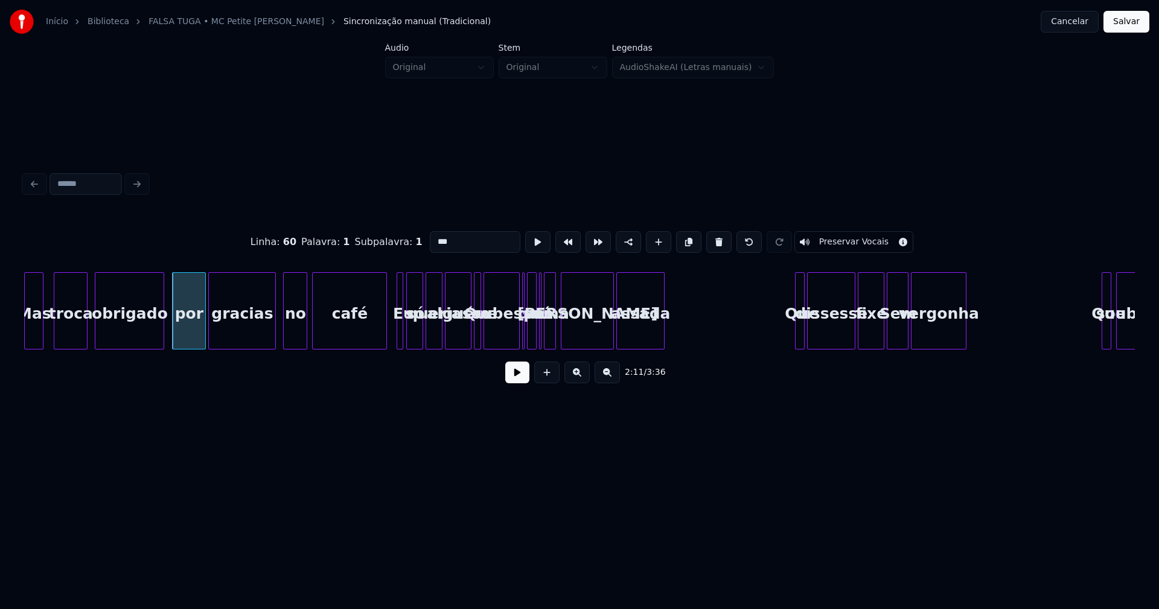
click at [400, 333] on div at bounding box center [401, 311] width 4 height 76
click at [395, 337] on div at bounding box center [396, 311] width 4 height 76
click at [381, 335] on div at bounding box center [381, 311] width 4 height 76
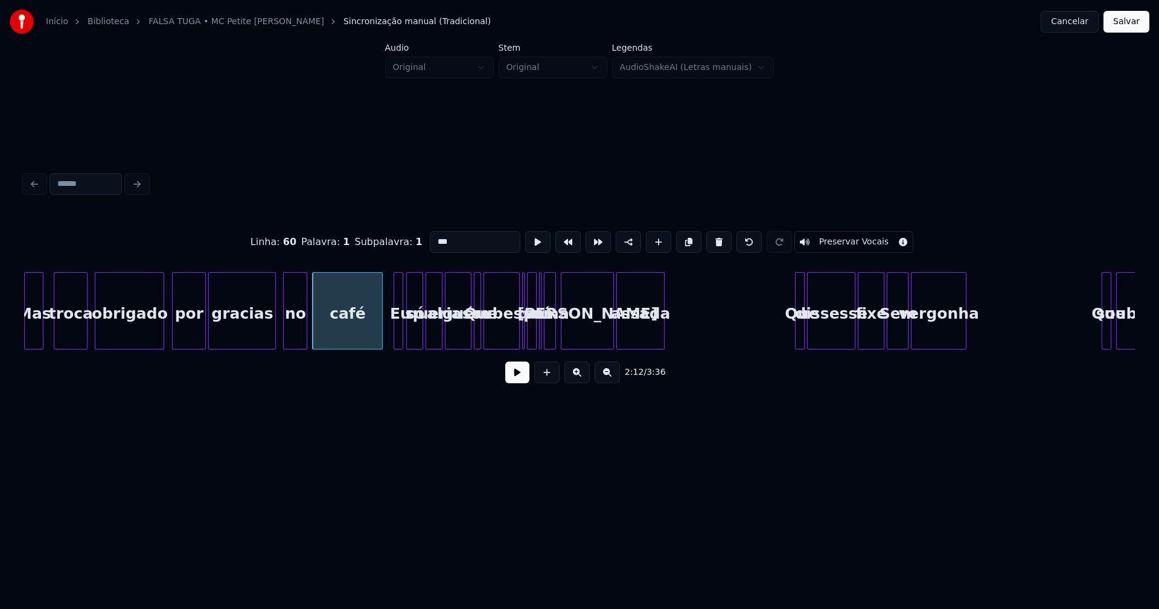
click at [464, 334] on div "alguém" at bounding box center [457, 314] width 25 height 82
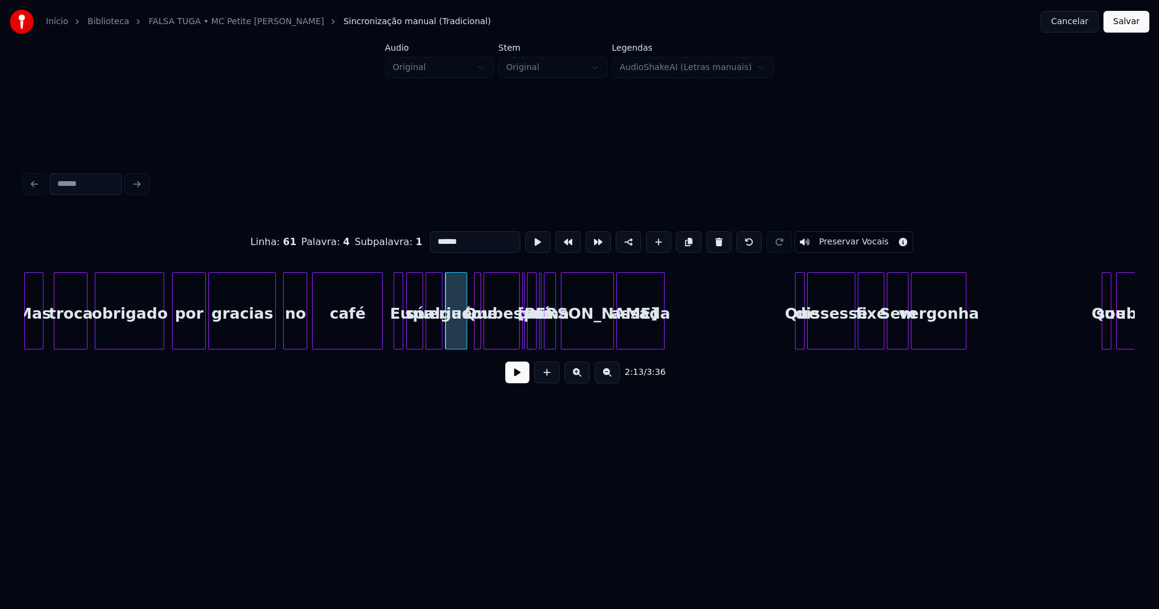
click at [465, 338] on div at bounding box center [465, 311] width 4 height 76
type input "******"
drag, startPoint x: 388, startPoint y: 340, endPoint x: 397, endPoint y: 345, distance: 9.7
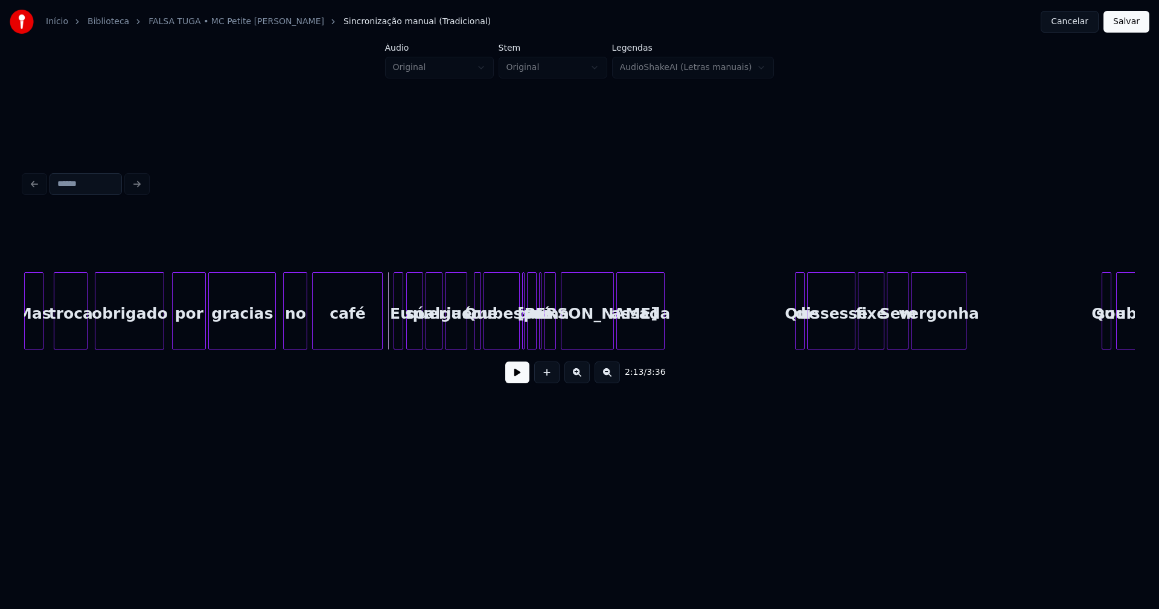
click at [511, 380] on button at bounding box center [517, 373] width 24 height 22
click at [521, 382] on button at bounding box center [517, 373] width 24 height 22
click at [479, 331] on div at bounding box center [479, 311] width 4 height 76
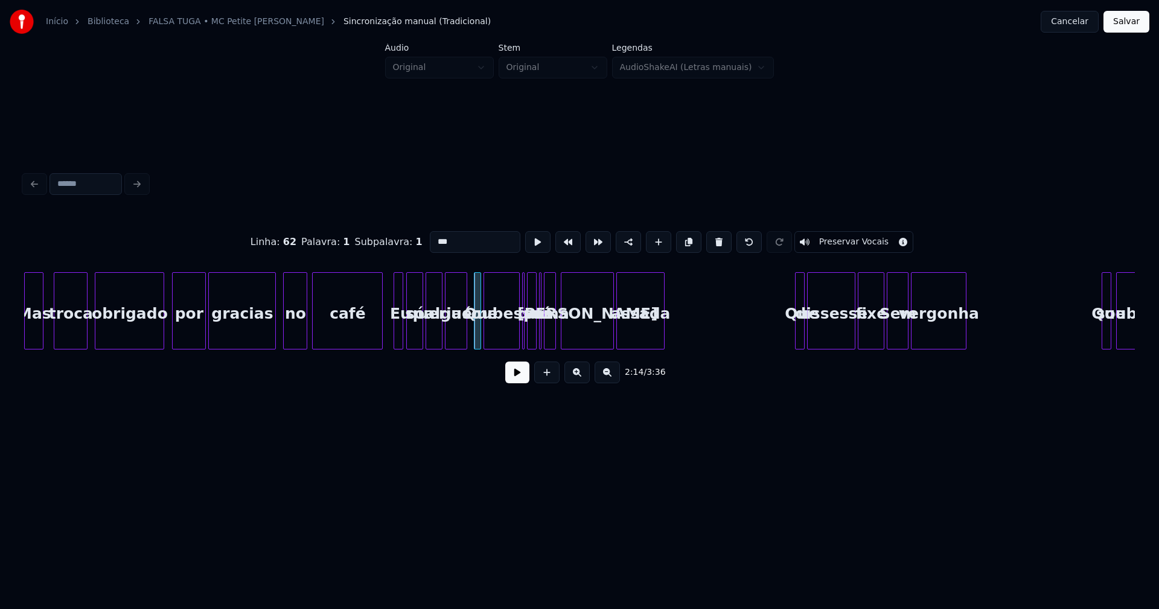
click at [433, 237] on input "***" at bounding box center [475, 242] width 91 height 22
click at [512, 334] on div at bounding box center [512, 311] width 4 height 76
click at [524, 342] on div at bounding box center [524, 311] width 4 height 76
click at [566, 345] on div "Mas troca obrigado por gracias no café Eu só queria alguém que soubesse o que é…" at bounding box center [579, 310] width 1111 height 77
click at [554, 342] on div "uma" at bounding box center [555, 314] width 12 height 82
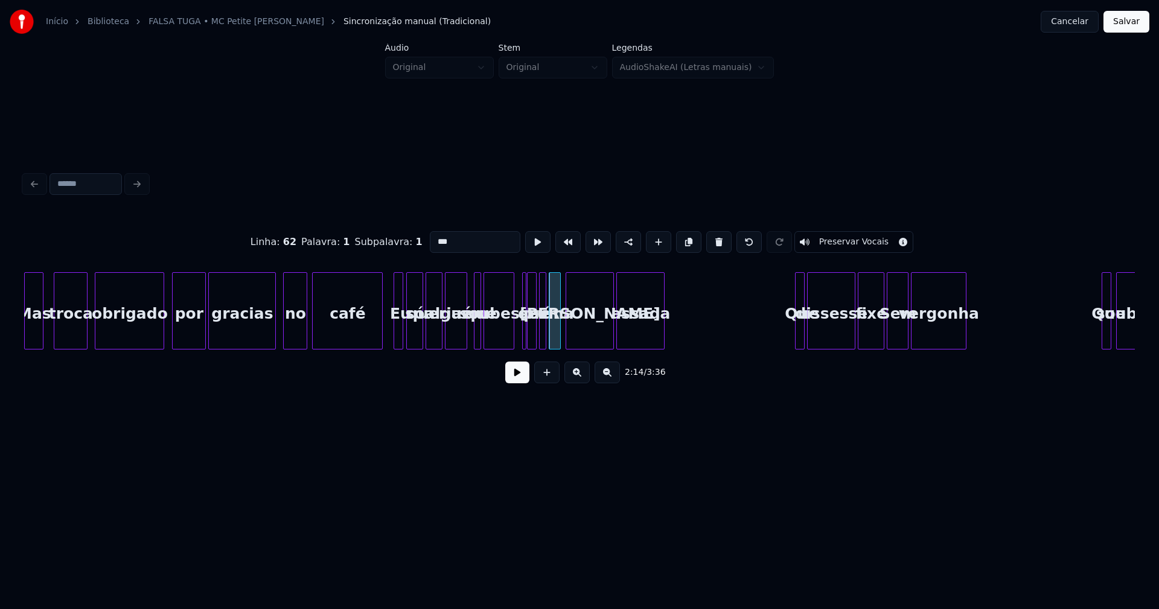
click at [543, 345] on div "Mas troca obrigado por gracias no café Eu só queria alguém que soubesse o que é…" at bounding box center [579, 310] width 1111 height 77
click at [576, 333] on div "[PERSON_NAME]" at bounding box center [589, 314] width 47 height 82
click at [554, 332] on div "uma" at bounding box center [555, 314] width 12 height 82
click at [523, 328] on div at bounding box center [524, 311] width 4 height 76
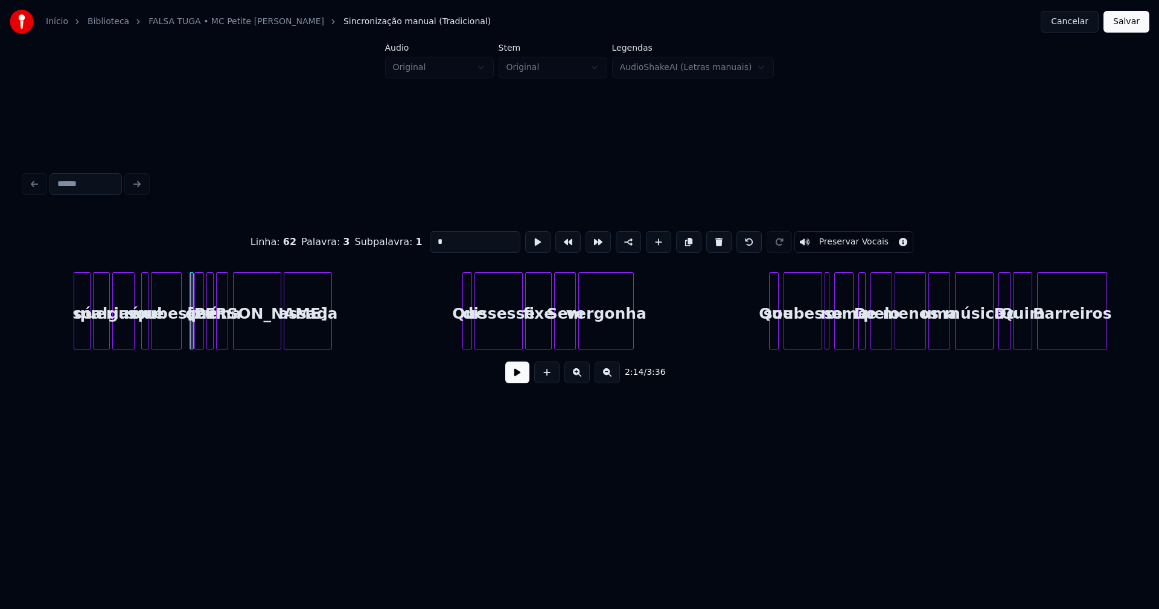
scroll to position [0, 16130]
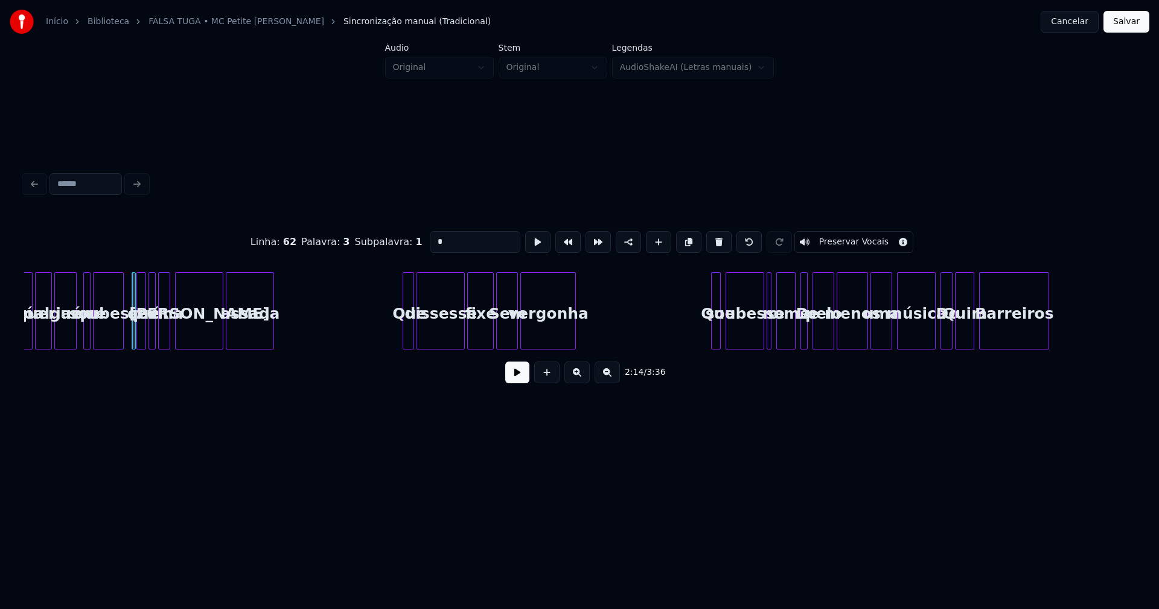
click at [404, 334] on div at bounding box center [405, 311] width 4 height 76
click at [487, 338] on div at bounding box center [489, 311] width 4 height 76
click at [505, 337] on div at bounding box center [505, 311] width 4 height 76
click at [512, 334] on div "Sem" at bounding box center [510, 314] width 14 height 82
click at [434, 235] on input "***" at bounding box center [475, 242] width 91 height 22
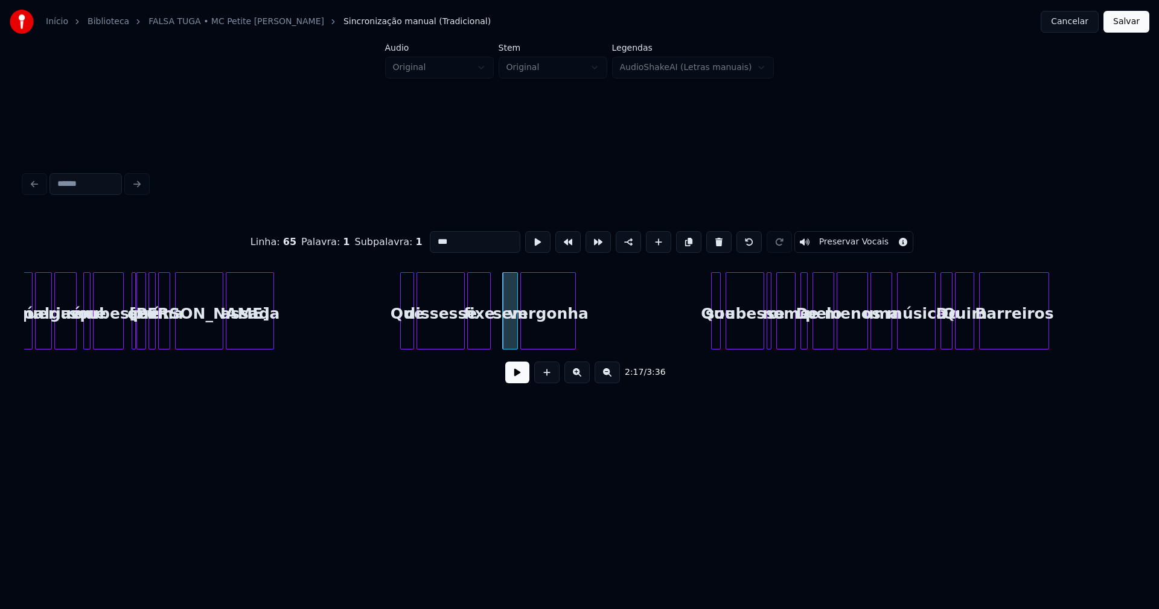
click at [402, 333] on div at bounding box center [403, 311] width 4 height 76
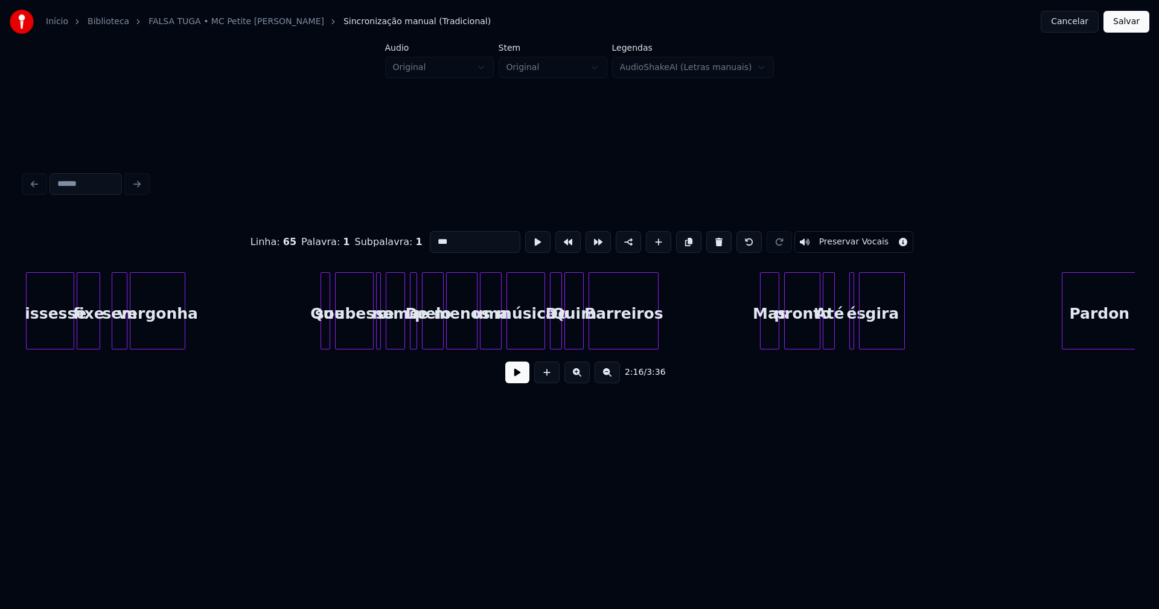
scroll to position [0, 16534]
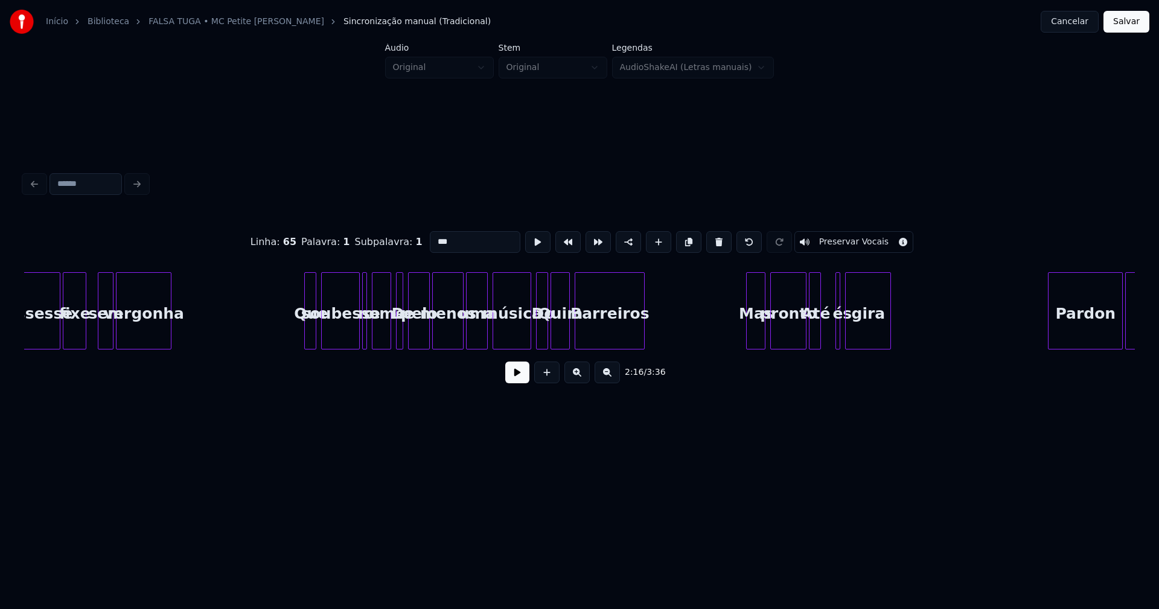
click at [305, 333] on div at bounding box center [307, 311] width 4 height 76
click at [368, 340] on div at bounding box center [368, 311] width 4 height 76
click at [386, 337] on div at bounding box center [387, 311] width 4 height 76
click at [402, 336] on div at bounding box center [403, 311] width 4 height 76
click at [400, 333] on div at bounding box center [399, 311] width 4 height 76
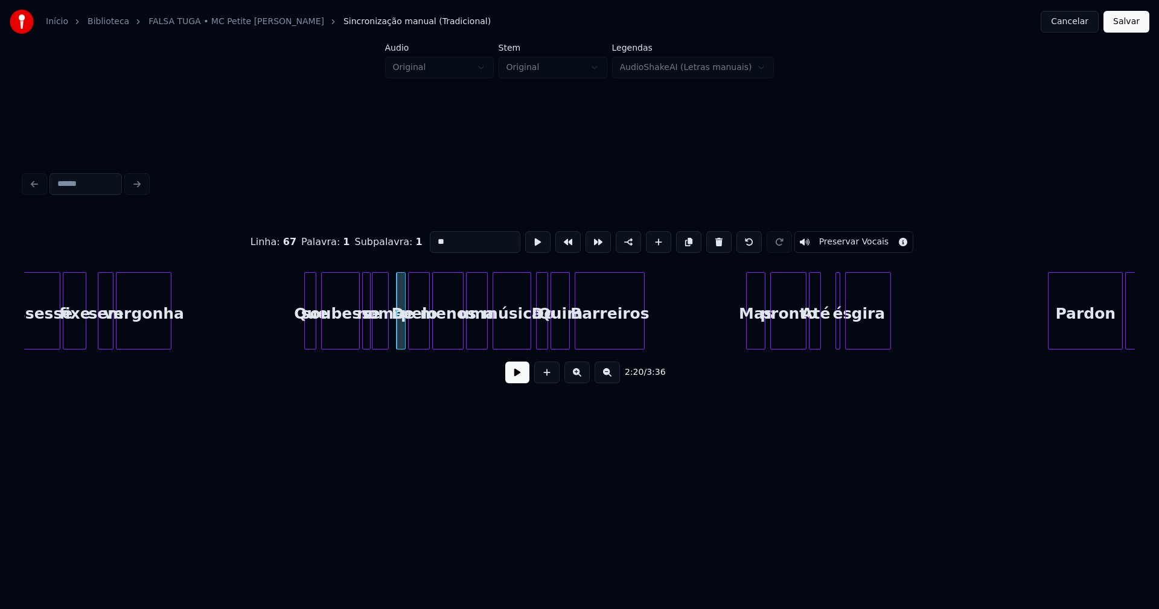
click at [433, 236] on input "**" at bounding box center [475, 242] width 91 height 22
click at [525, 342] on div at bounding box center [524, 311] width 4 height 76
click at [546, 332] on div at bounding box center [548, 311] width 4 height 76
click at [540, 336] on div "Do" at bounding box center [540, 314] width 13 height 82
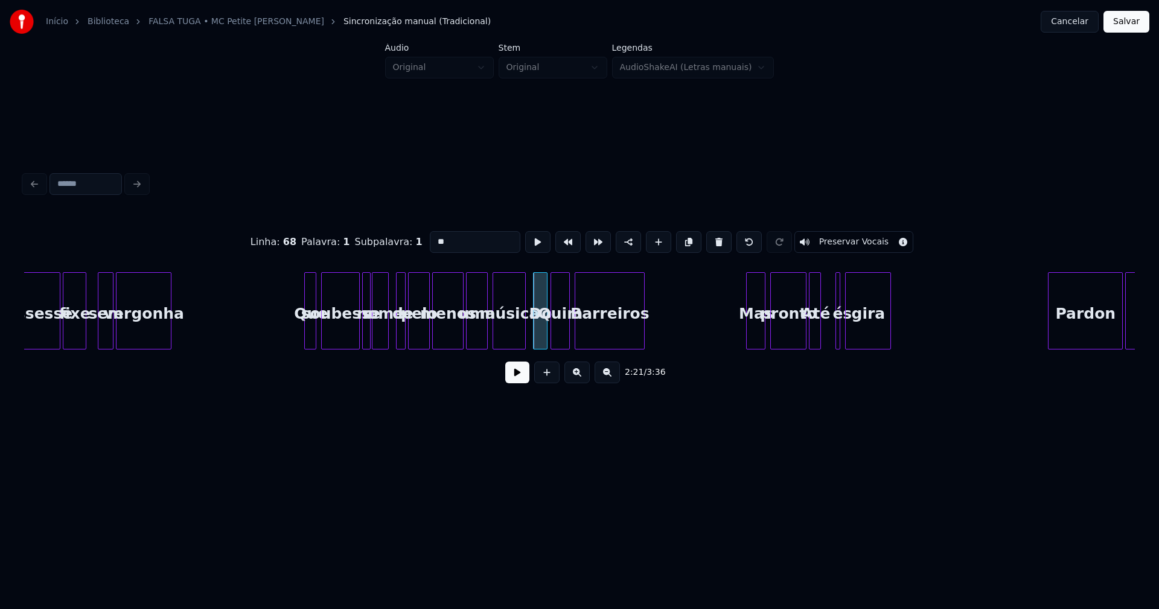
click at [433, 236] on input "**" at bounding box center [475, 242] width 91 height 22
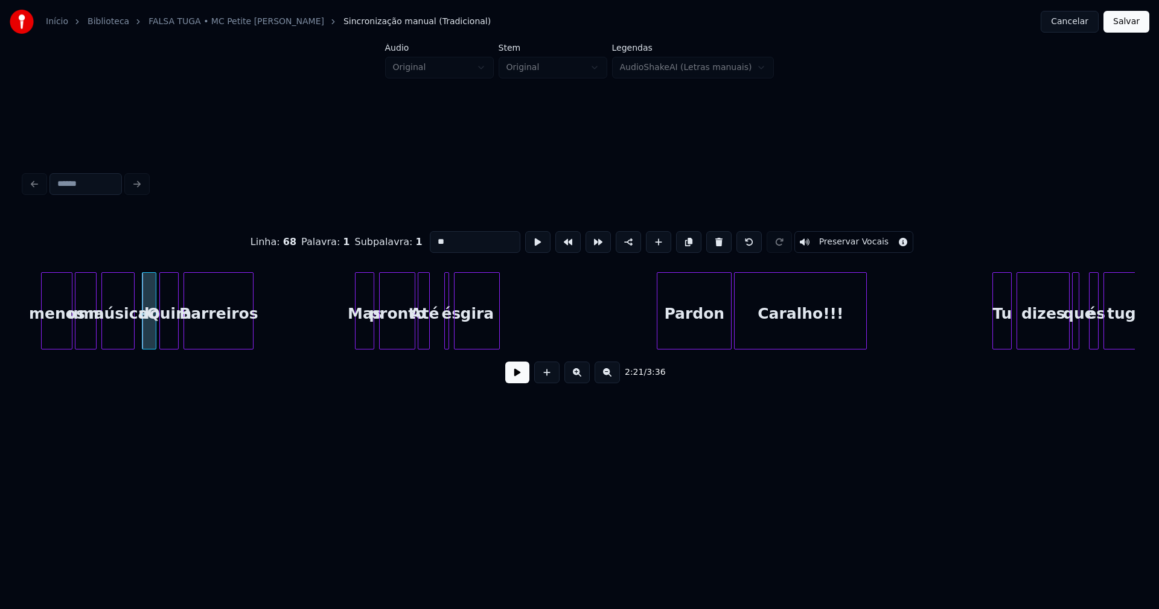
scroll to position [0, 16940]
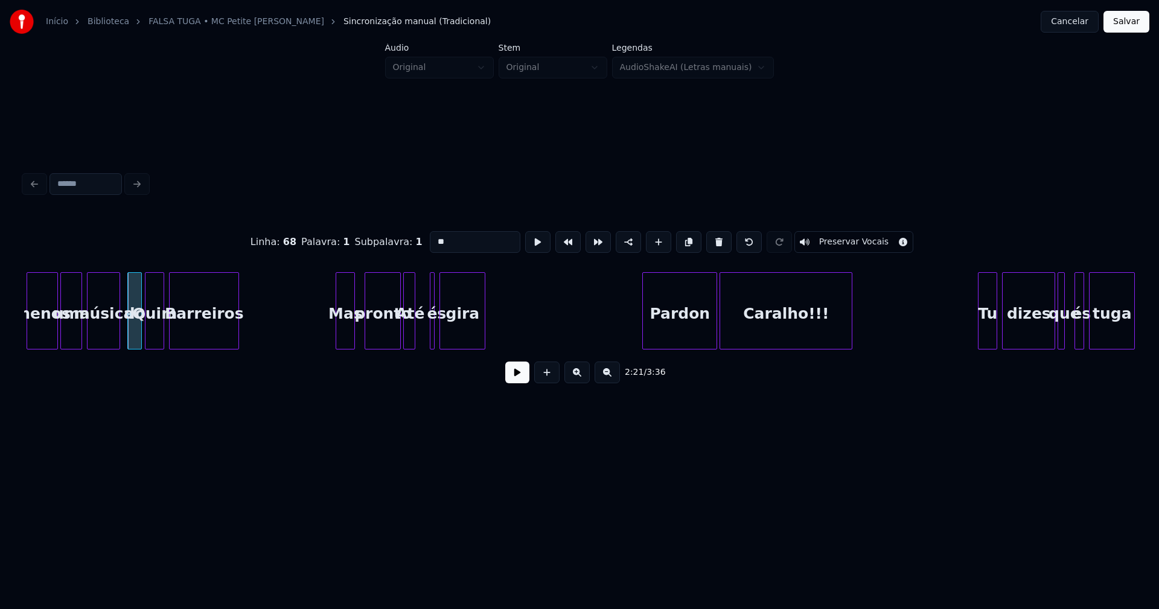
click at [344, 342] on div "Mas" at bounding box center [345, 314] width 18 height 82
click at [383, 343] on div "pronto" at bounding box center [379, 314] width 35 height 82
click at [413, 340] on div "Até" at bounding box center [414, 314] width 12 height 82
click at [425, 334] on div at bounding box center [425, 311] width 4 height 76
click at [445, 331] on div at bounding box center [446, 311] width 4 height 76
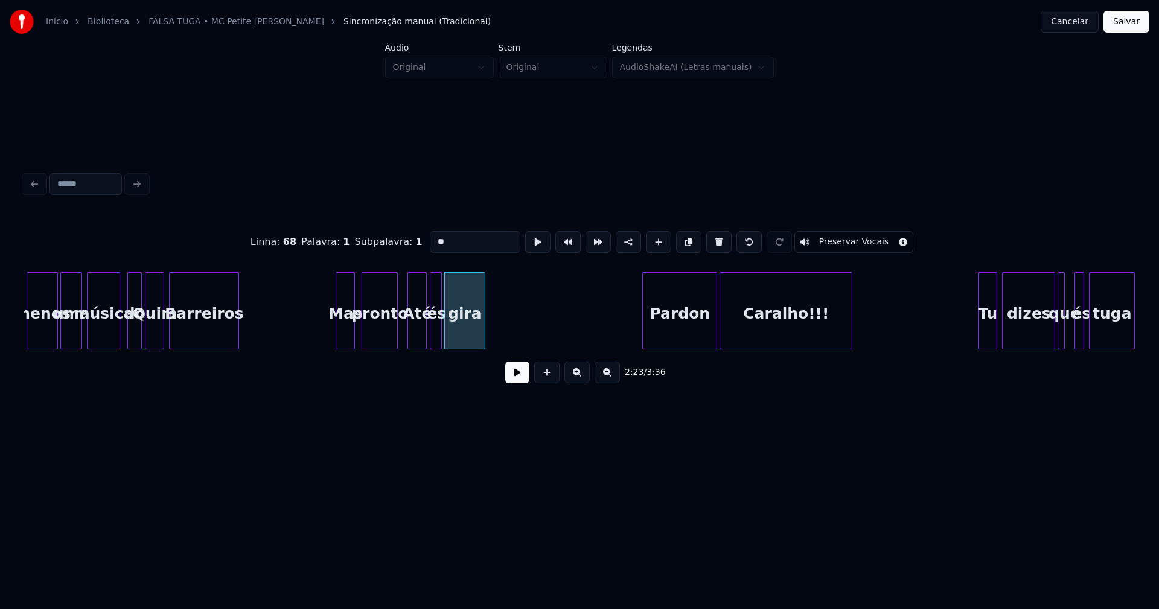
click at [441, 334] on div at bounding box center [440, 311] width 4 height 76
click at [490, 331] on div at bounding box center [489, 311] width 4 height 76
click at [423, 329] on div at bounding box center [425, 311] width 4 height 76
click at [432, 237] on input "***" at bounding box center [475, 242] width 91 height 22
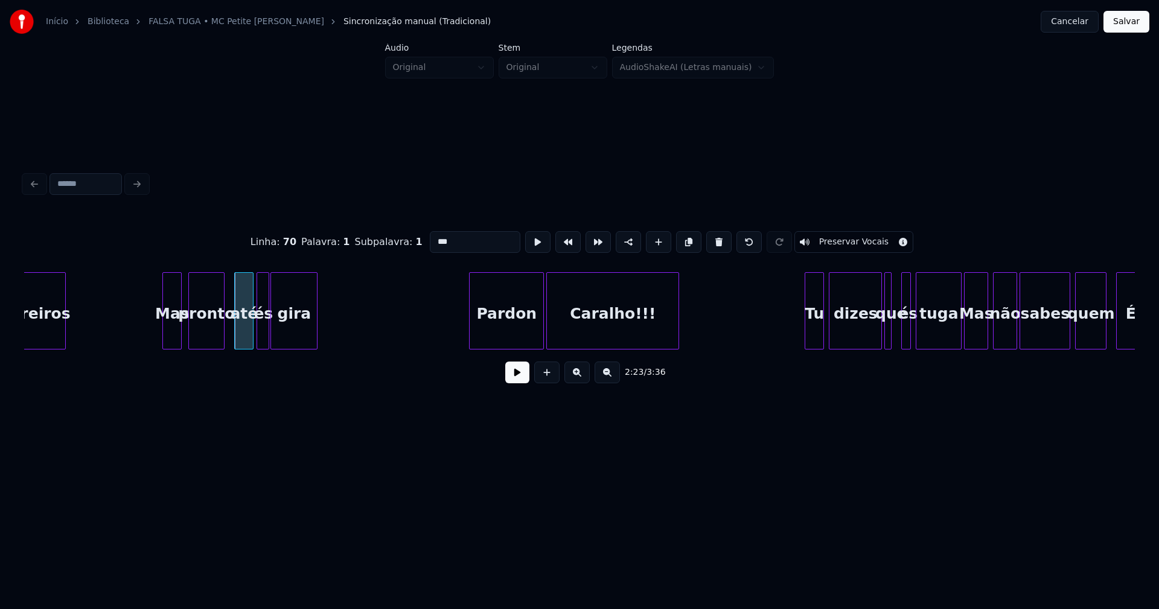
scroll to position [0, 17128]
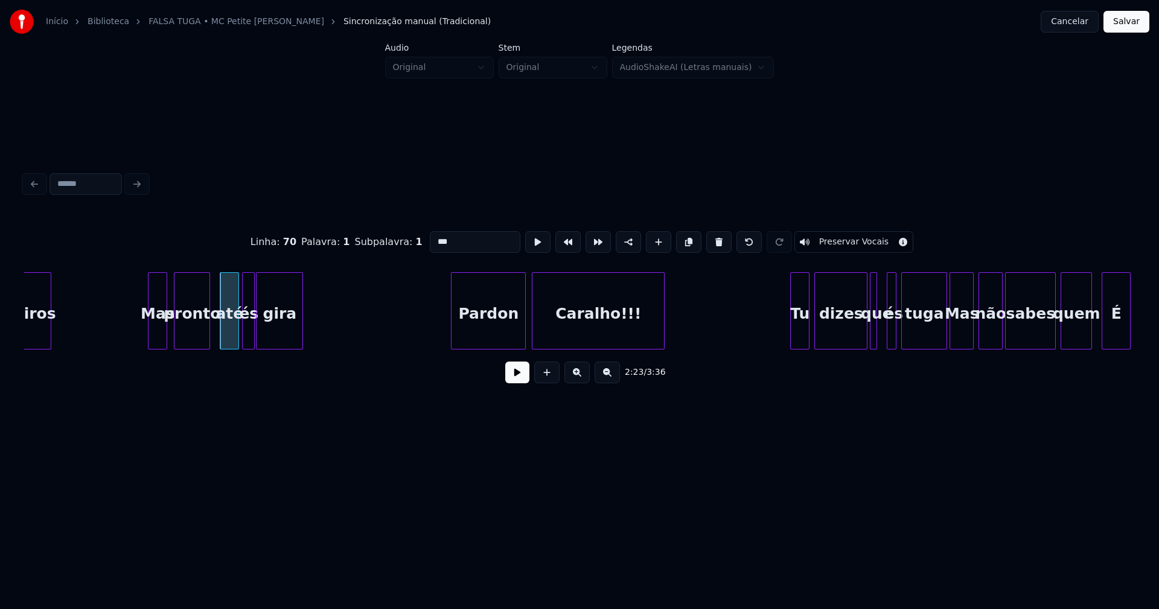
click at [495, 333] on div "Pardon" at bounding box center [489, 314] width 74 height 82
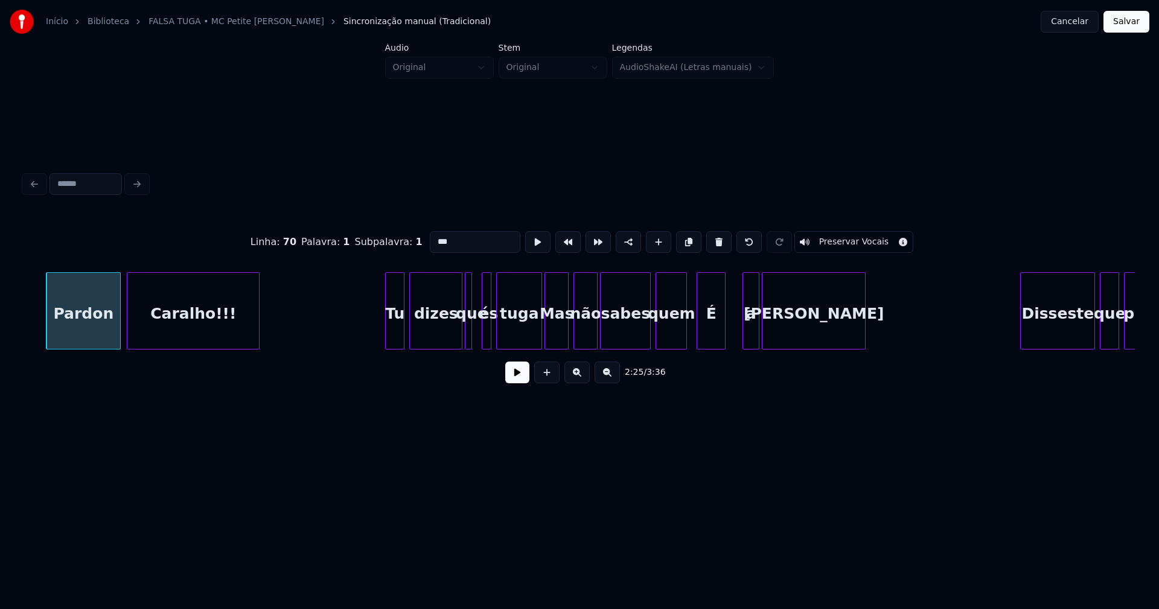
scroll to position [0, 17562]
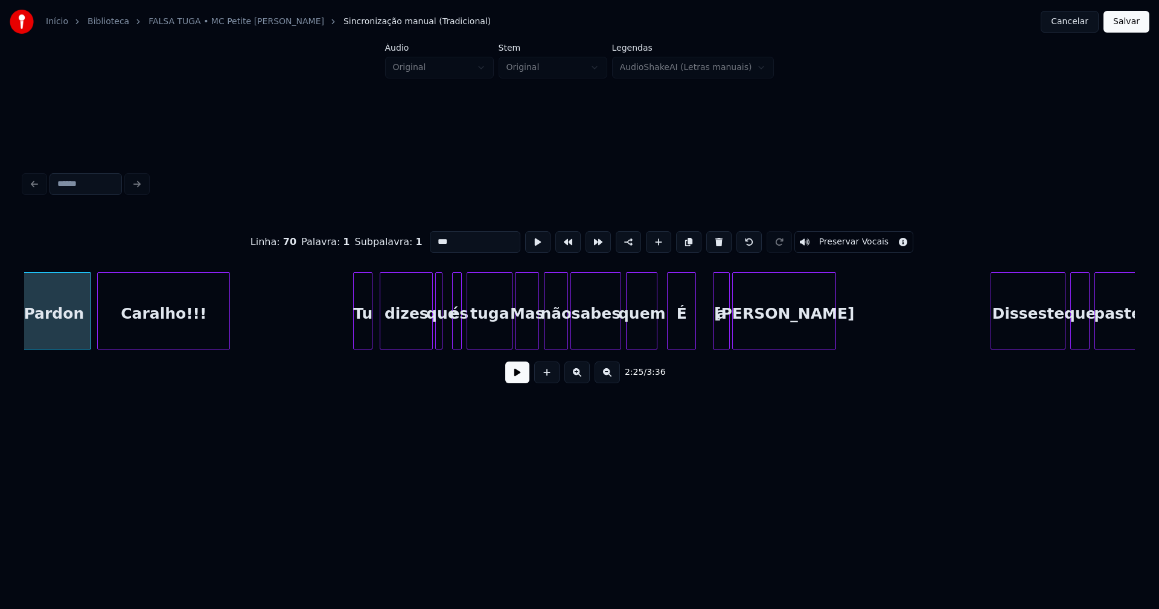
click at [365, 337] on div "Tu" at bounding box center [363, 314] width 18 height 82
click at [503, 343] on div at bounding box center [505, 311] width 4 height 76
click at [447, 333] on div at bounding box center [448, 311] width 4 height 76
click at [529, 330] on div "Mas" at bounding box center [527, 314] width 23 height 82
click at [435, 235] on input "***" at bounding box center [475, 242] width 91 height 22
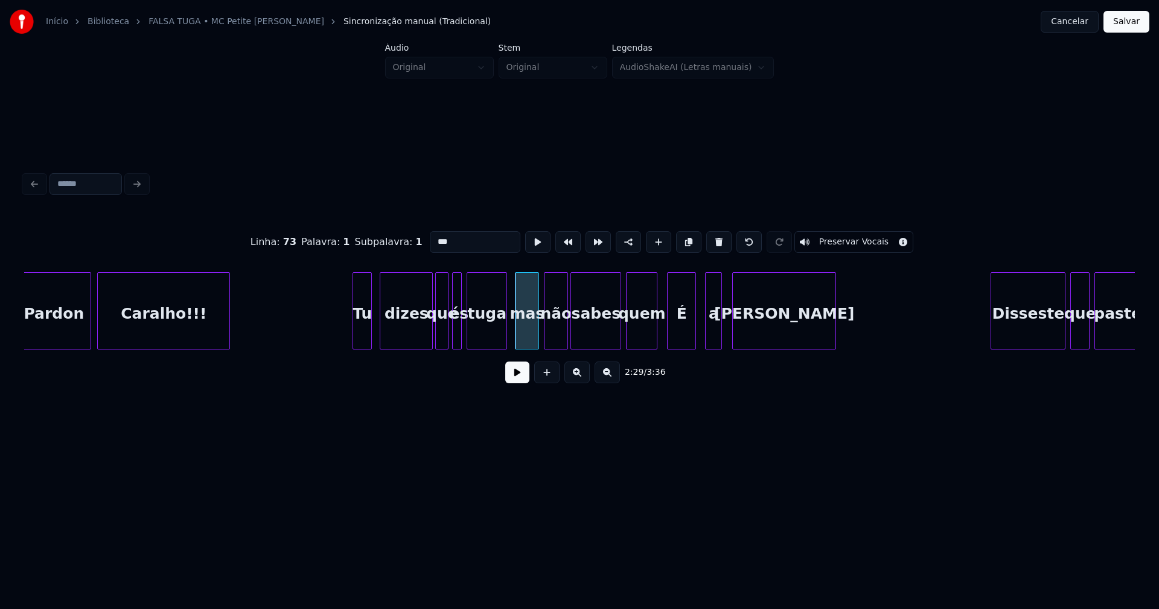
click at [714, 335] on div "a" at bounding box center [714, 314] width 16 height 82
click at [683, 334] on div "É" at bounding box center [682, 314] width 28 height 82
drag, startPoint x: 439, startPoint y: 237, endPoint x: 375, endPoint y: 241, distance: 63.6
click at [377, 241] on div "Linha : 74 Palavra : 1 Subpalavra : 1 * Preservar Vocais" at bounding box center [579, 242] width 1111 height 60
click at [613, 339] on div at bounding box center [613, 311] width 4 height 76
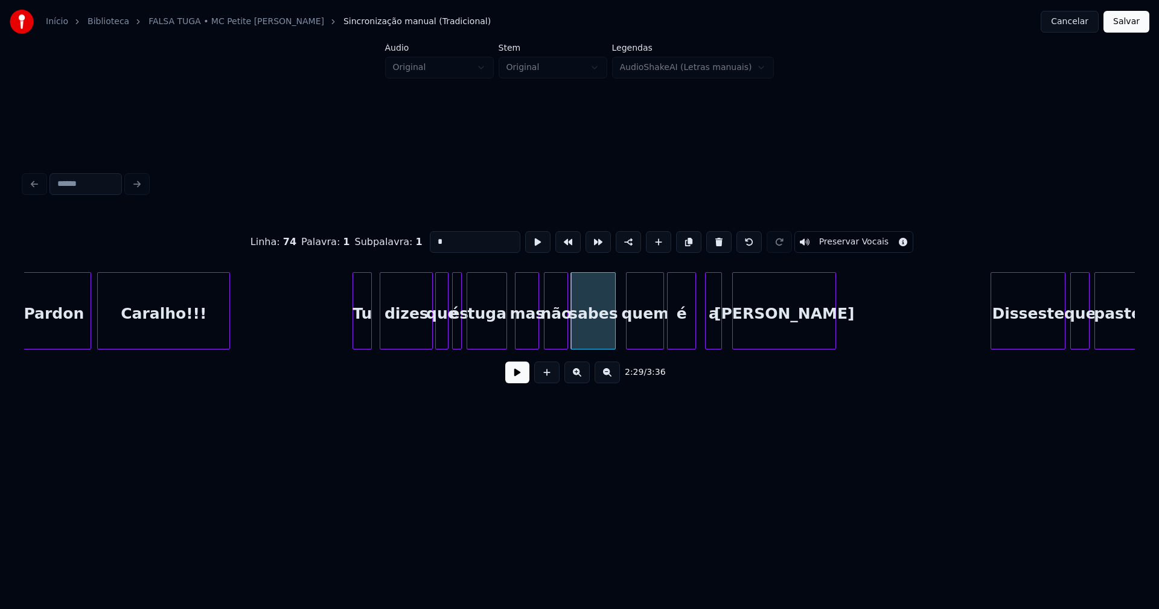
click at [663, 331] on div at bounding box center [662, 311] width 4 height 76
click at [700, 331] on div at bounding box center [698, 311] width 4 height 76
click at [727, 326] on div at bounding box center [726, 311] width 4 height 76
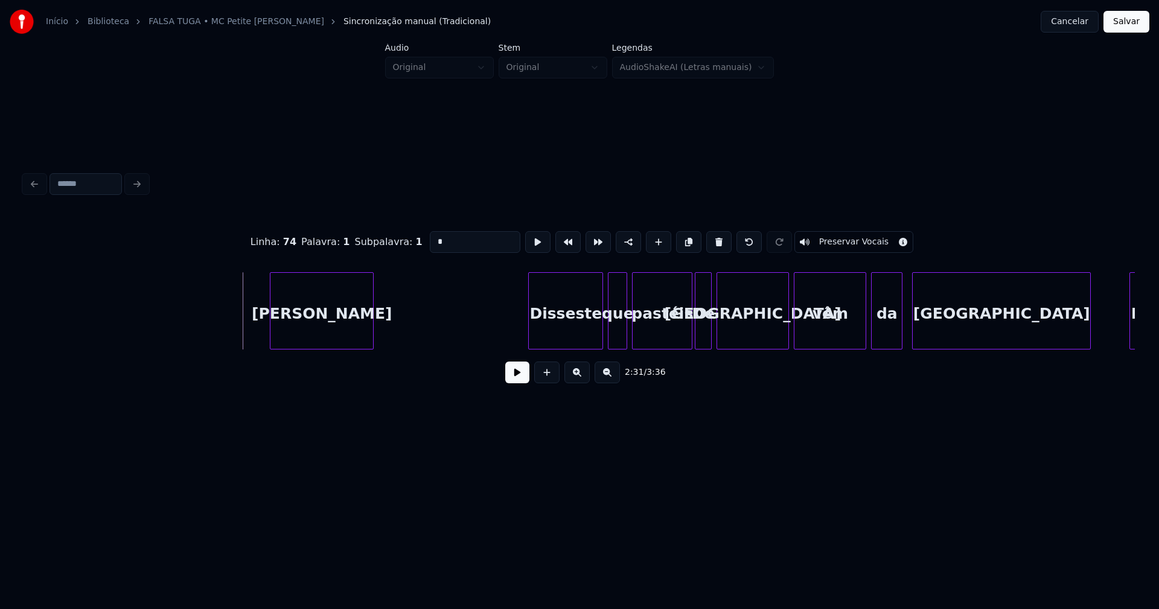
scroll to position [0, 18285]
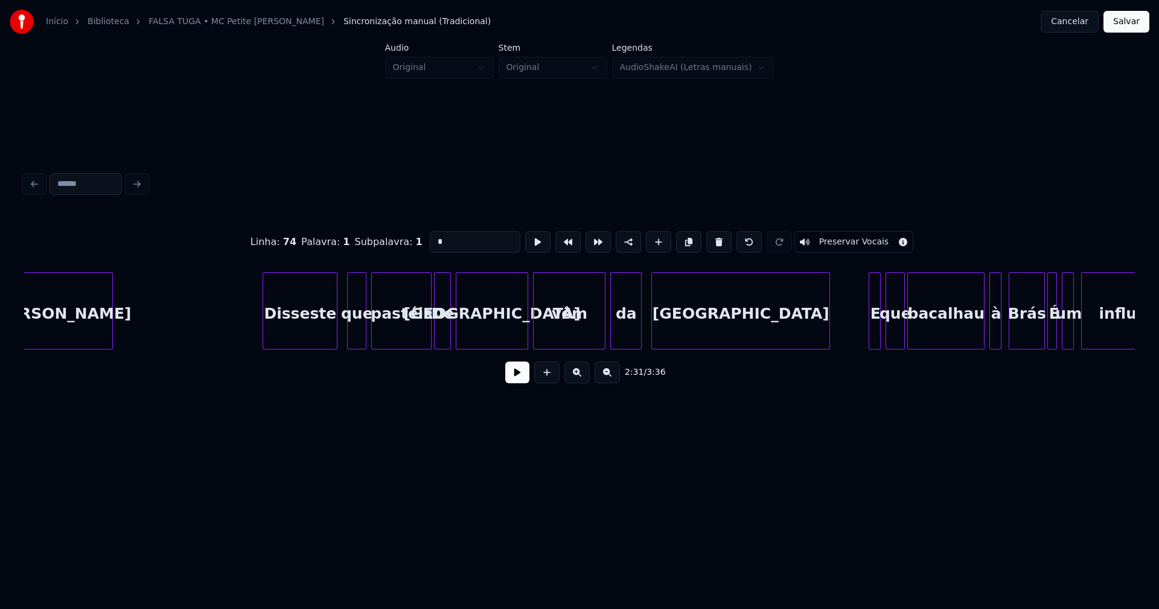
click at [299, 333] on div "Disseste" at bounding box center [300, 314] width 74 height 82
click at [359, 333] on div "que" at bounding box center [355, 314] width 18 height 82
click at [422, 342] on div at bounding box center [423, 311] width 4 height 76
click at [442, 334] on div "De" at bounding box center [443, 314] width 16 height 82
click at [435, 240] on input "**" at bounding box center [475, 242] width 91 height 22
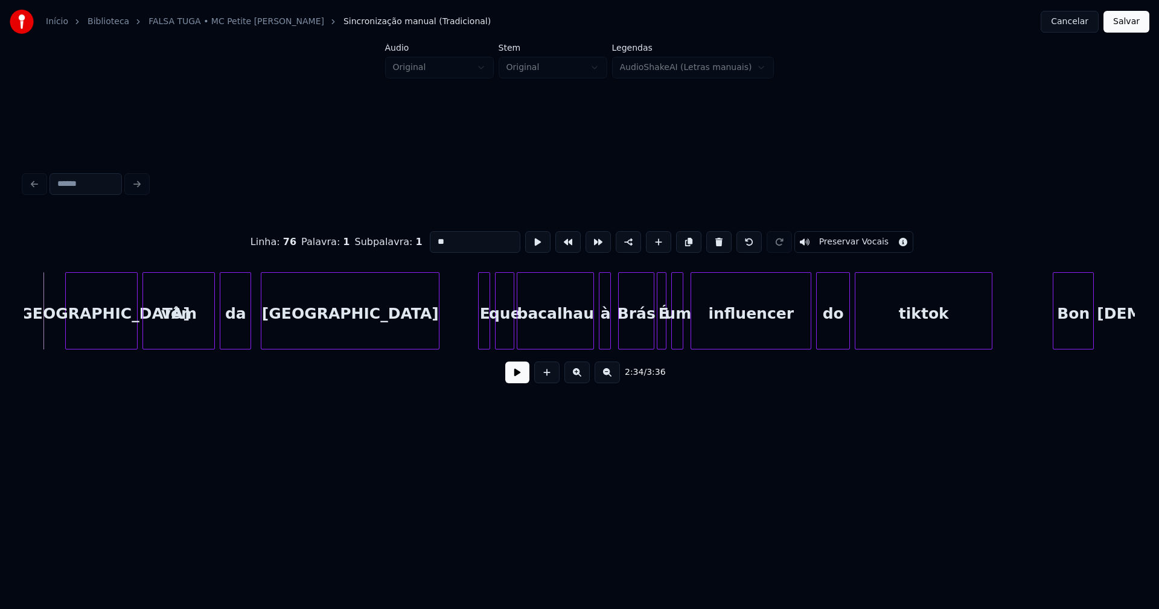
scroll to position [0, 18849]
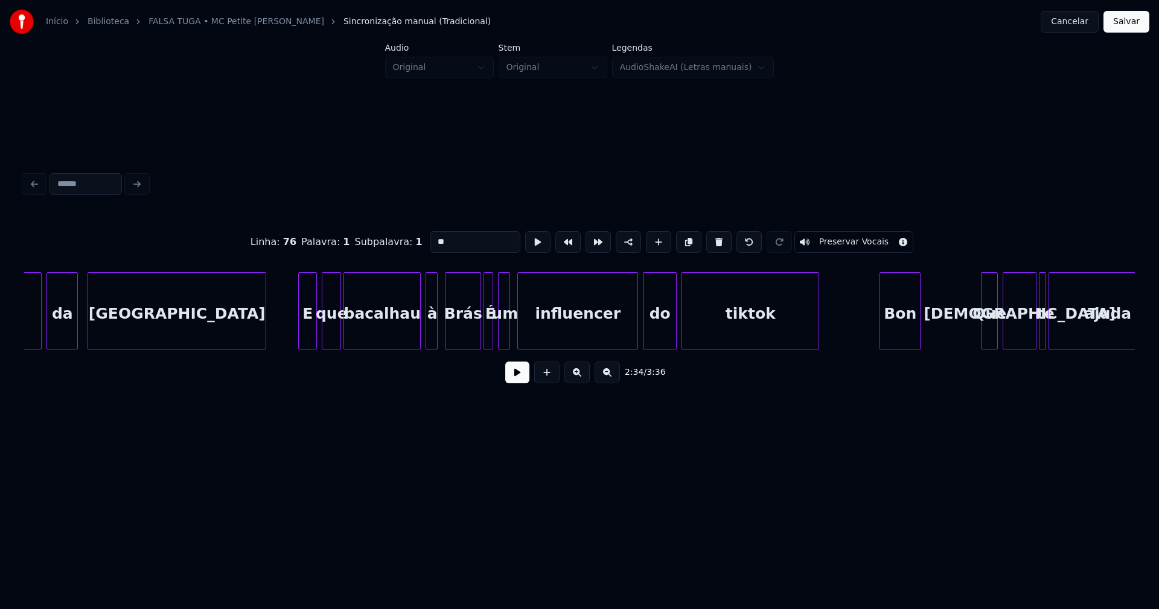
click at [301, 342] on div at bounding box center [301, 311] width 4 height 76
click at [470, 342] on div at bounding box center [470, 311] width 4 height 76
click at [444, 344] on div "Brás" at bounding box center [457, 310] width 32 height 77
click at [484, 335] on div at bounding box center [484, 311] width 4 height 76
click at [541, 324] on div at bounding box center [541, 311] width 4 height 76
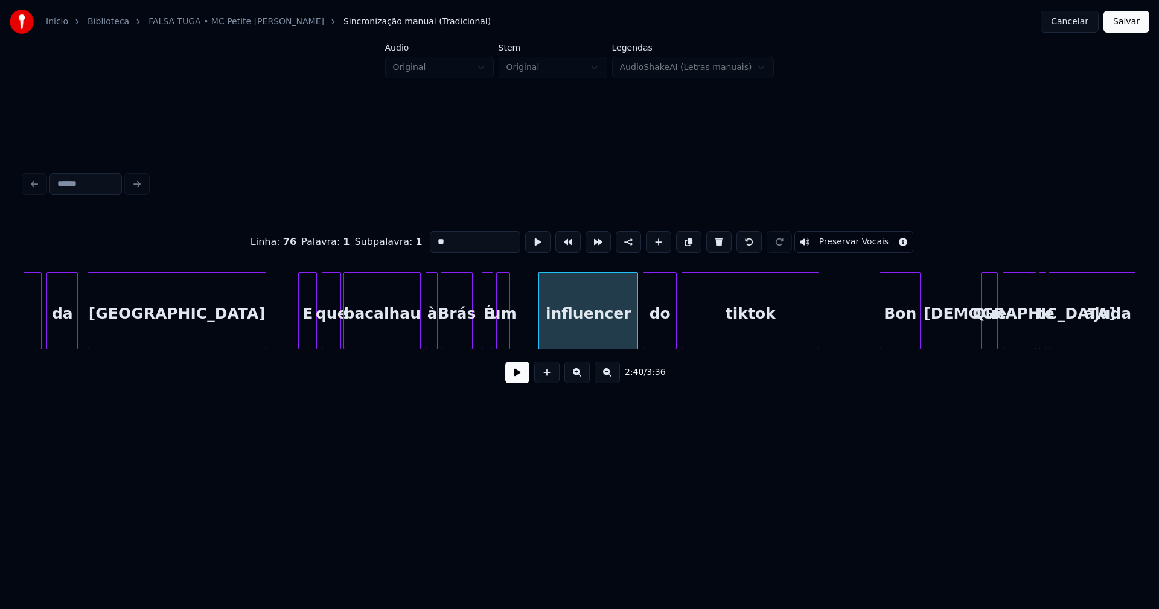
click at [500, 333] on div at bounding box center [499, 311] width 4 height 76
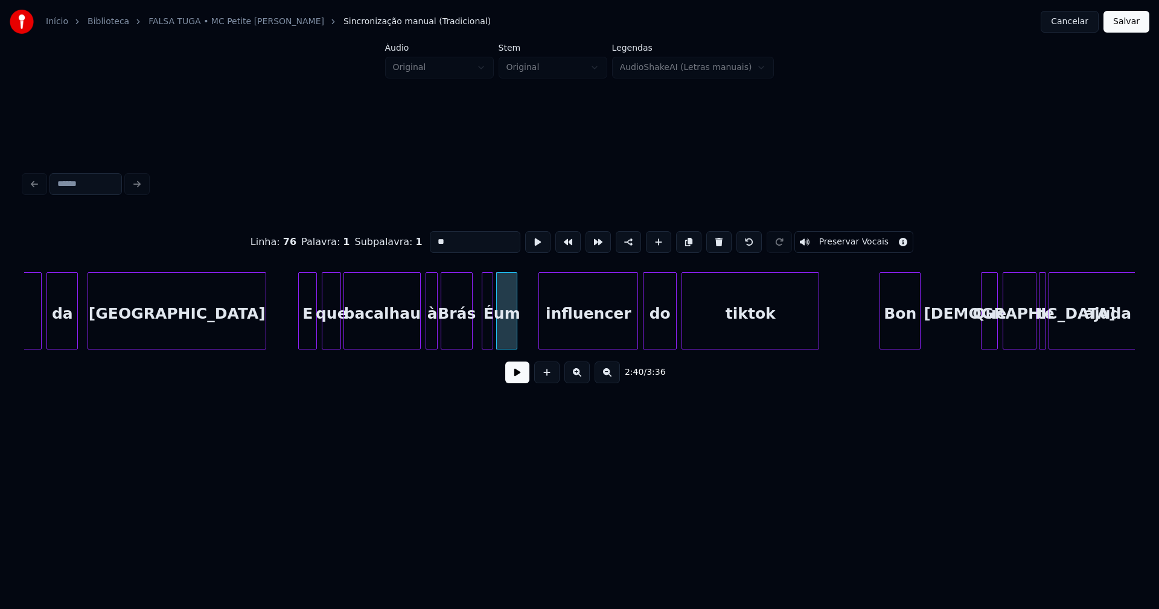
click at [516, 328] on div at bounding box center [515, 311] width 4 height 76
click at [517, 334] on div "um" at bounding box center [518, 314] width 21 height 82
click at [503, 329] on div at bounding box center [503, 311] width 4 height 76
click at [494, 328] on div "É" at bounding box center [493, 314] width 22 height 82
type input "*"
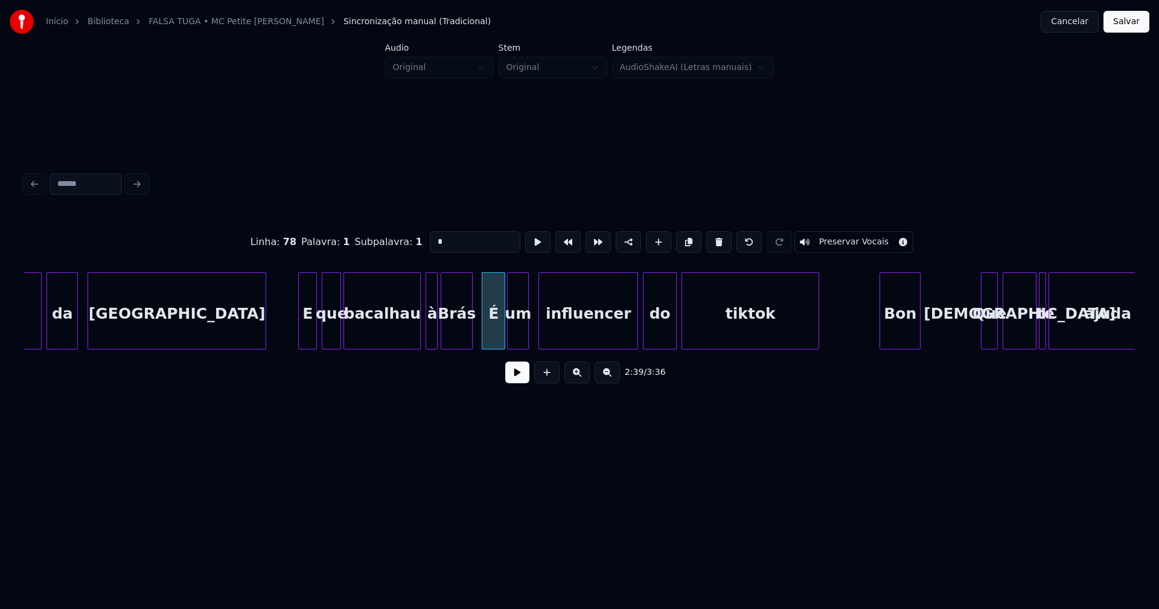
drag, startPoint x: 436, startPoint y: 234, endPoint x: 406, endPoint y: 239, distance: 30.7
click at [406, 239] on div "Linha : 78 [GEOGRAPHIC_DATA] : 1 Subpalavra : 1 * Preservar Vocais" at bounding box center [579, 242] width 1111 height 60
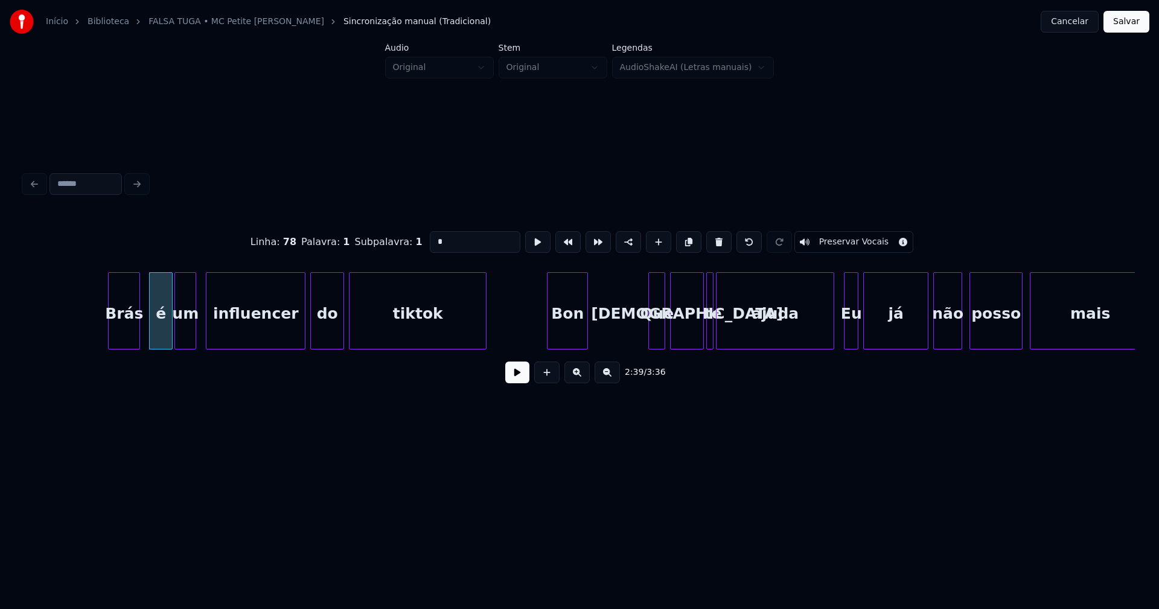
scroll to position [0, 19283]
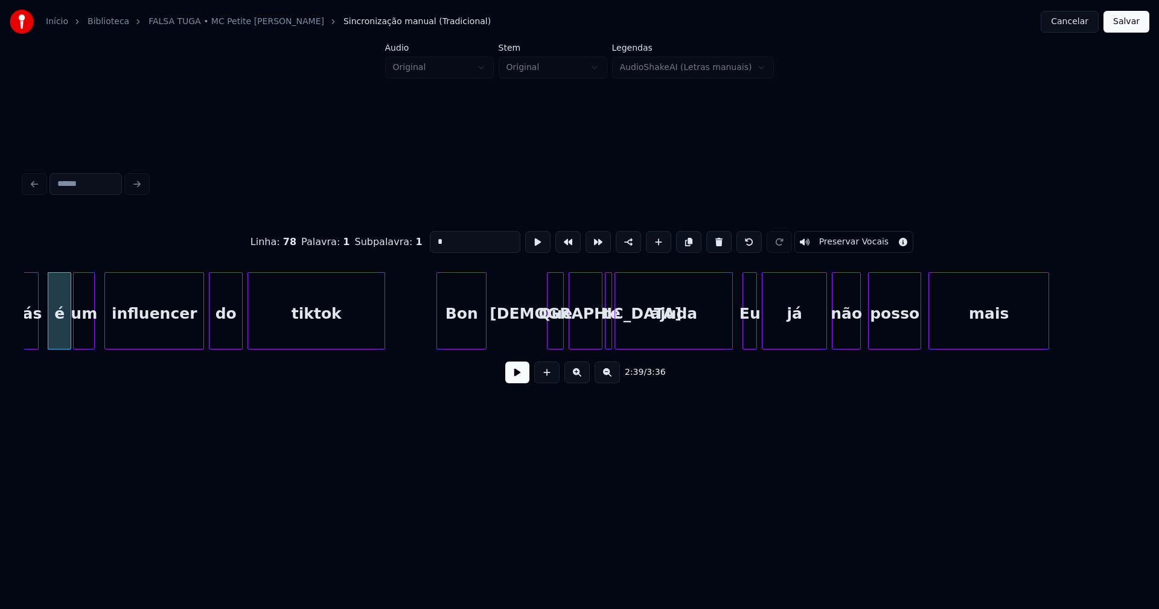
click at [439, 336] on div at bounding box center [439, 311] width 4 height 76
click at [724, 339] on div at bounding box center [725, 311] width 4 height 76
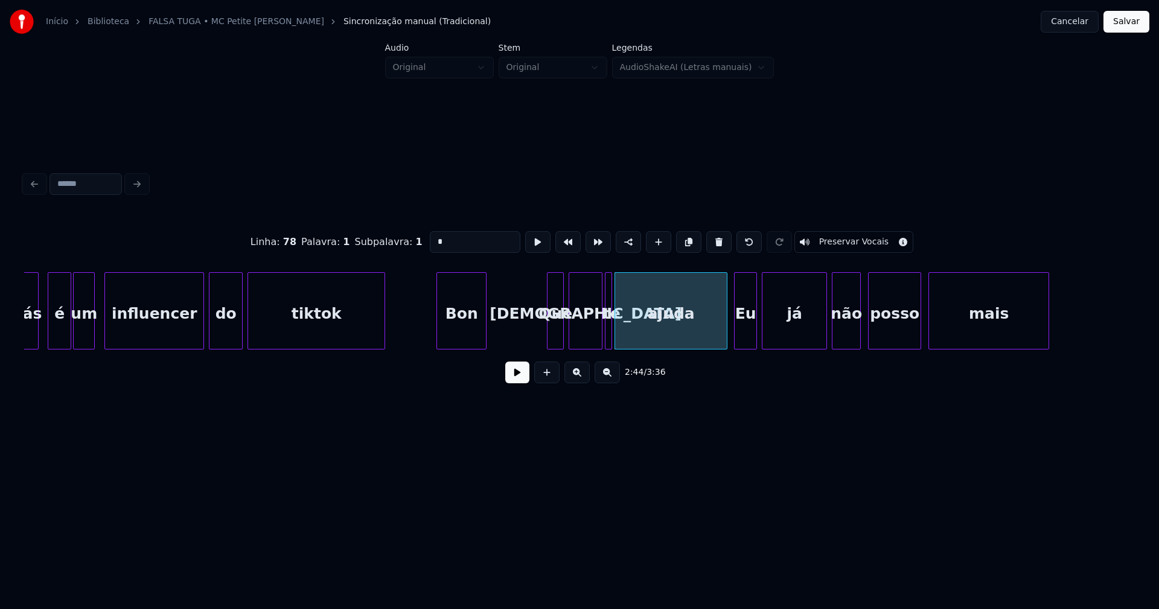
click at [736, 345] on div "Brás é um influencer do tiktok Bon Que [DEMOGRAPHIC_DATA] te ajuda Eu [PERSON_N…" at bounding box center [579, 310] width 1111 height 77
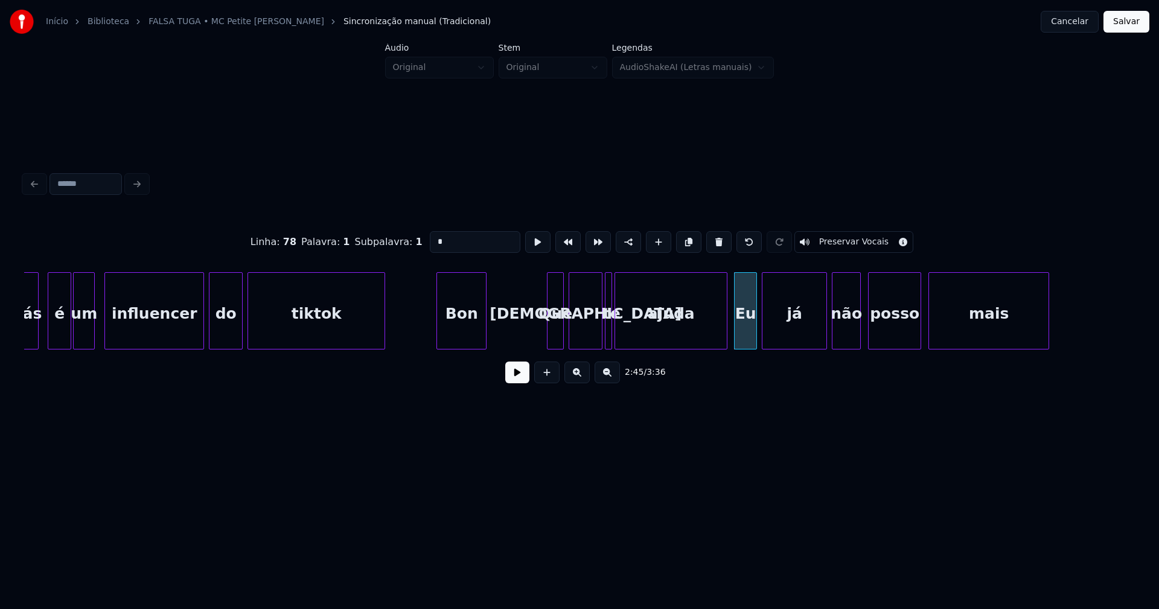
click at [745, 336] on div "Eu" at bounding box center [746, 314] width 22 height 82
click at [433, 237] on input "**" at bounding box center [475, 242] width 91 height 22
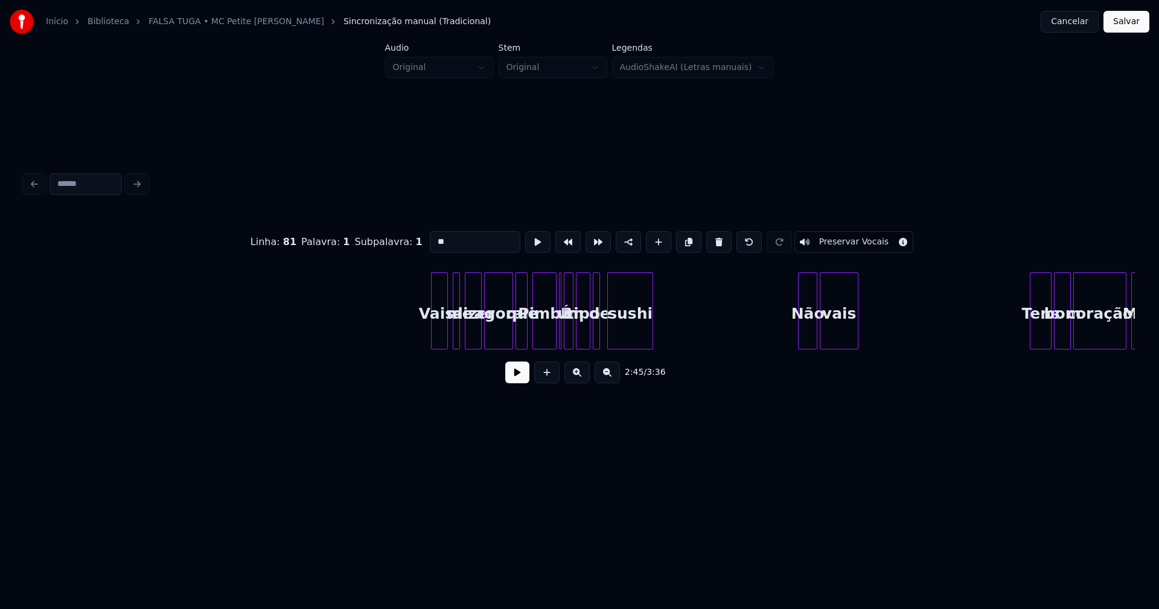
scroll to position [0, 21164]
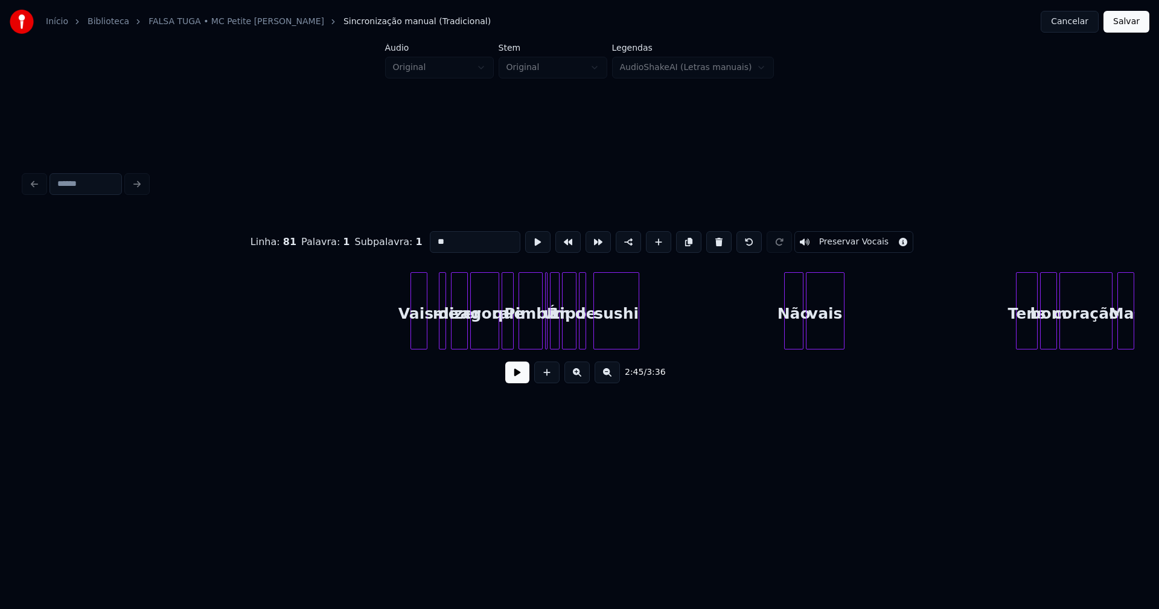
click at [419, 337] on div "Vais-" at bounding box center [419, 314] width 16 height 82
click at [435, 337] on div at bounding box center [435, 311] width 4 height 76
click at [531, 332] on div "Pimba" at bounding box center [530, 314] width 23 height 82
click at [546, 334] on div at bounding box center [545, 311] width 4 height 76
type input "*"
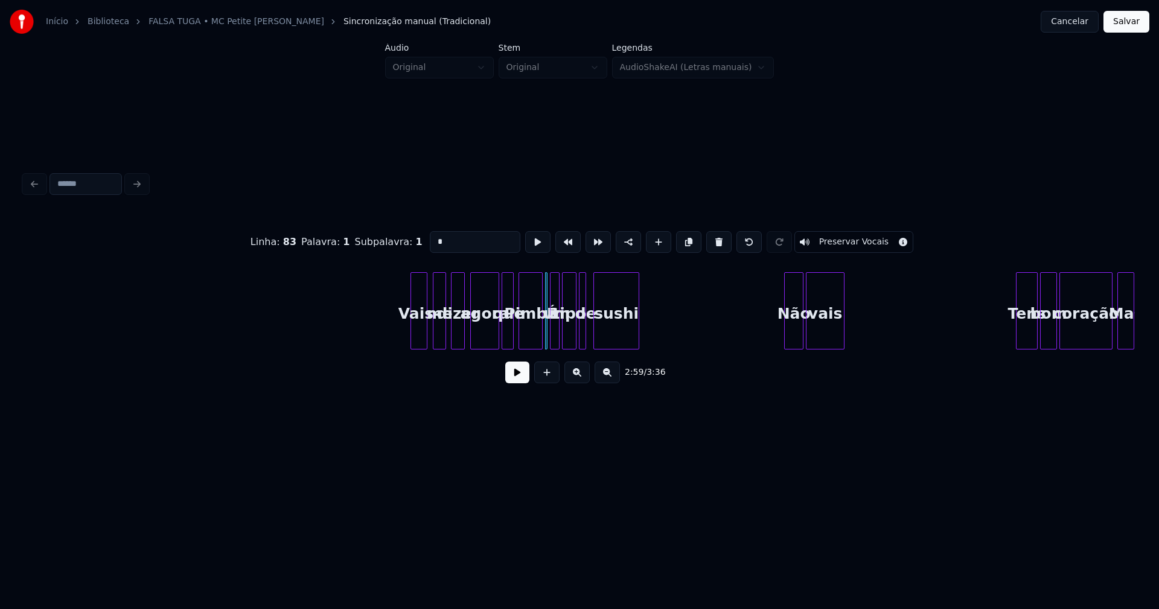
click at [461, 337] on div at bounding box center [463, 311] width 4 height 76
click at [482, 339] on div "agora" at bounding box center [481, 314] width 28 height 82
click at [504, 336] on div "que" at bounding box center [505, 314] width 12 height 82
click at [528, 337] on div "Pimba" at bounding box center [528, 314] width 23 height 82
click at [546, 339] on div at bounding box center [547, 311] width 4 height 76
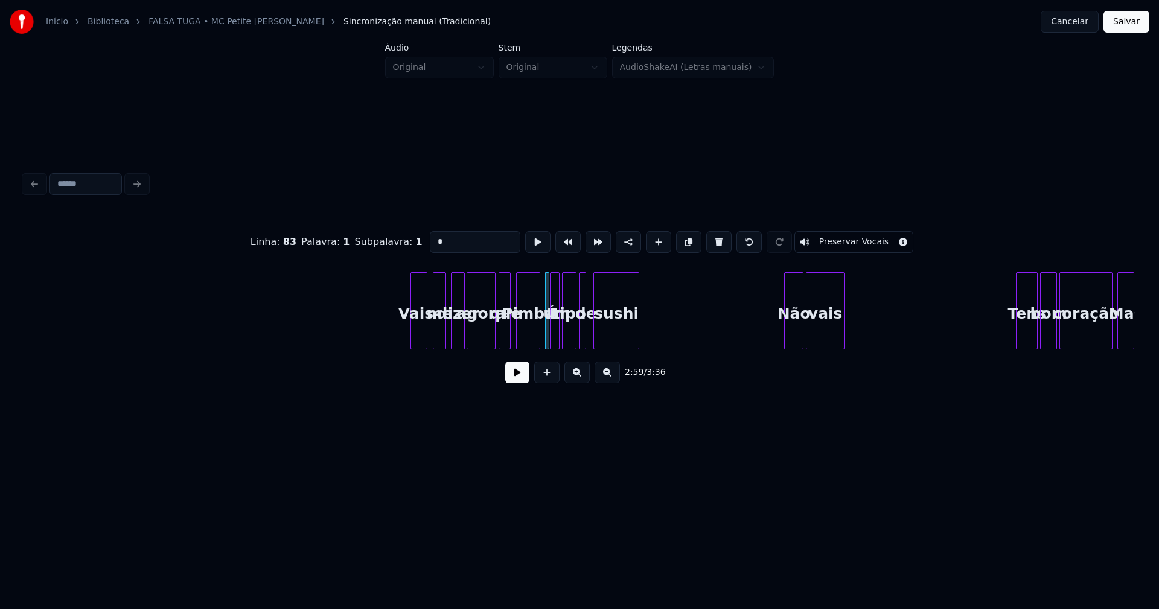
drag, startPoint x: 438, startPoint y: 235, endPoint x: 423, endPoint y: 238, distance: 15.4
click at [430, 238] on input "*" at bounding box center [475, 242] width 91 height 22
click at [589, 331] on div at bounding box center [591, 311] width 4 height 76
click at [602, 336] on div at bounding box center [601, 311] width 4 height 76
click at [590, 343] on div "de" at bounding box center [589, 314] width 13 height 82
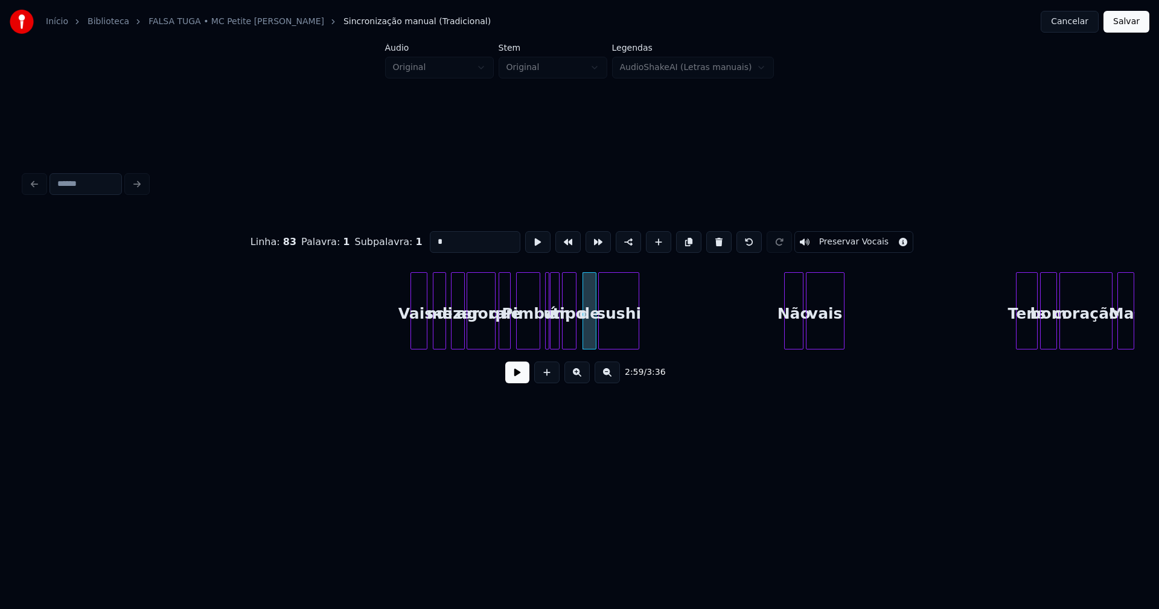
click at [572, 337] on div "tipo" at bounding box center [569, 310] width 14 height 77
click at [577, 336] on div at bounding box center [578, 311] width 4 height 76
click at [782, 339] on div at bounding box center [782, 311] width 4 height 76
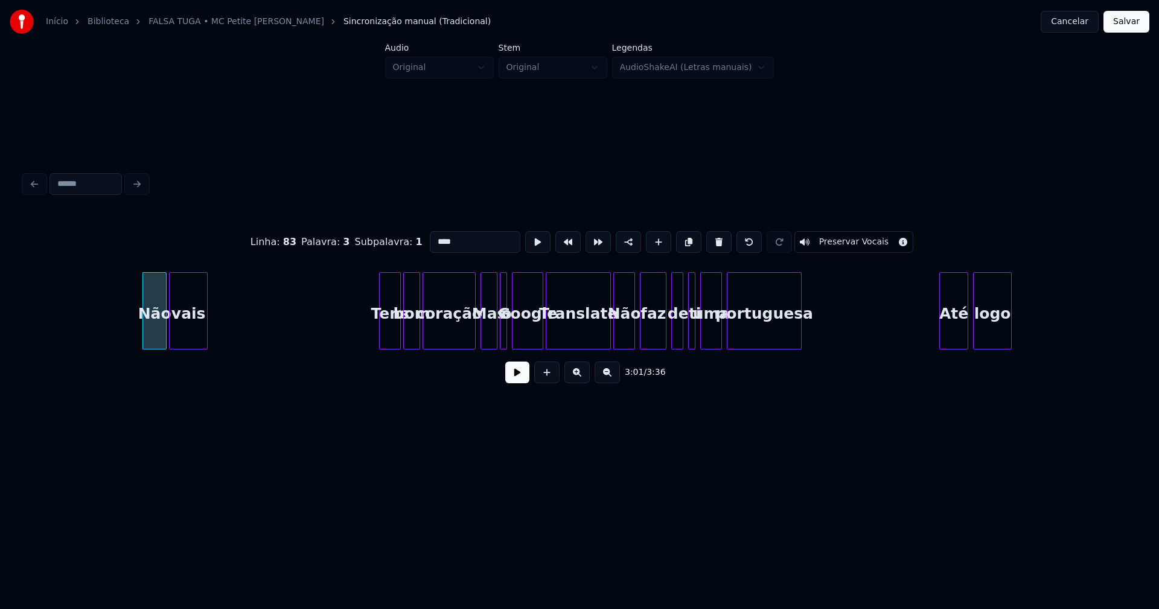
scroll to position [0, 21815]
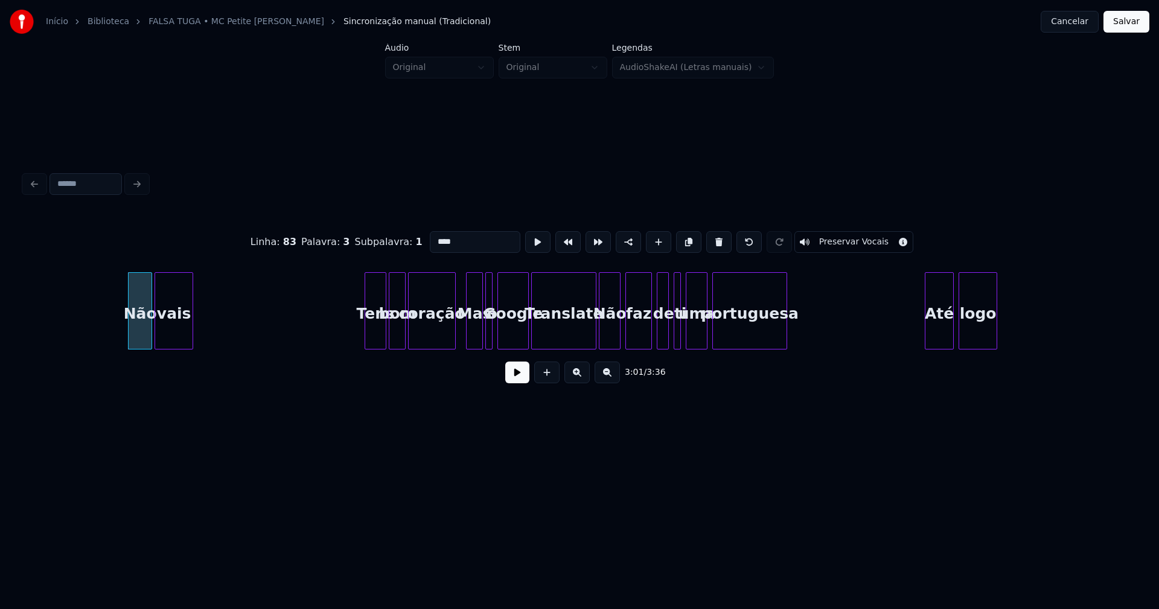
click at [454, 337] on div at bounding box center [454, 311] width 4 height 76
click at [473, 334] on div "Mas" at bounding box center [475, 314] width 16 height 82
click at [435, 238] on input "***" at bounding box center [475, 242] width 91 height 22
click at [516, 339] on div "Google" at bounding box center [513, 314] width 30 height 82
click at [523, 340] on div at bounding box center [521, 311] width 4 height 76
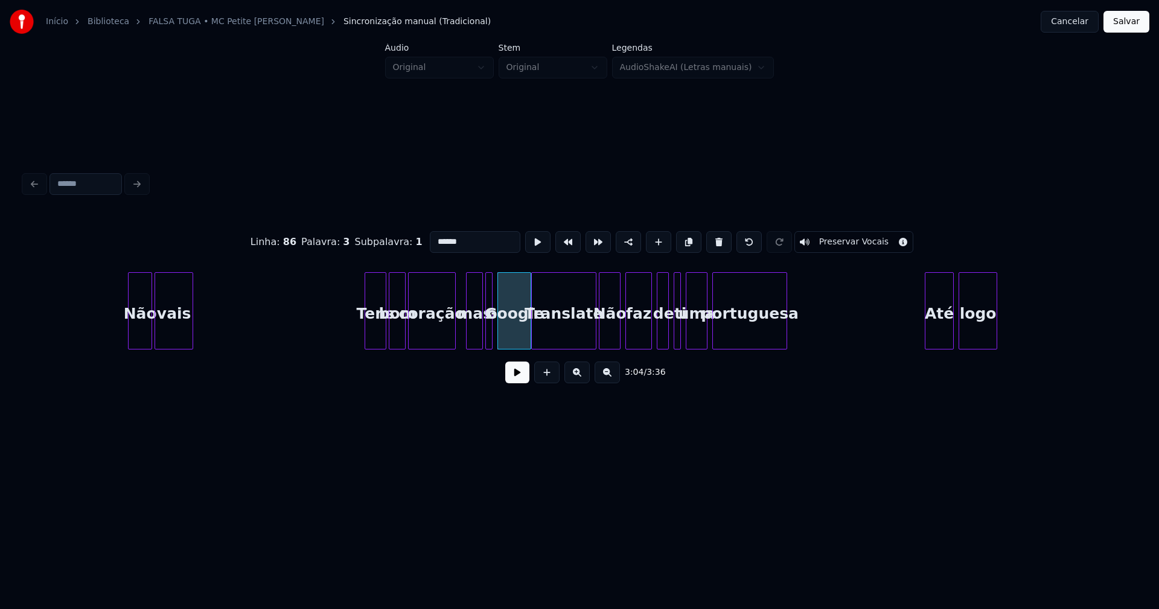
click at [528, 331] on div at bounding box center [529, 311] width 4 height 76
click at [581, 337] on div at bounding box center [583, 311] width 4 height 76
click at [611, 334] on div "Não" at bounding box center [609, 314] width 21 height 82
click at [436, 237] on input "***" at bounding box center [475, 242] width 91 height 22
click at [554, 339] on div "Translate" at bounding box center [560, 314] width 53 height 82
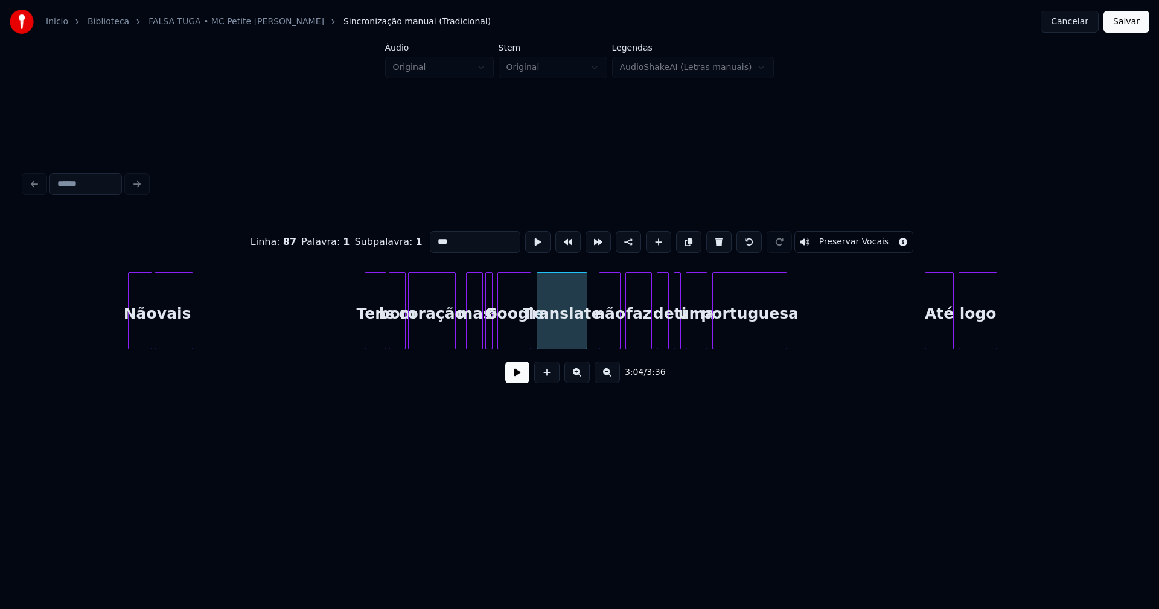
click at [537, 335] on div at bounding box center [539, 311] width 4 height 76
click at [681, 340] on div at bounding box center [682, 311] width 4 height 76
click at [655, 343] on div at bounding box center [656, 311] width 4 height 76
click at [924, 335] on div at bounding box center [924, 311] width 4 height 76
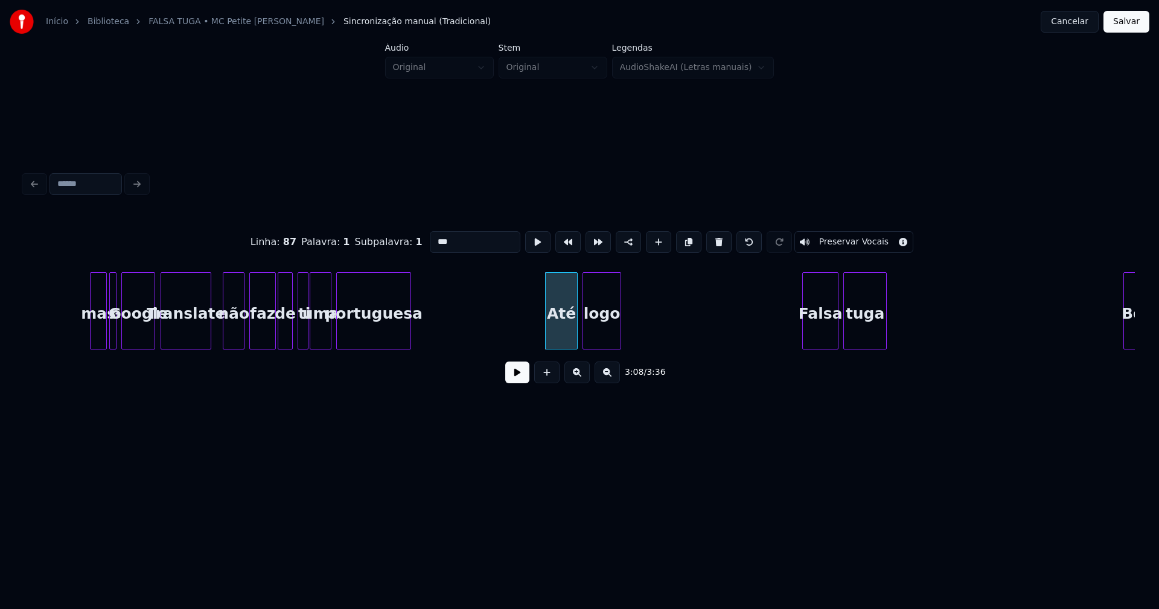
scroll to position [0, 22408]
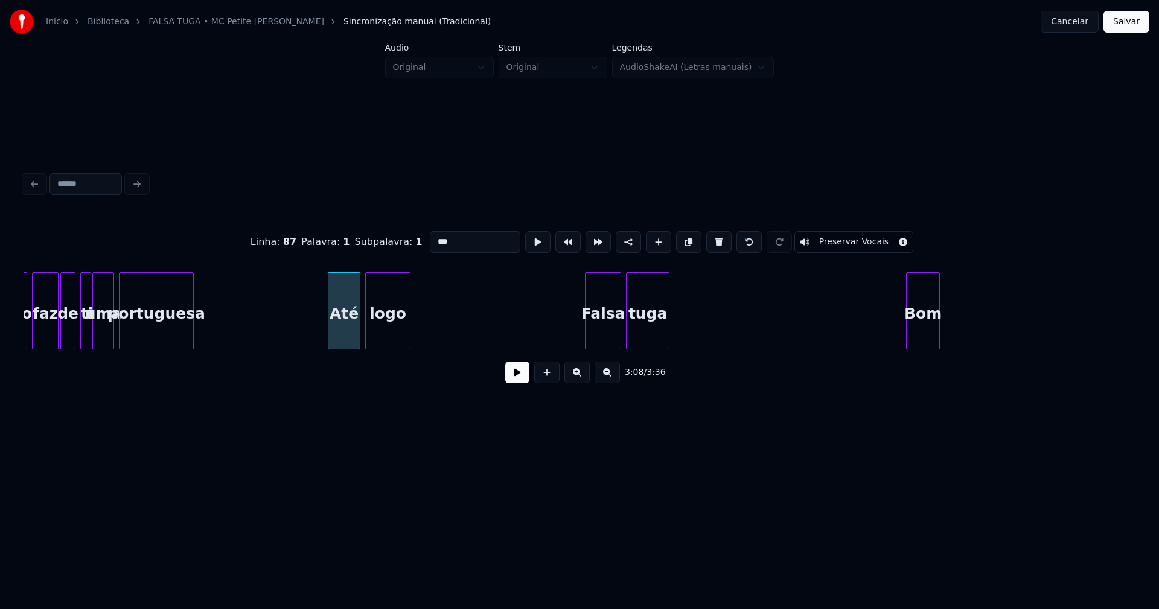
click at [409, 330] on div at bounding box center [408, 311] width 4 height 76
click at [579, 338] on div at bounding box center [580, 311] width 4 height 76
click at [896, 335] on div at bounding box center [898, 311] width 4 height 76
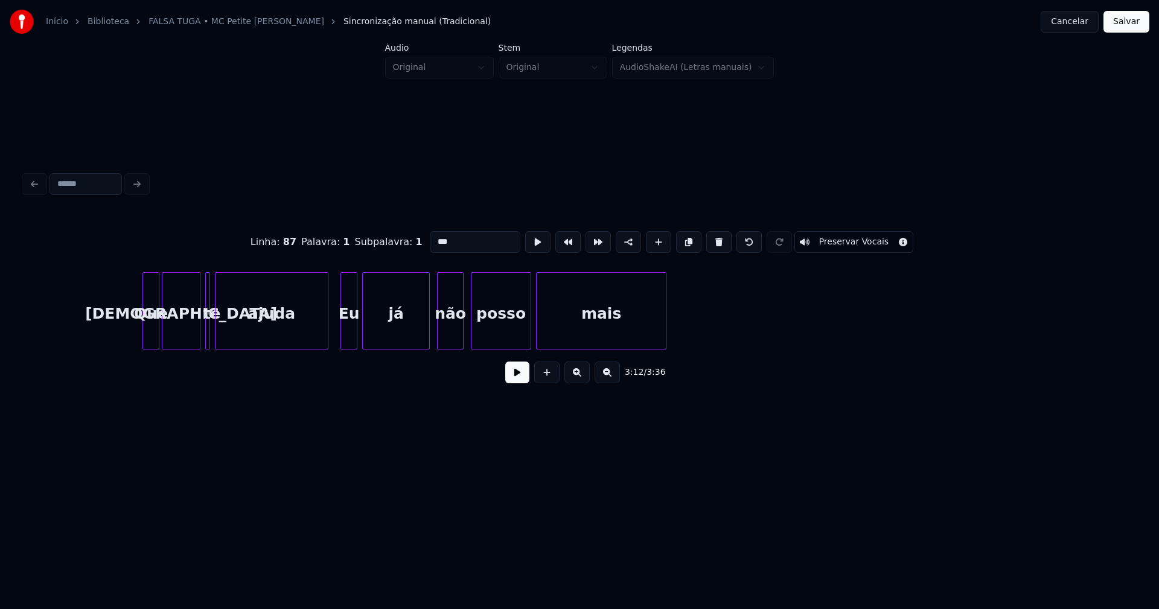
scroll to position [0, 23579]
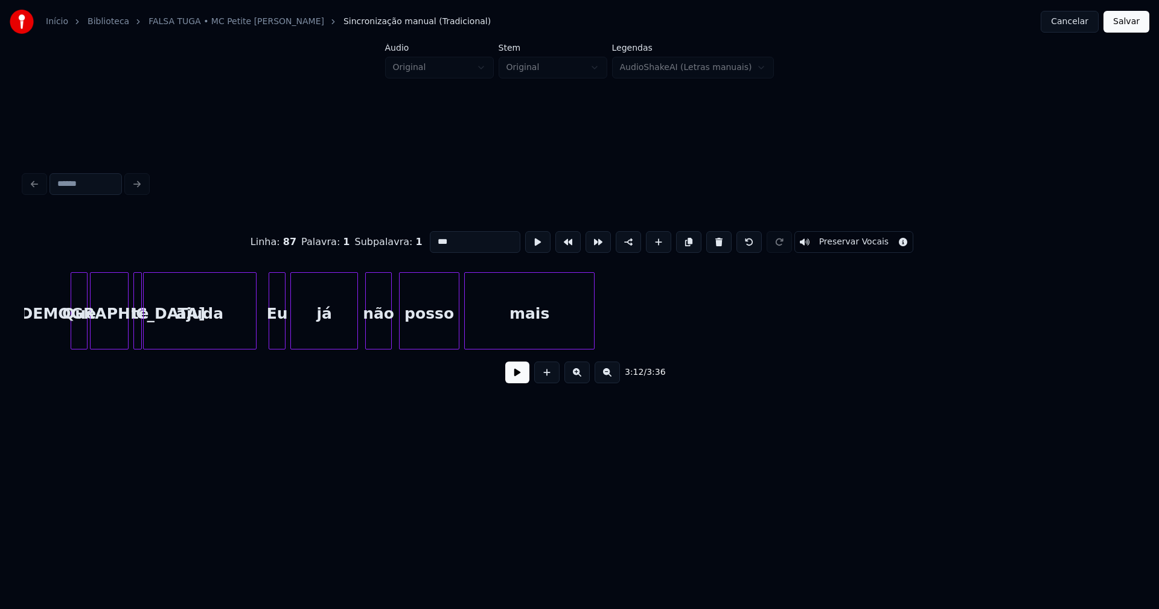
click at [141, 340] on div at bounding box center [140, 311] width 4 height 76
type input "***"
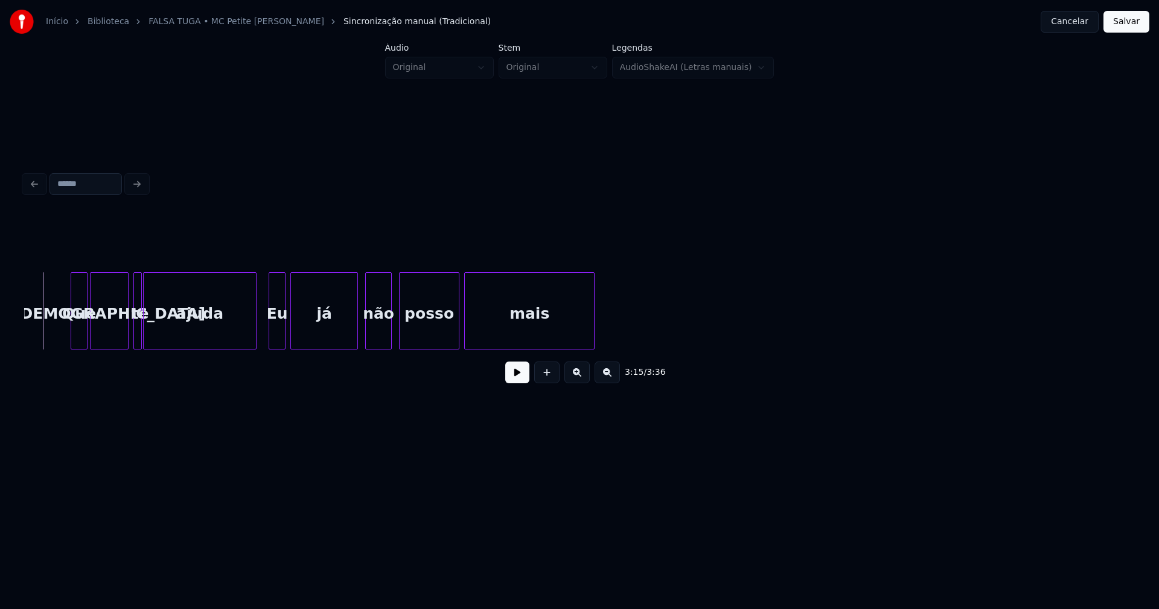
click at [512, 381] on button at bounding box center [517, 373] width 24 height 22
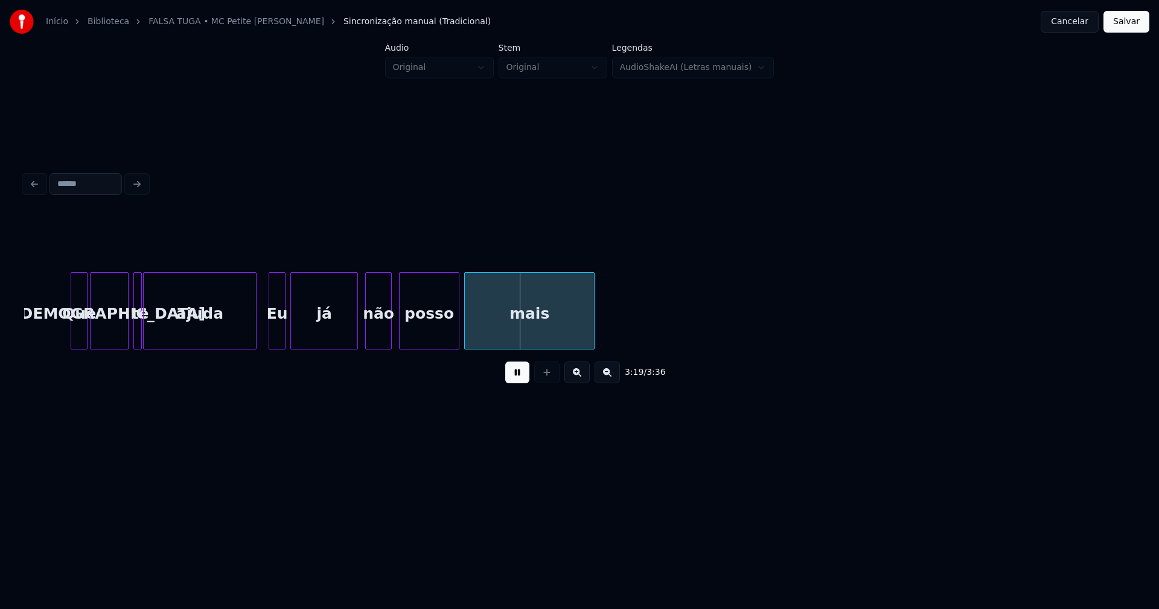
drag, startPoint x: 44, startPoint y: 295, endPoint x: 286, endPoint y: 313, distance: 242.1
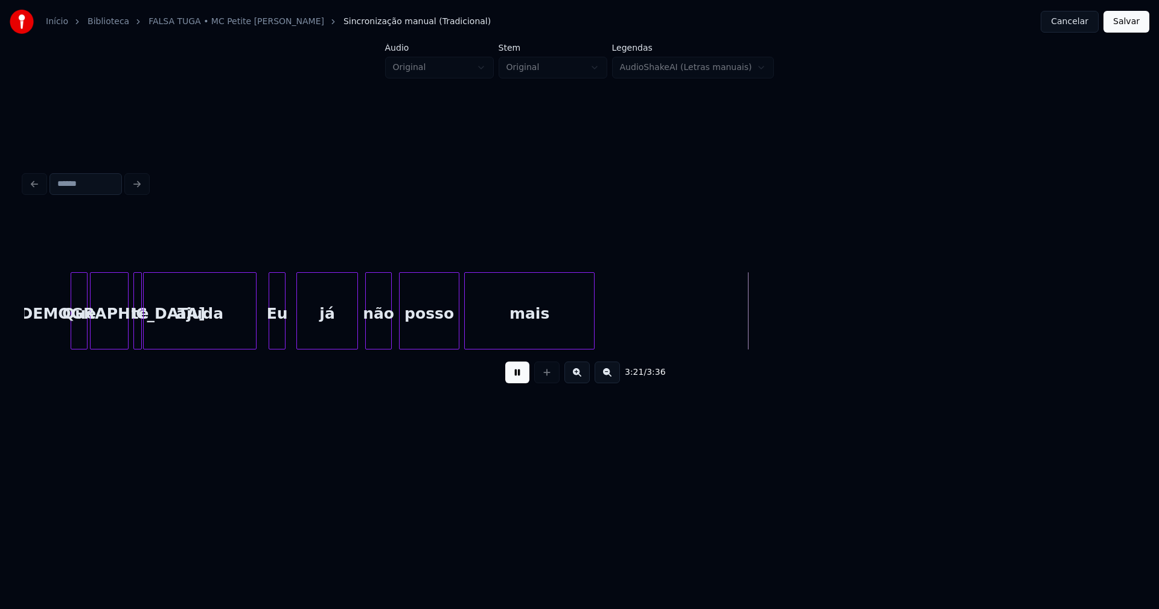
click at [298, 333] on div at bounding box center [299, 311] width 4 height 76
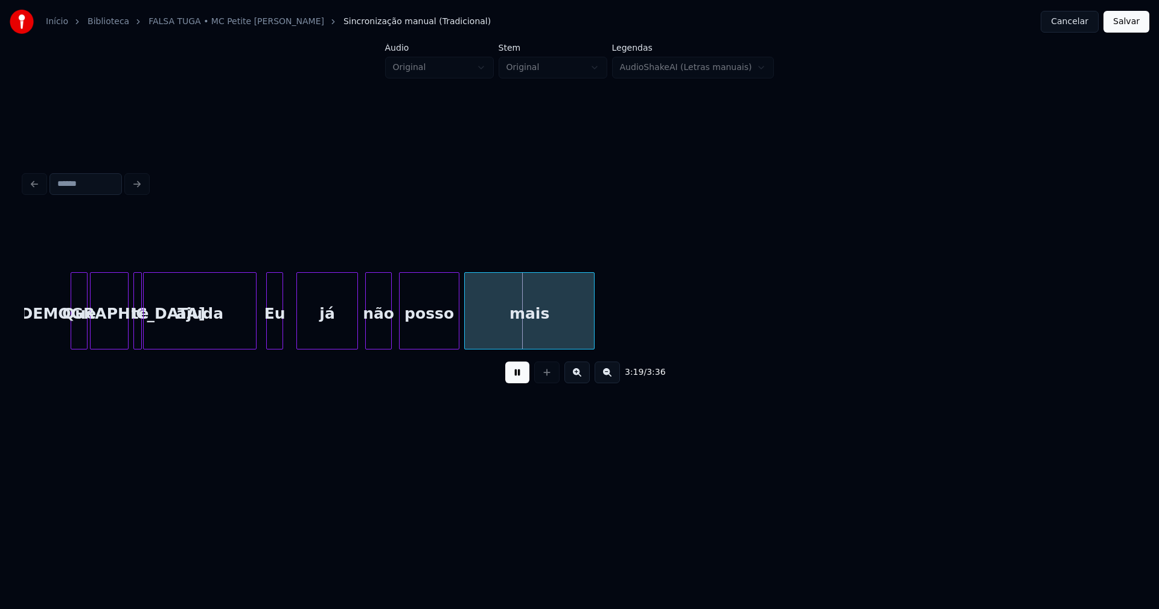
click at [278, 337] on div "Eu" at bounding box center [275, 314] width 16 height 82
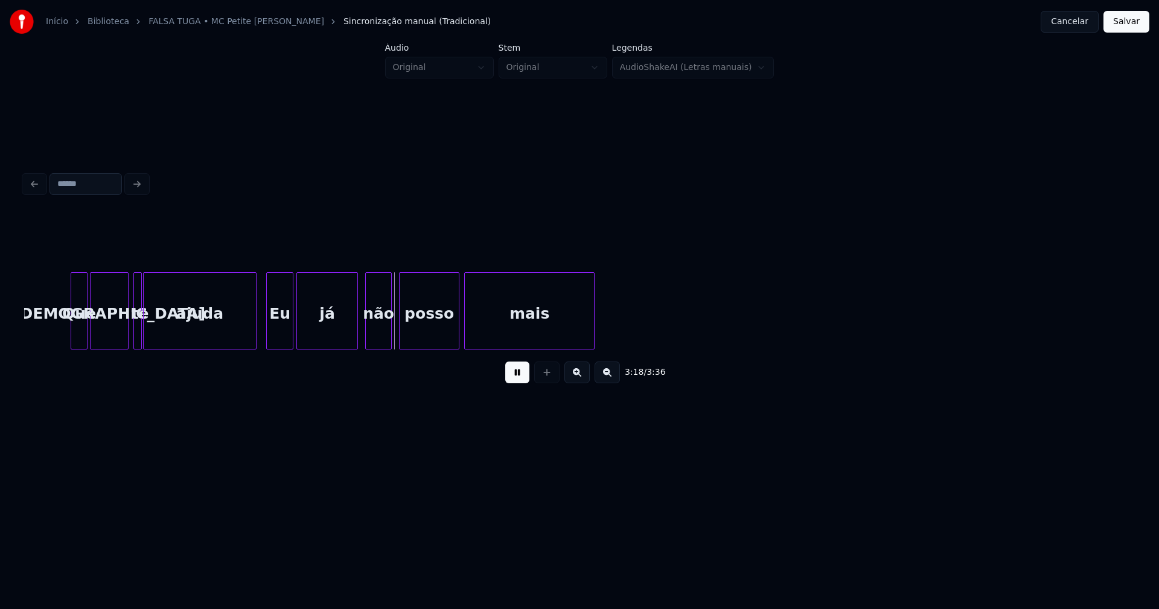
click at [293, 331] on div at bounding box center [291, 311] width 4 height 76
click at [285, 331] on div "Eu" at bounding box center [280, 314] width 27 height 82
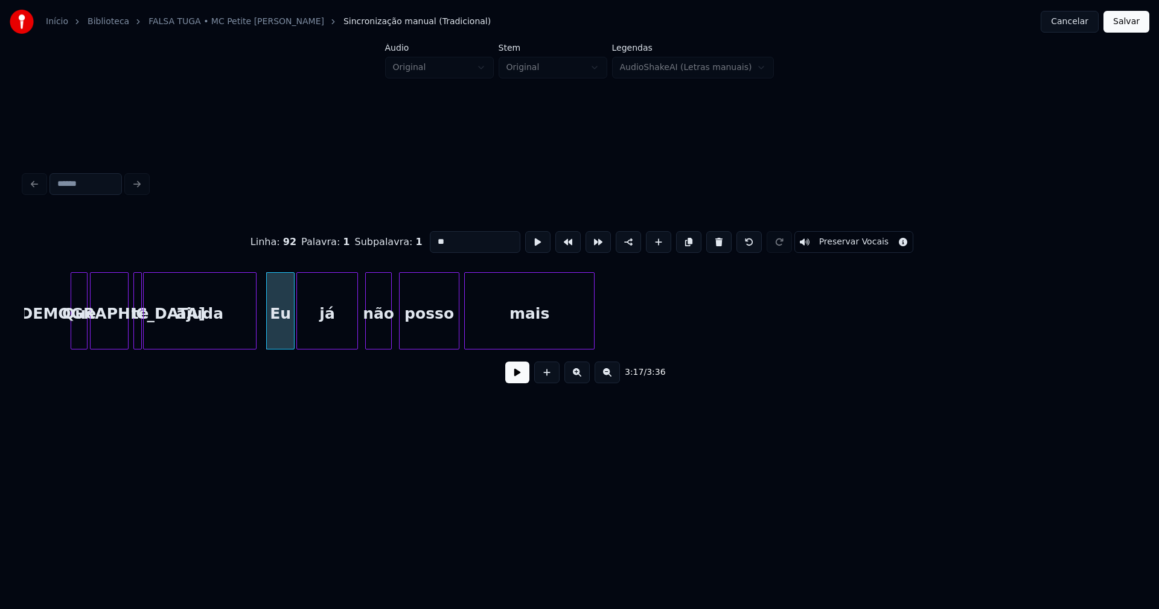
click at [433, 234] on input "**" at bounding box center [475, 242] width 91 height 22
type input "**"
click at [1128, 23] on button "Salvar" at bounding box center [1126, 22] width 46 height 22
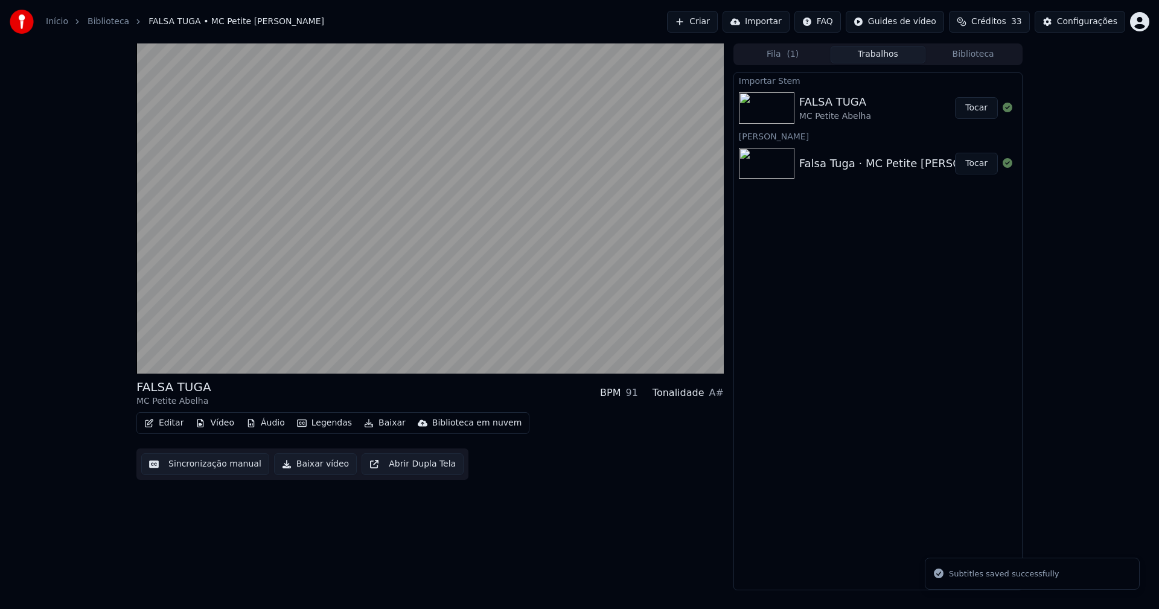
click at [217, 426] on button "Vídeo" at bounding box center [215, 423] width 48 height 17
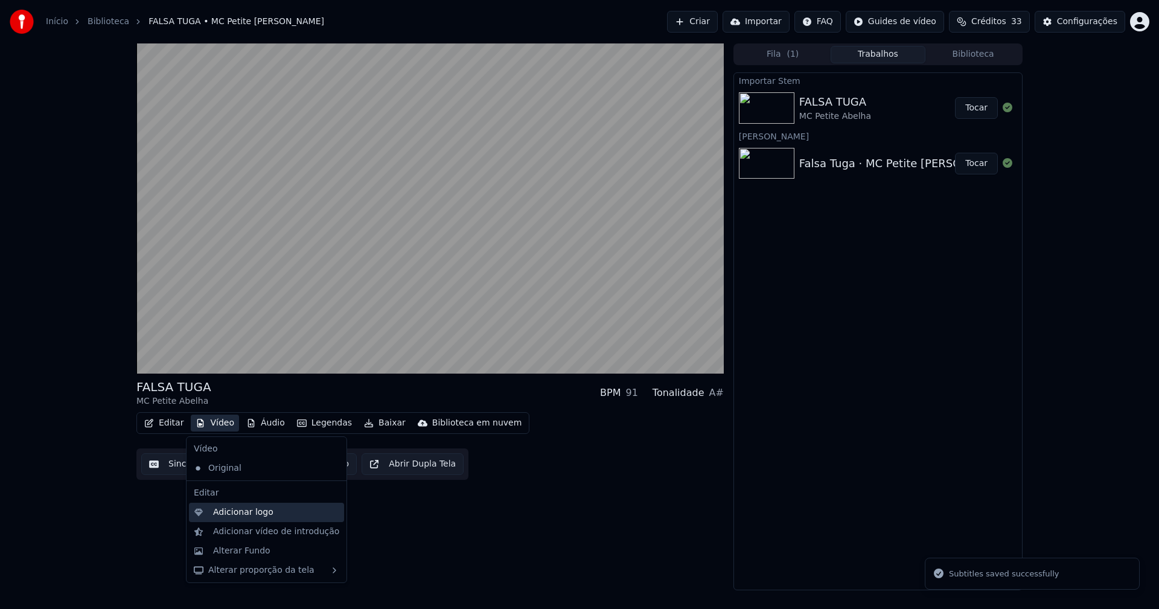
click at [229, 512] on div "Adicionar logo" at bounding box center [243, 512] width 60 height 12
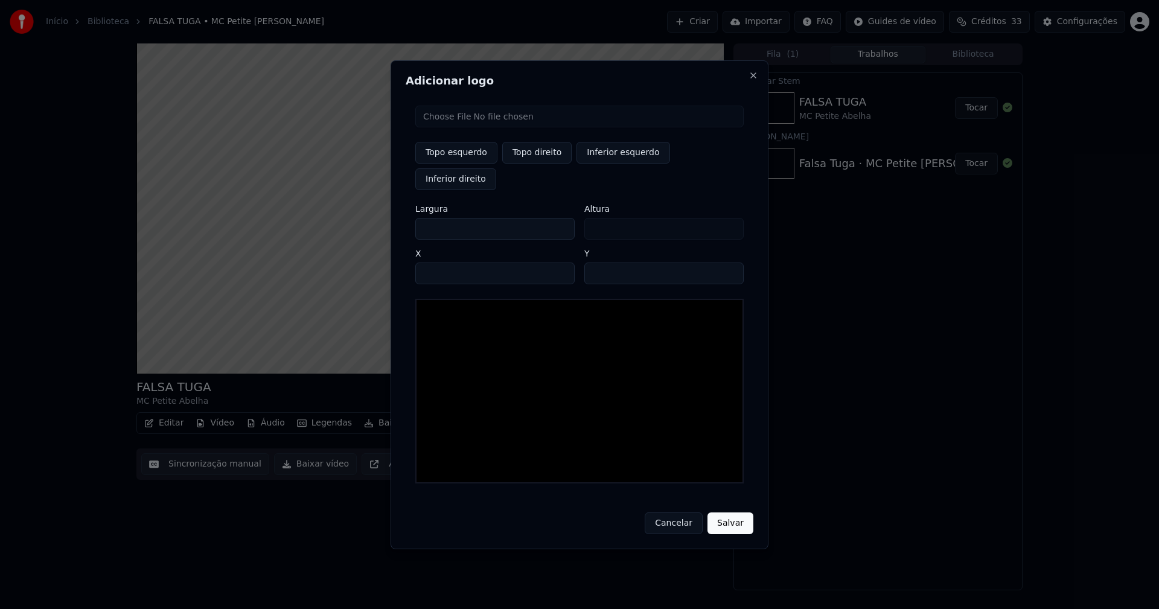
click at [465, 127] on input "file" at bounding box center [579, 117] width 328 height 22
type input "**********"
click at [529, 164] on button "Topo direito" at bounding box center [536, 153] width 69 height 22
type input "****"
drag, startPoint x: 435, startPoint y: 216, endPoint x: 395, endPoint y: 223, distance: 40.5
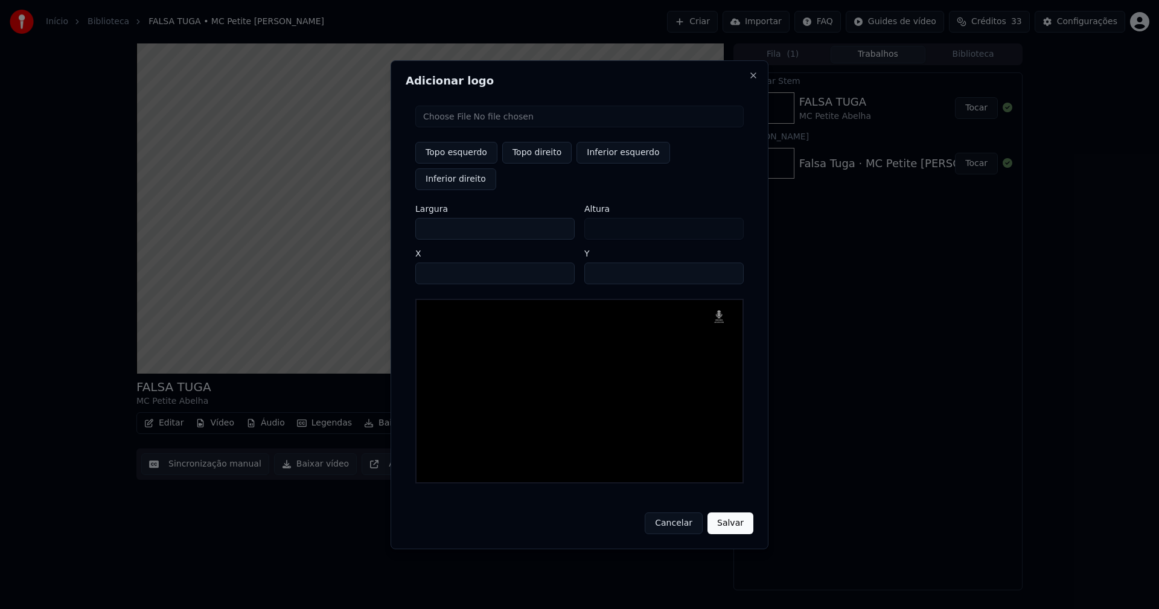
click at [408, 219] on div "Topo esquerdo Topo direito Inferior esquerdo Inferior direito Largura *** Altur…" at bounding box center [580, 294] width 348 height 397
type input "**"
type input "***"
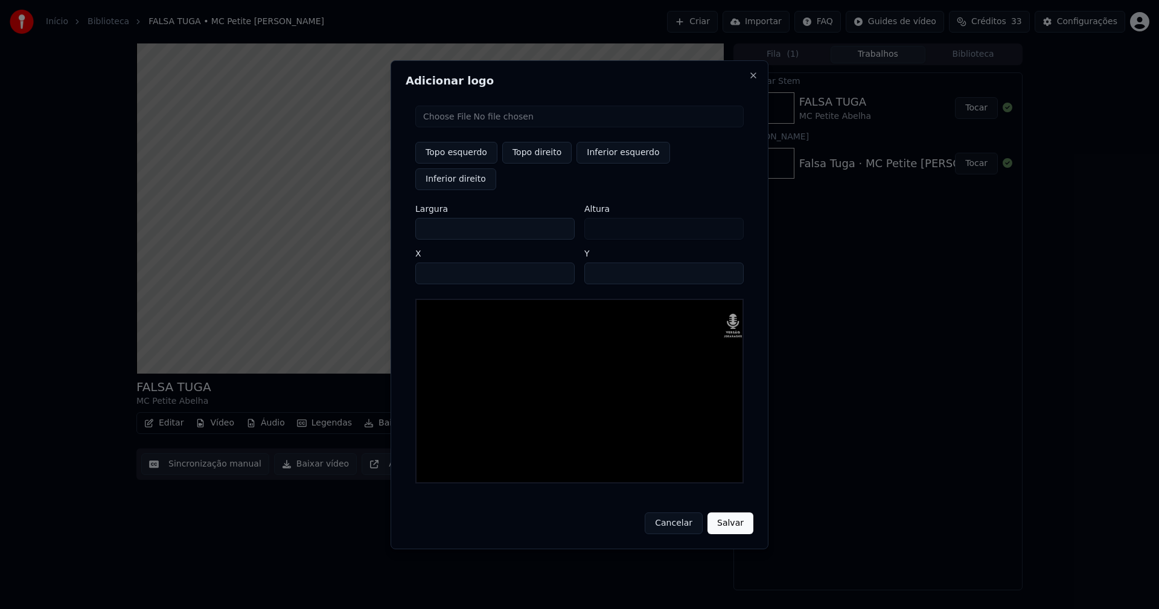
type input "***"
click at [439, 263] on input "****" at bounding box center [494, 274] width 159 height 22
type input "****"
click at [596, 263] on input "**" at bounding box center [663, 274] width 159 height 22
type input "**"
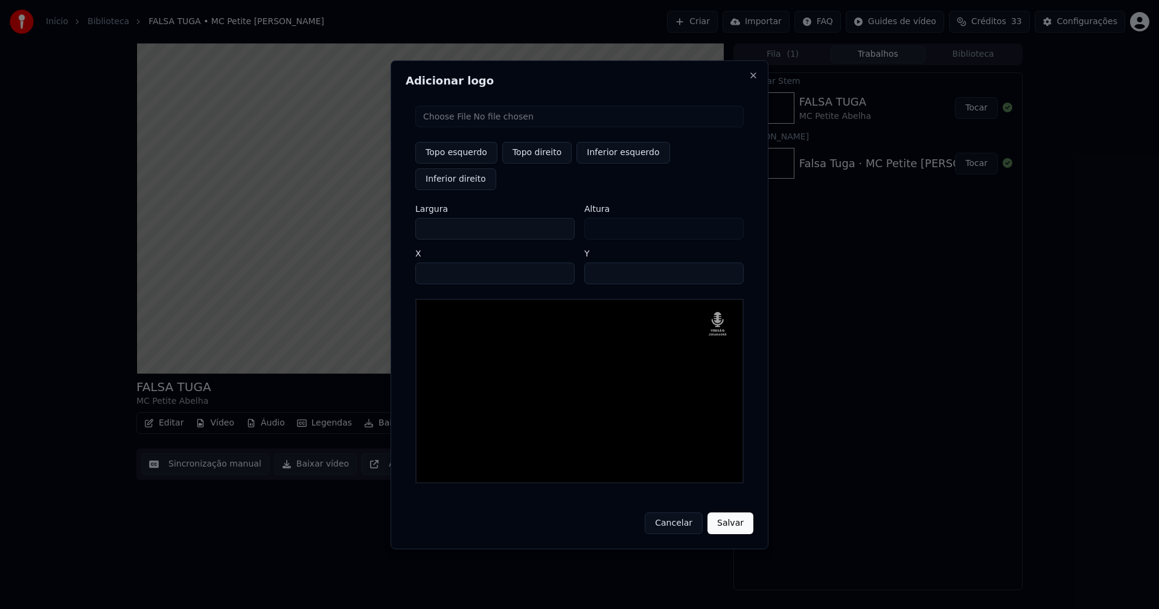
click at [725, 512] on button "Salvar" at bounding box center [730, 523] width 46 height 22
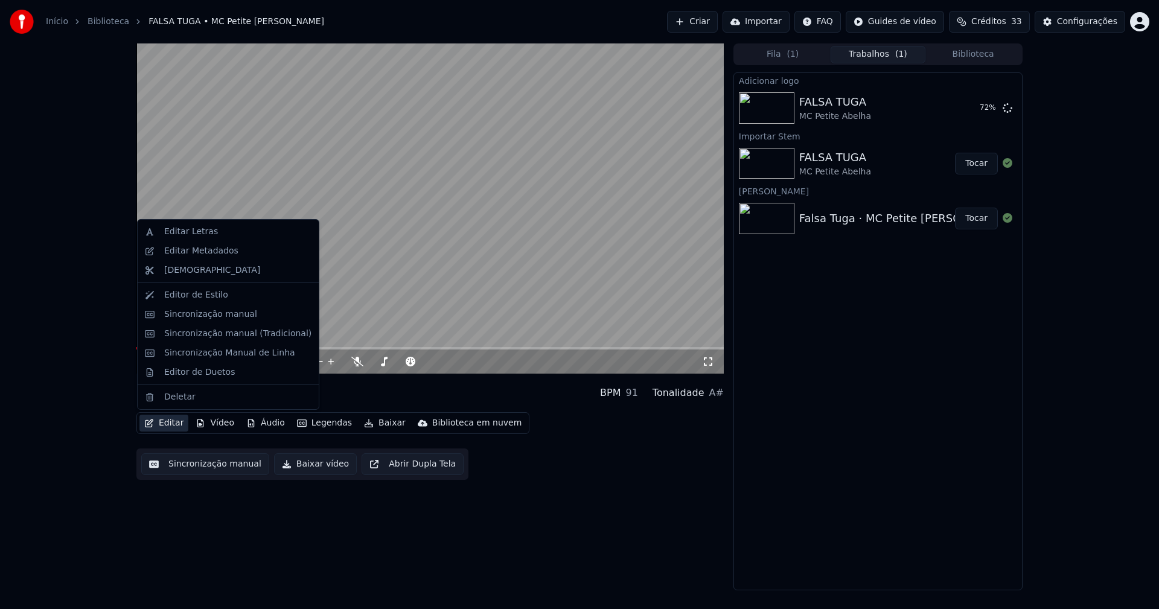
click at [173, 427] on button "Editar" at bounding box center [163, 423] width 49 height 17
click at [211, 336] on div "Sincronização manual (Tradicional)" at bounding box center [237, 334] width 147 height 12
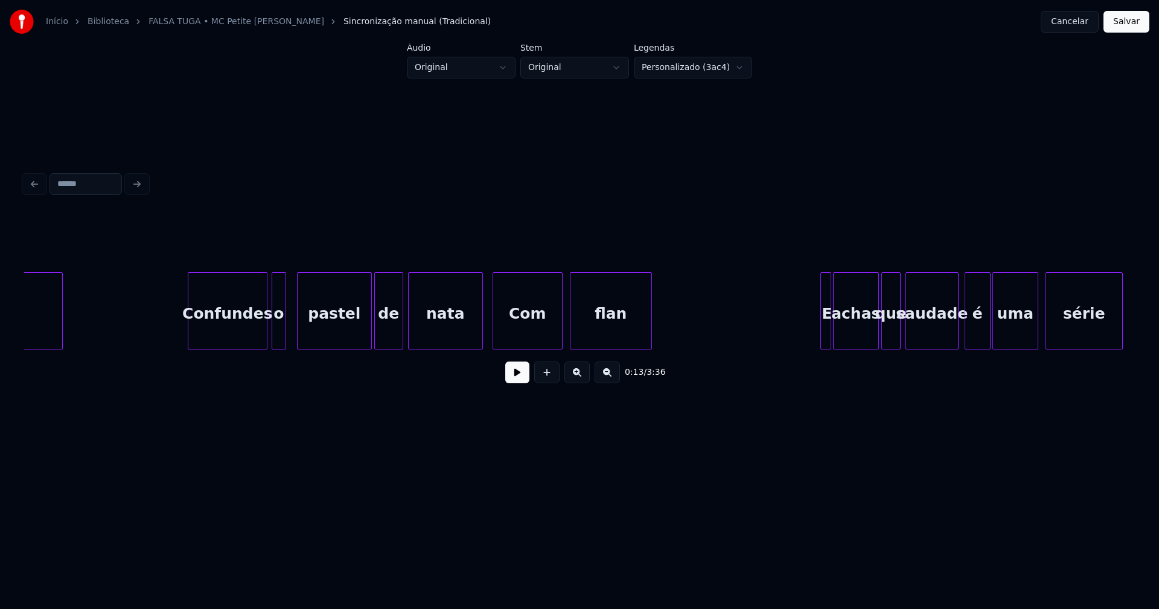
scroll to position [0, 5179]
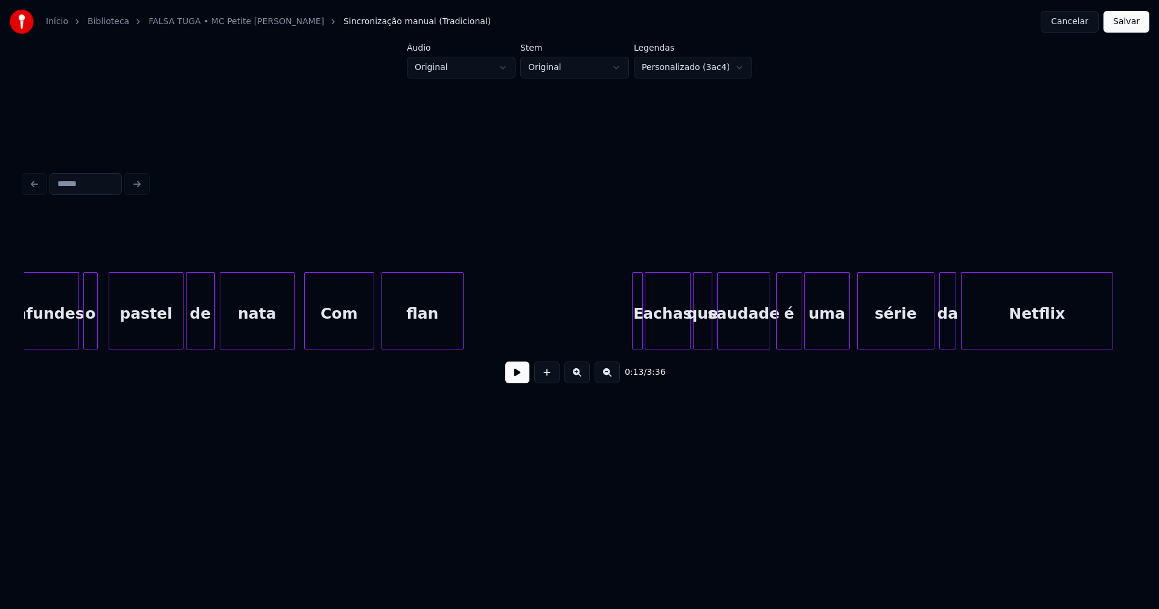
click at [336, 327] on div "Com" at bounding box center [339, 314] width 69 height 82
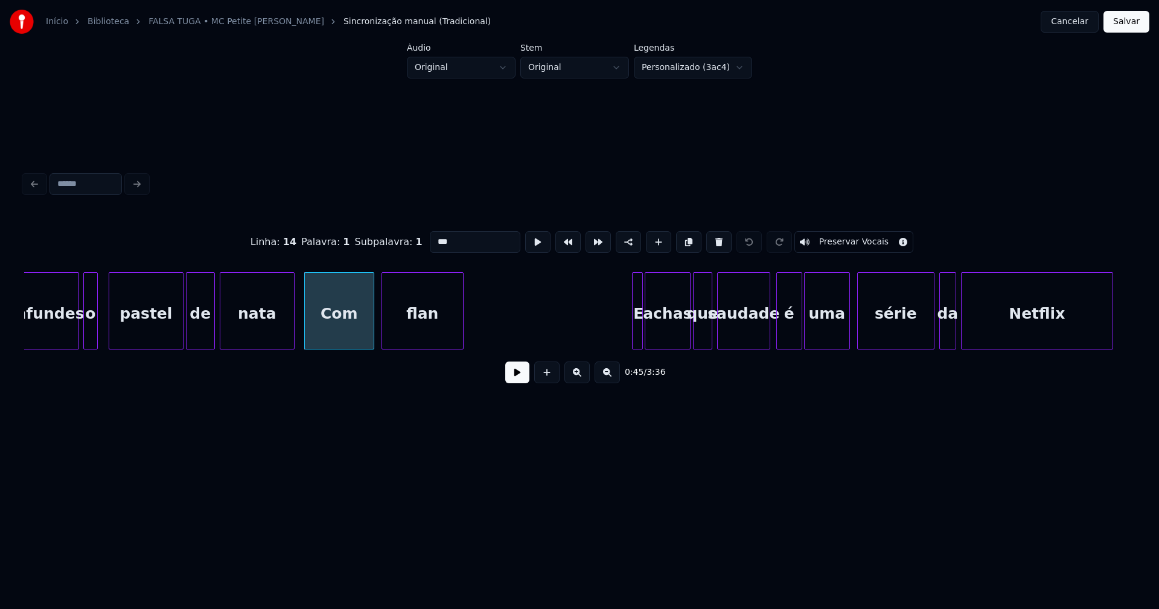
click at [435, 236] on input "***" at bounding box center [475, 242] width 91 height 22
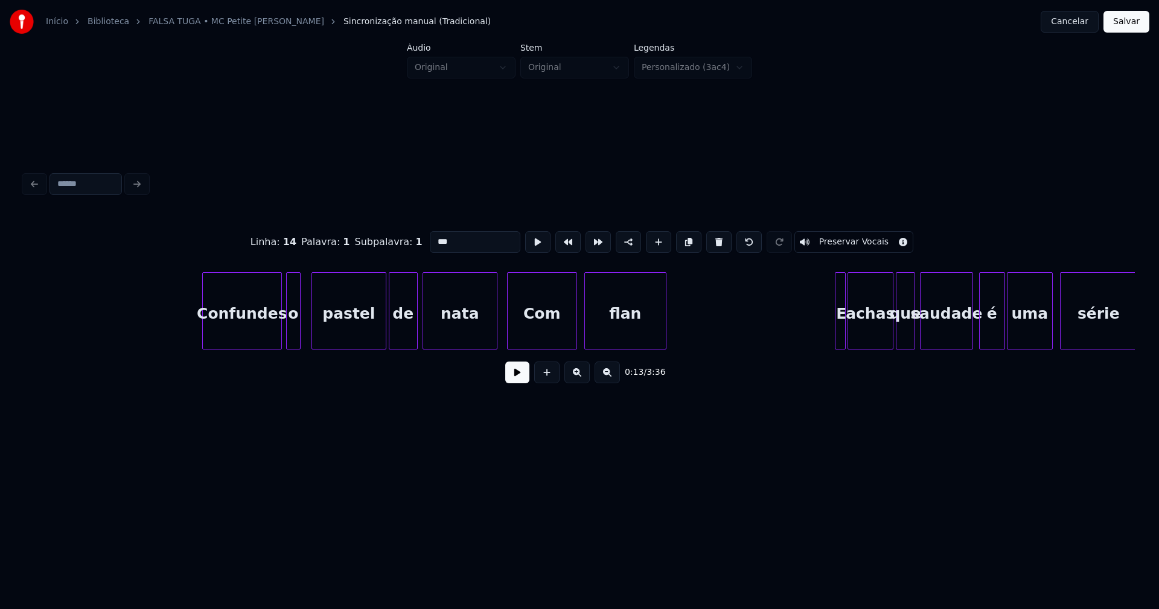
scroll to position [0, 5063]
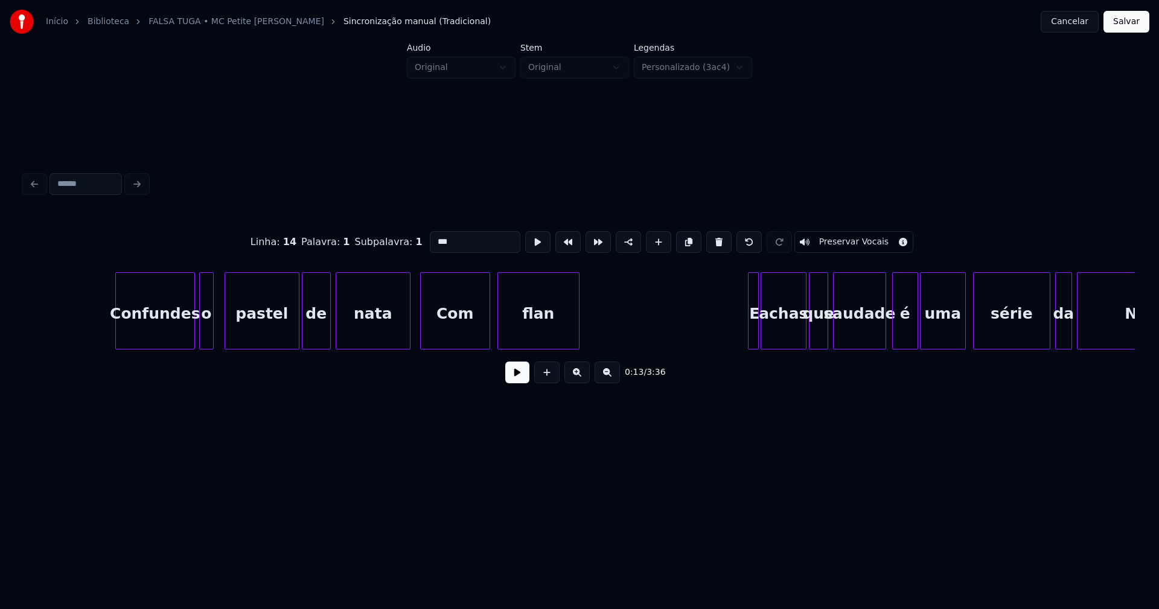
click at [457, 334] on div "Com" at bounding box center [455, 314] width 69 height 82
click at [433, 237] on input "***" at bounding box center [475, 242] width 91 height 22
type input "***"
click at [1124, 28] on button "Salvar" at bounding box center [1126, 22] width 46 height 22
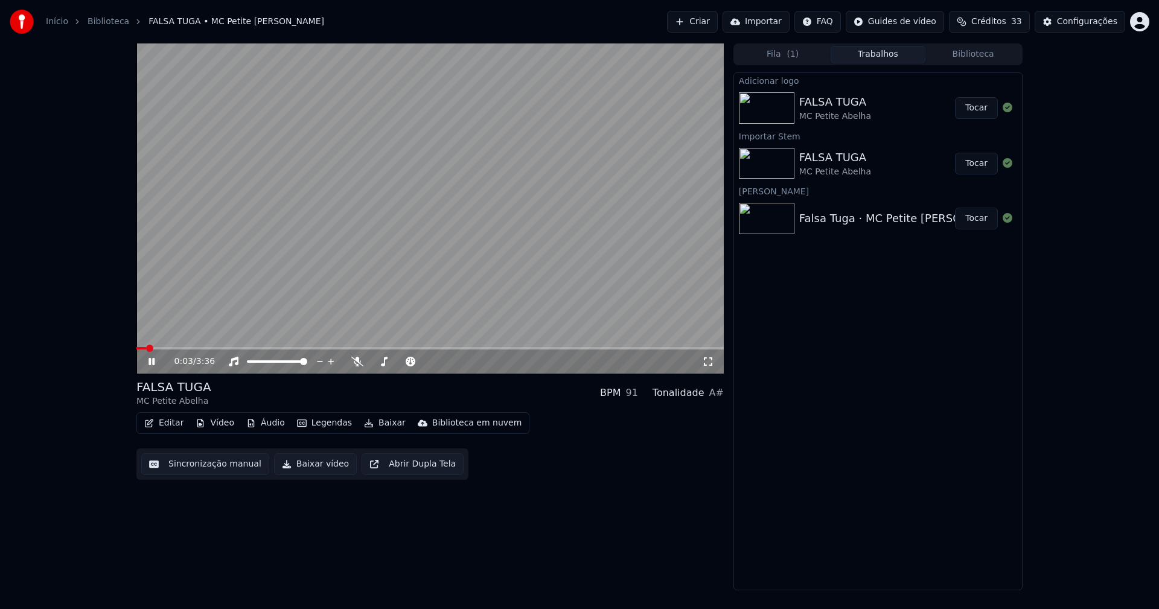
click at [150, 361] on icon at bounding box center [151, 361] width 6 height 7
click at [305, 465] on button "Baixar vídeo" at bounding box center [315, 464] width 83 height 22
